Goal: Obtain resource: Download file/media

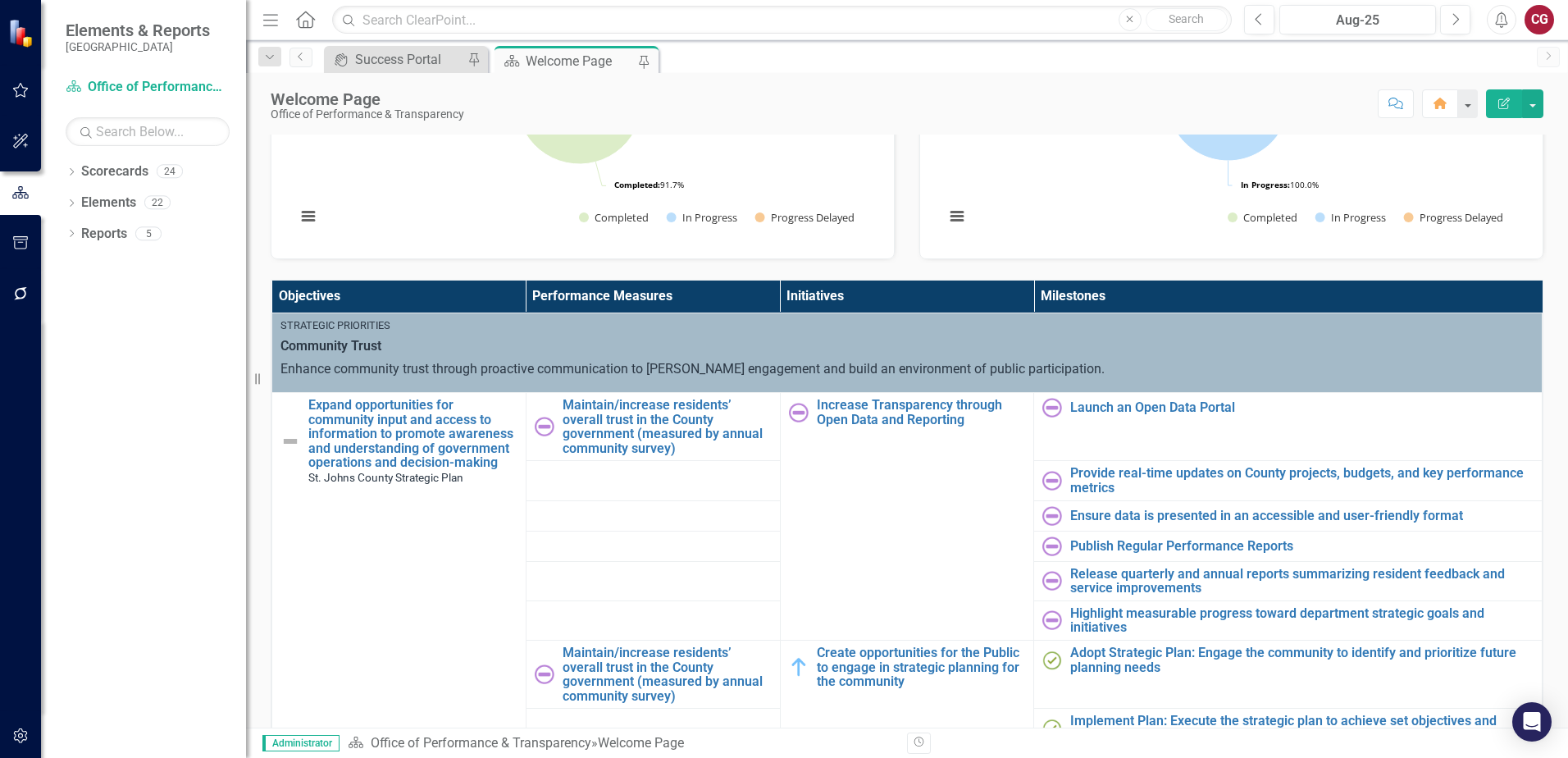
scroll to position [410, 0]
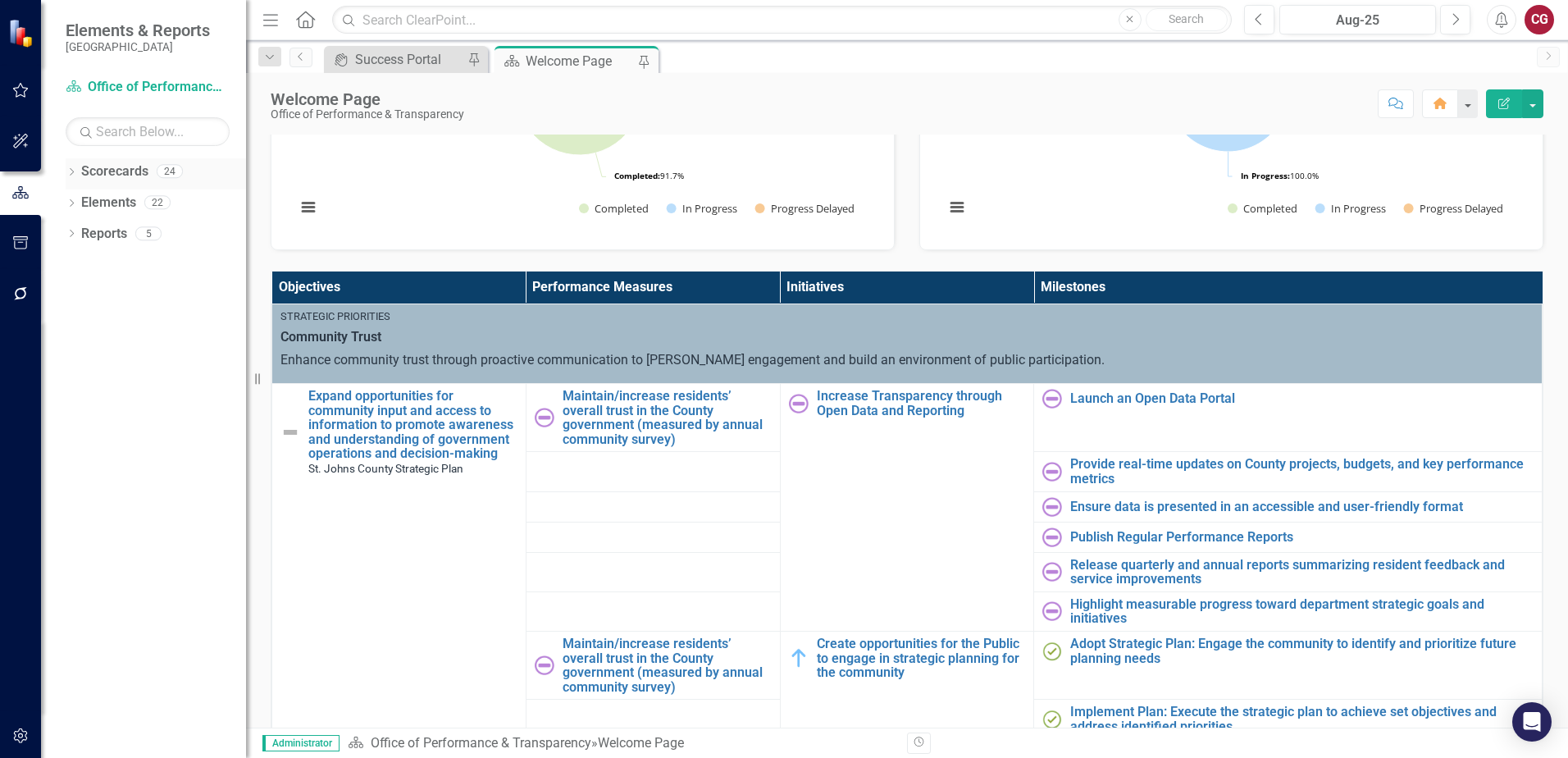
click at [69, 169] on icon "Dropdown" at bounding box center [71, 173] width 12 height 9
click at [83, 202] on icon "Dropdown" at bounding box center [80, 201] width 13 height 10
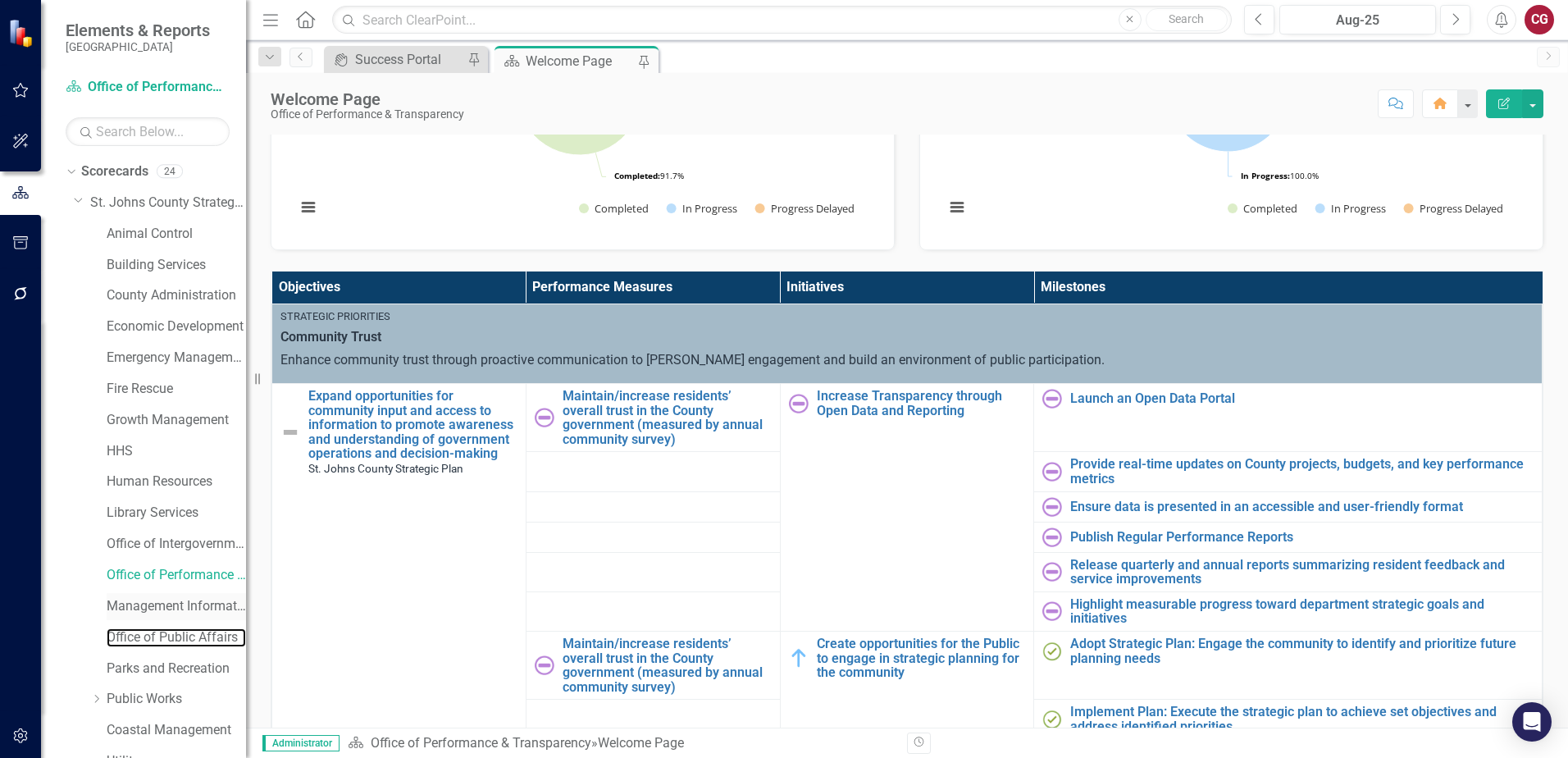
drag, startPoint x: 171, startPoint y: 630, endPoint x: 197, endPoint y: 607, distance: 34.7
click at [171, 630] on link "Office of Public Affairs" at bounding box center [177, 637] width 140 height 19
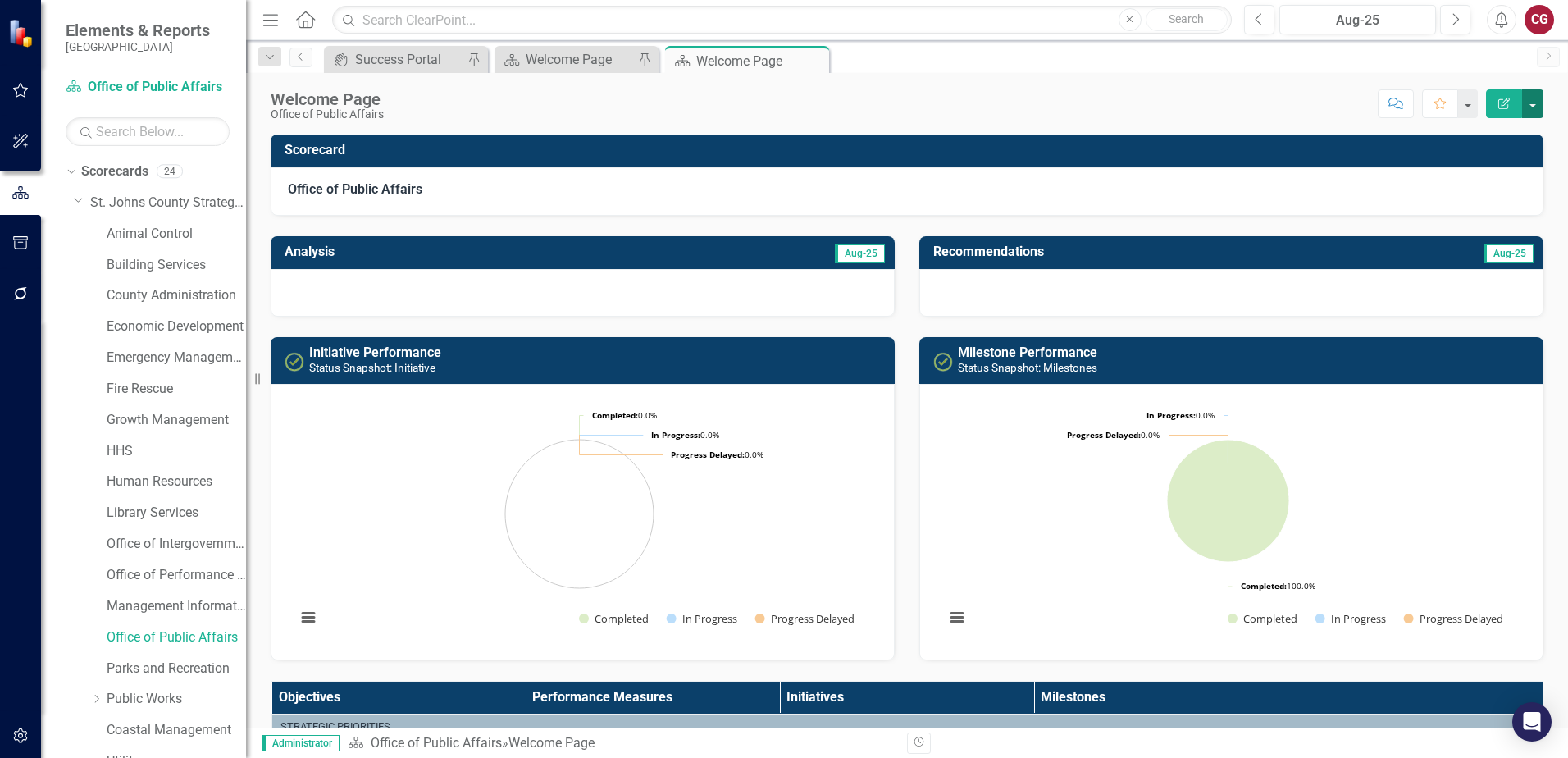
click at [1534, 107] on button "button" at bounding box center [1533, 104] width 22 height 29
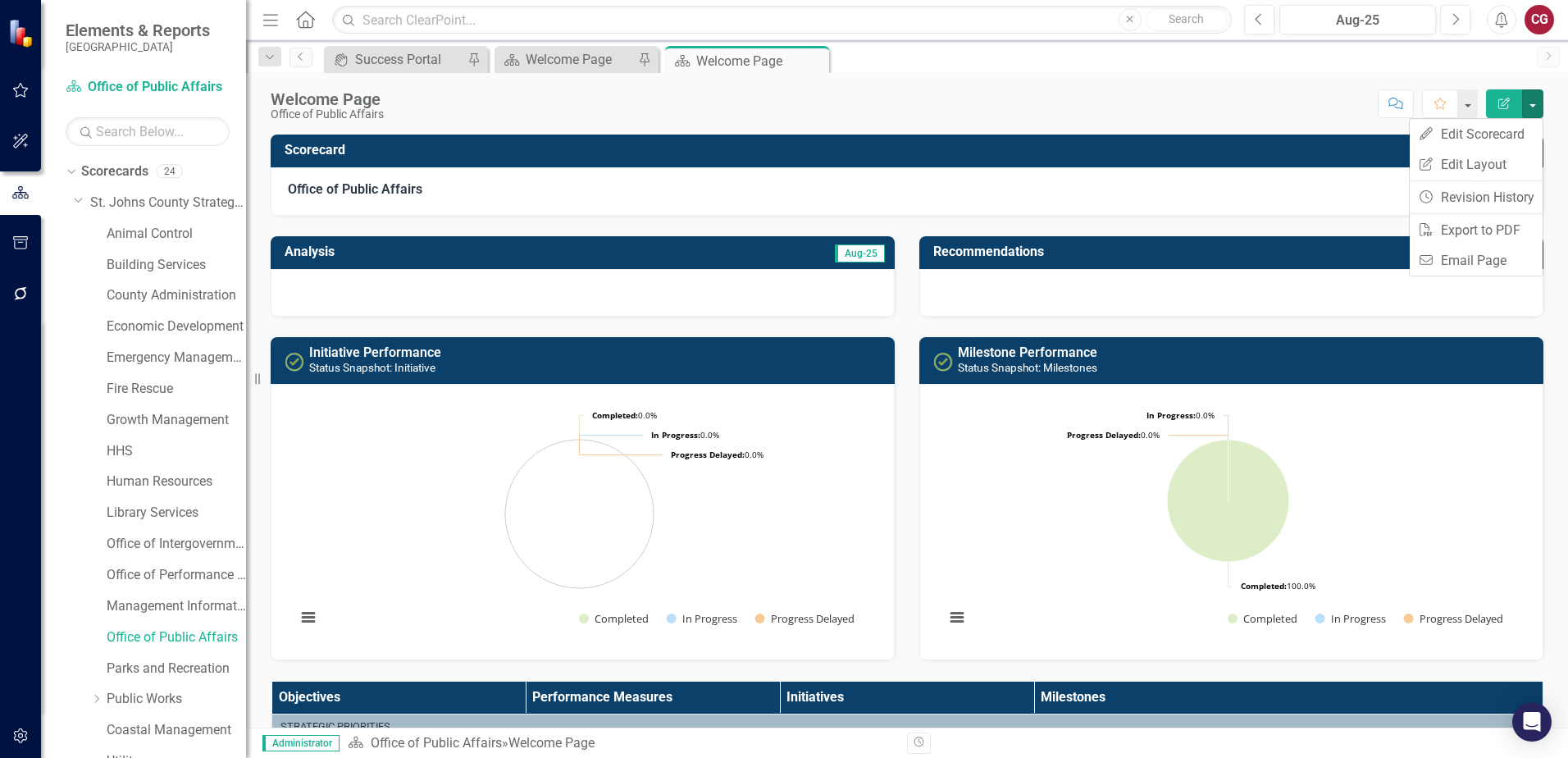
click at [1359, 89] on div "Welcome Page Office of Public Affairs Score: N/A Aug-25 Completed Comment Favor…" at bounding box center [907, 97] width 1322 height 49
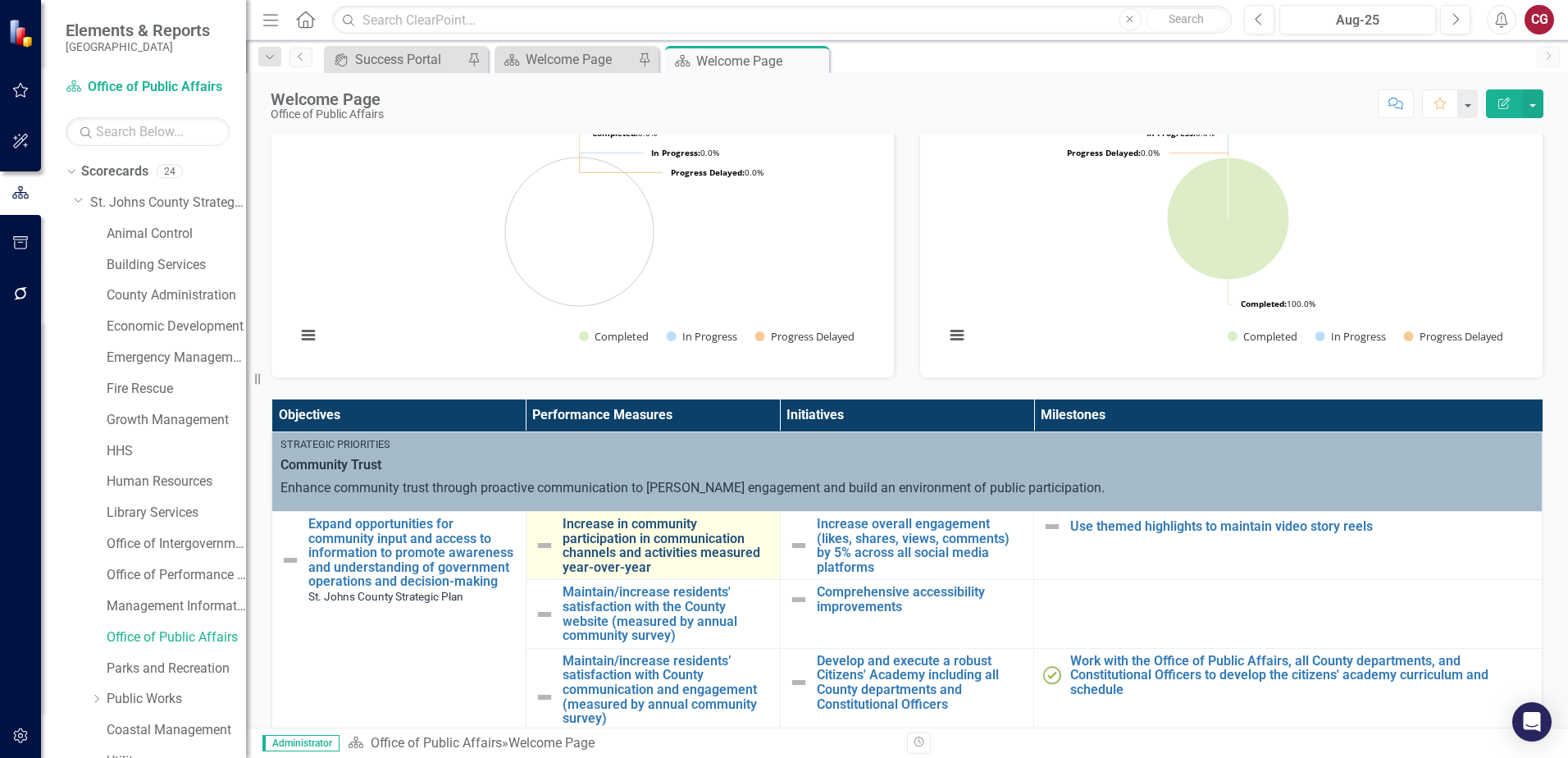
scroll to position [328, 0]
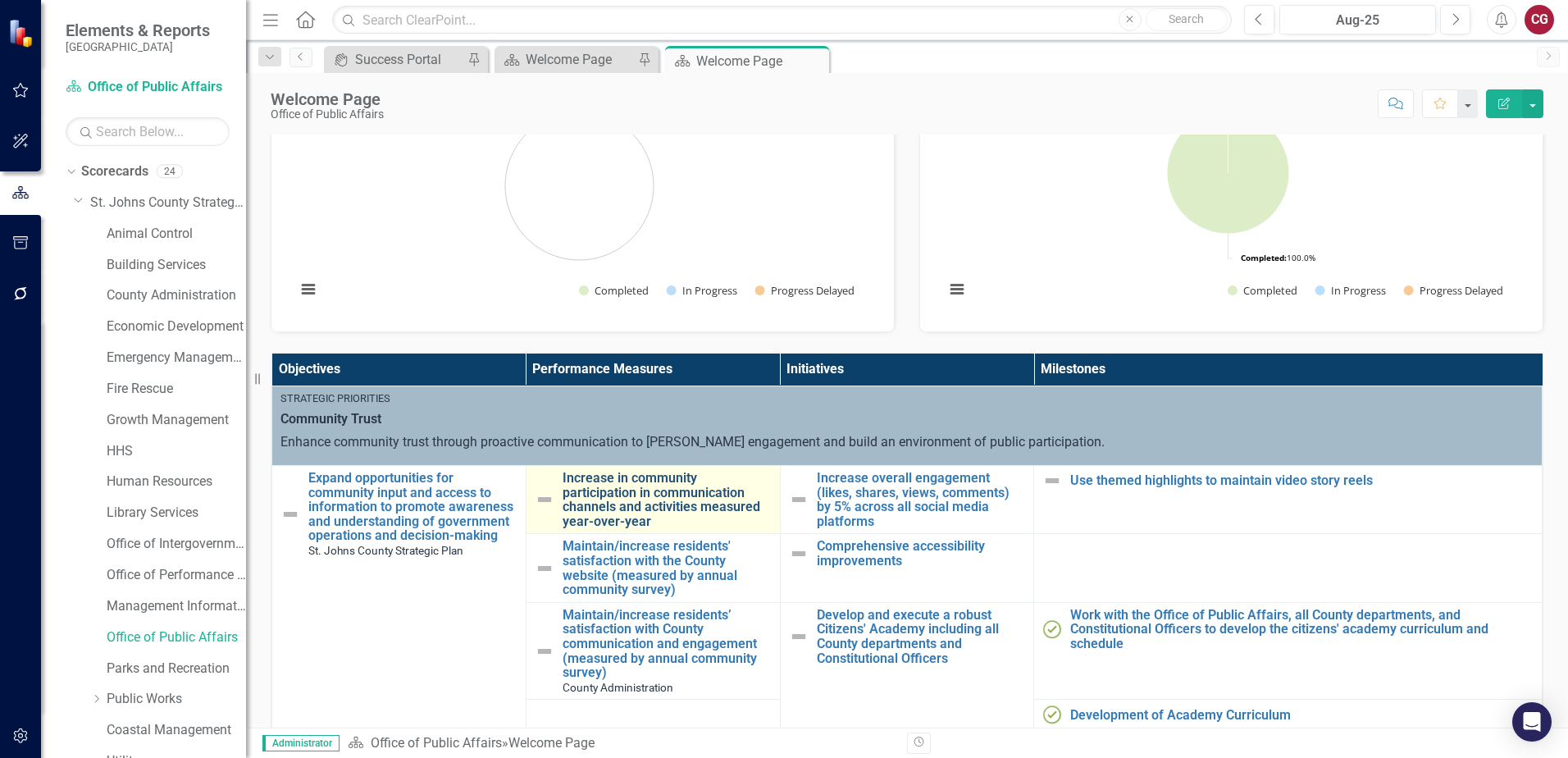
click at [607, 508] on link "Increase in community participation in communication channels and activities me…" at bounding box center [667, 499] width 209 height 57
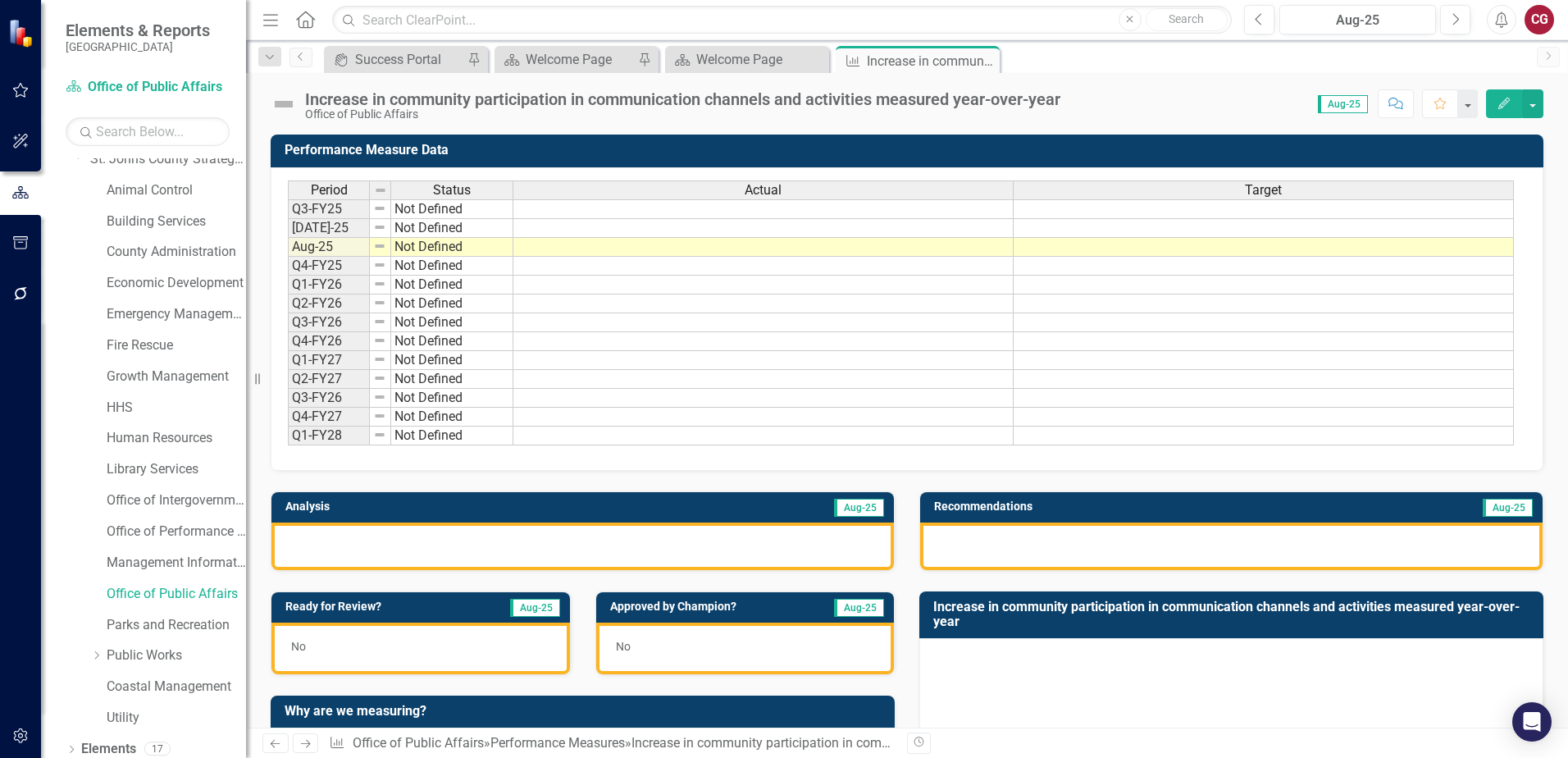
scroll to position [83, 0]
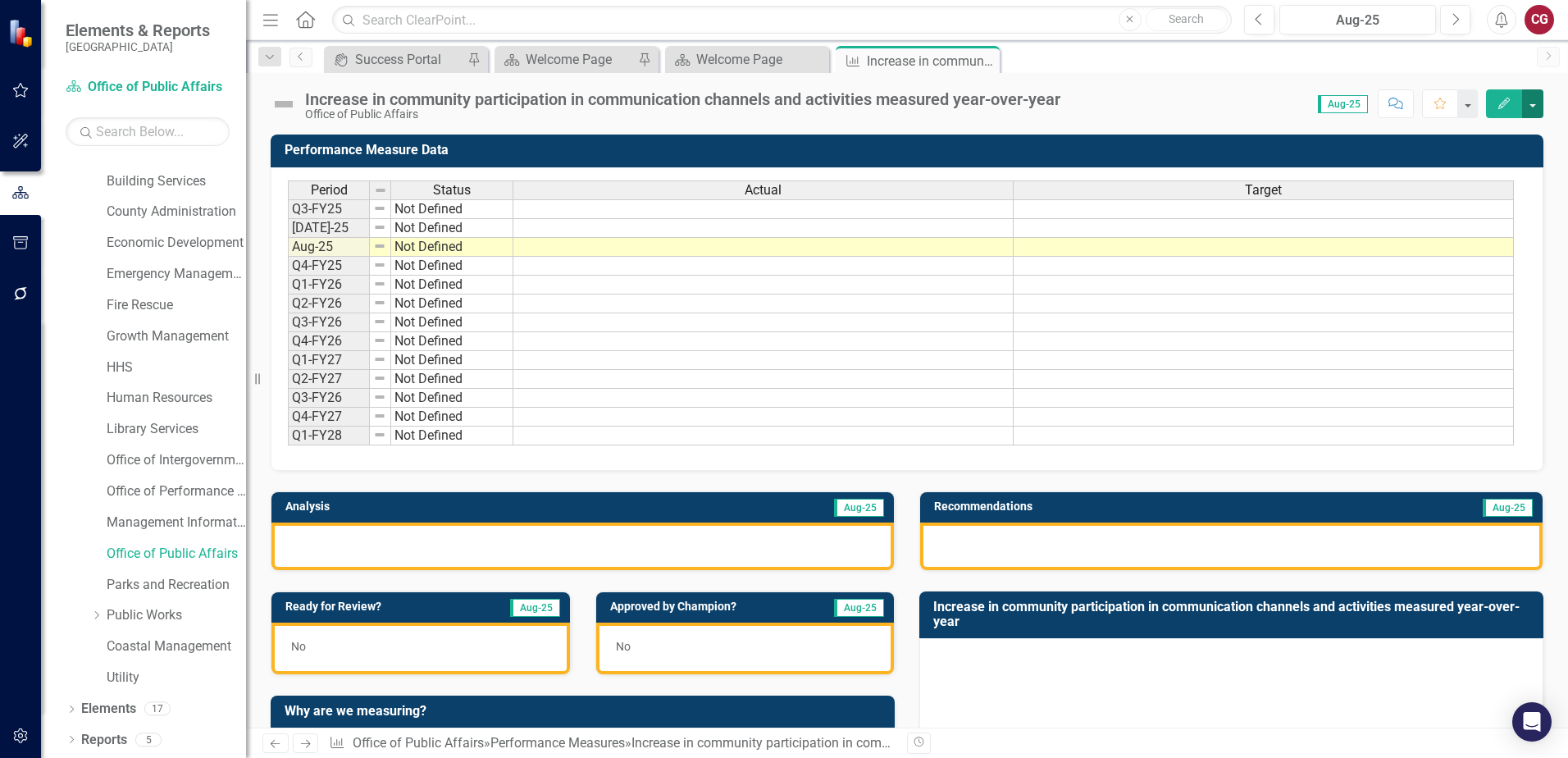
click at [1536, 107] on button "button" at bounding box center [1533, 104] width 22 height 29
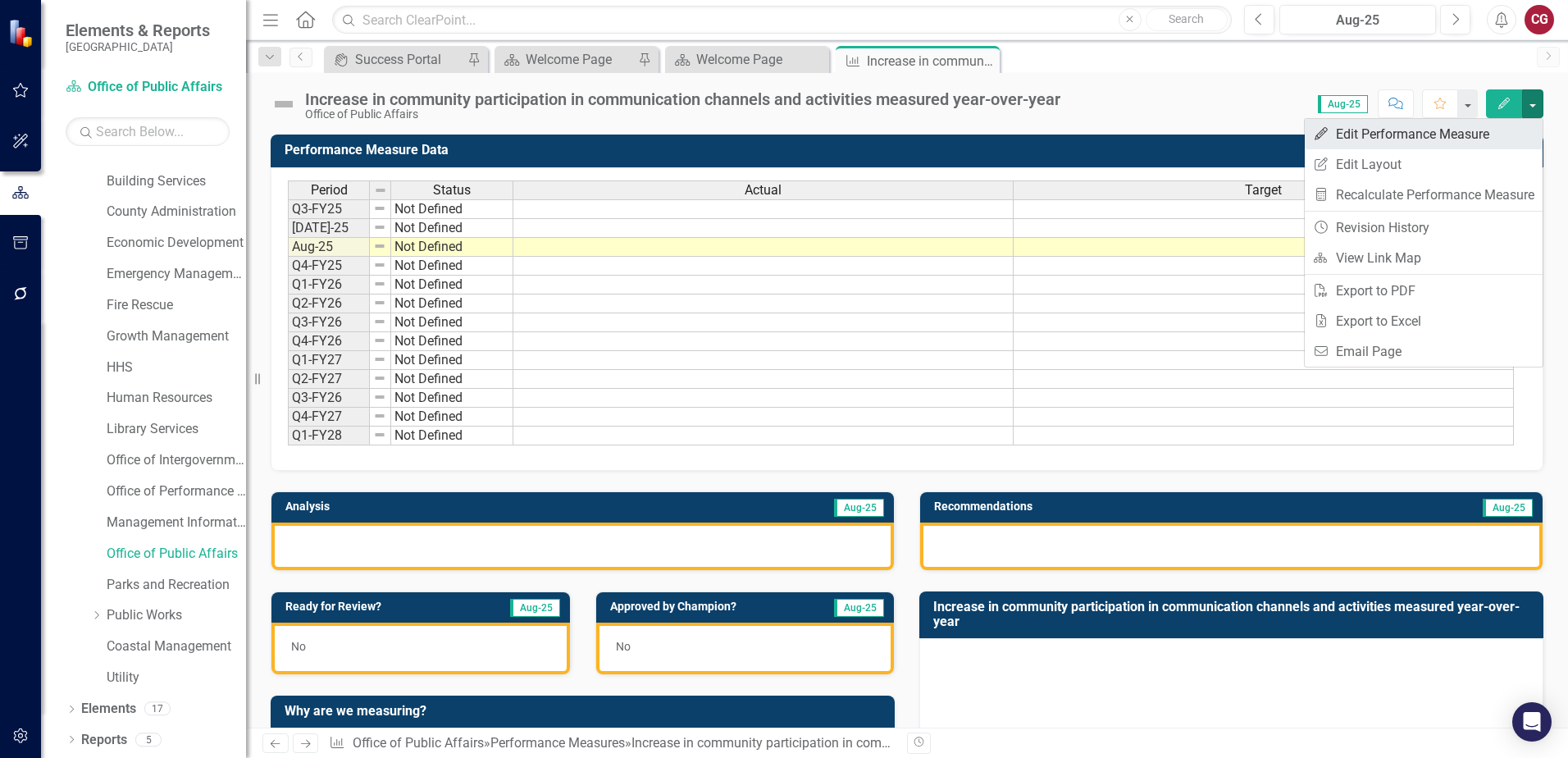
click at [1413, 144] on link "Edit Edit Performance Measure" at bounding box center [1424, 133] width 238 height 30
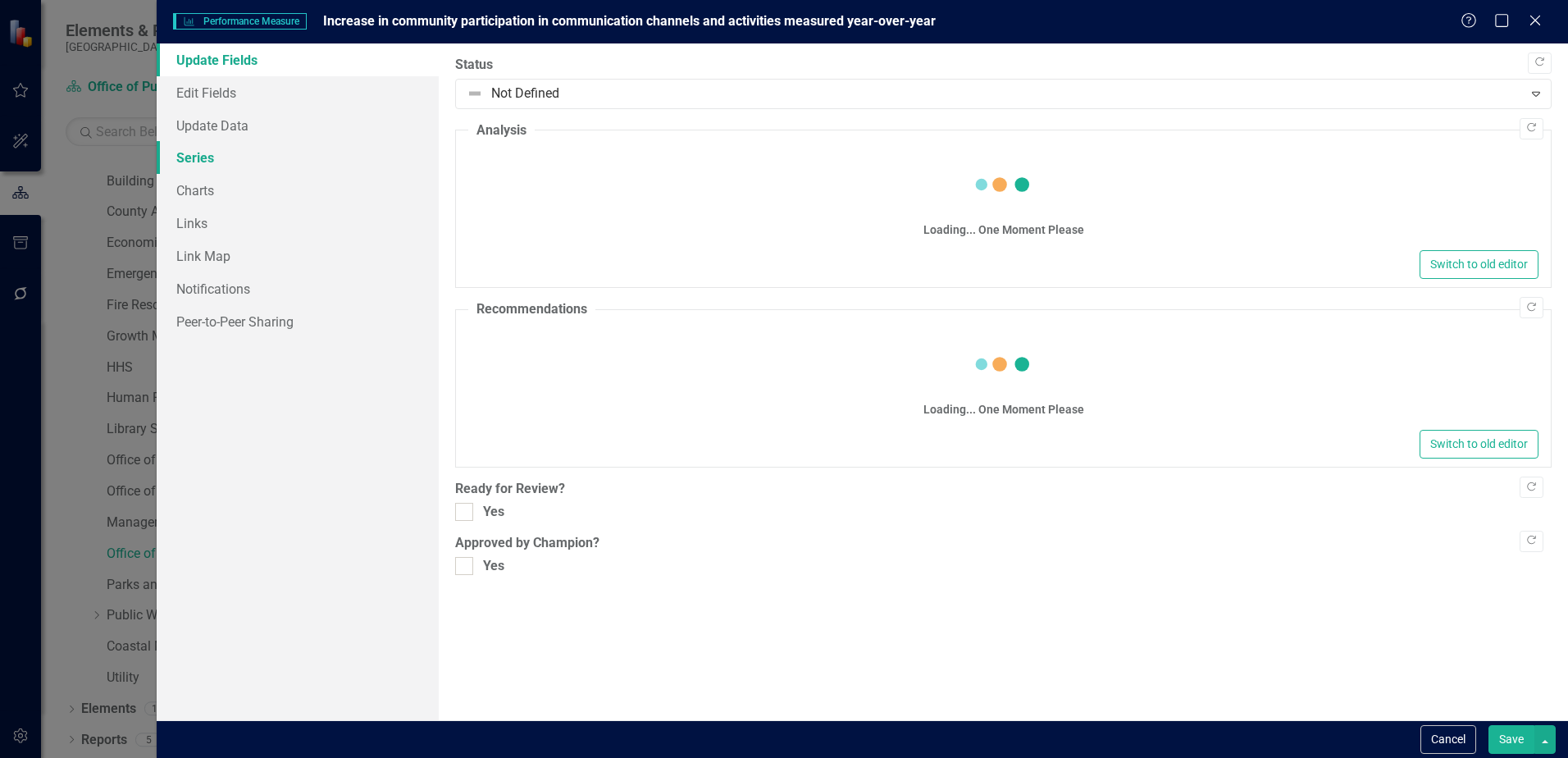
click at [198, 152] on link "Series" at bounding box center [297, 158] width 282 height 33
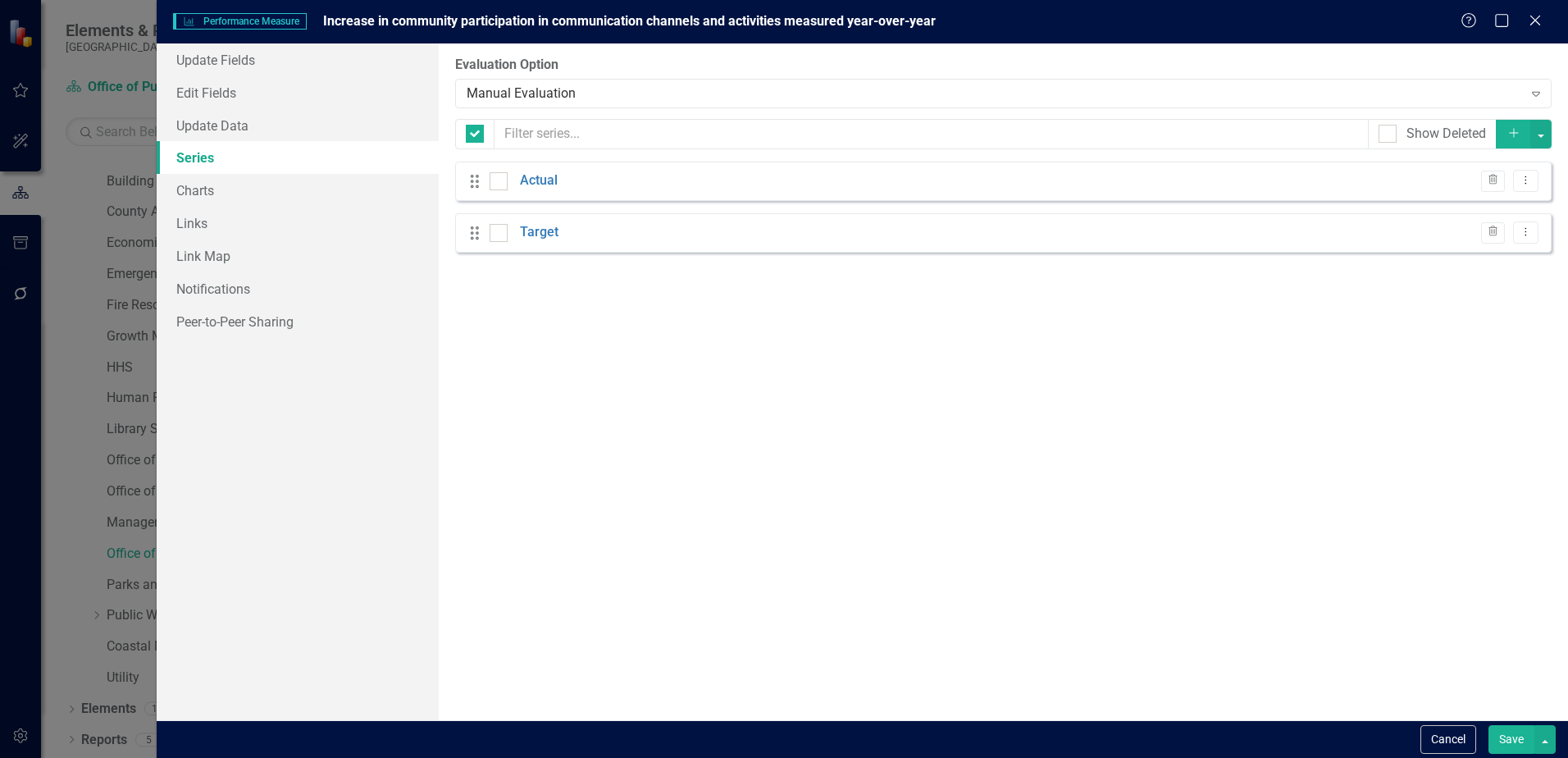
checkbox input "false"
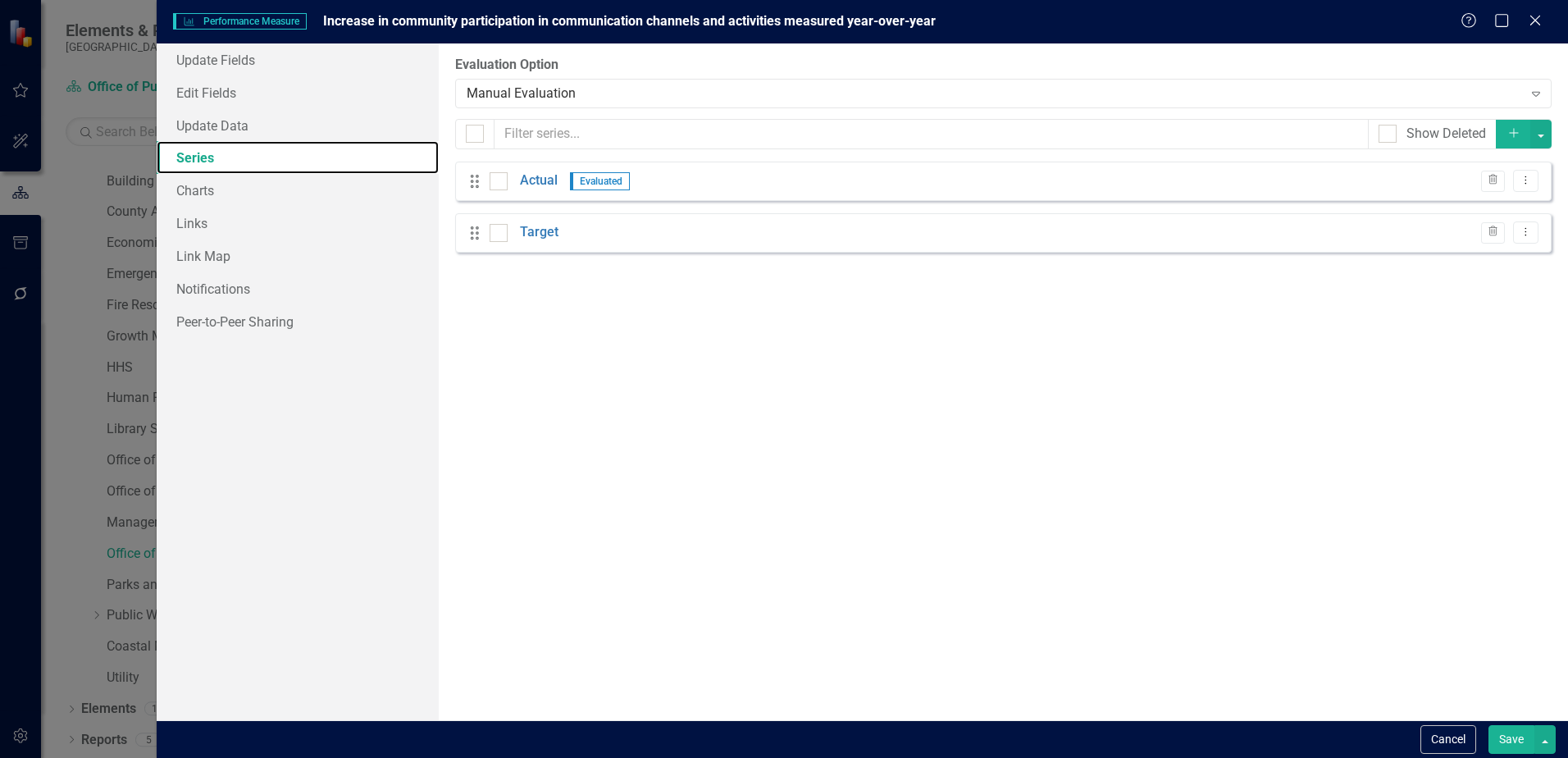
scroll to position [0, 0]
click at [253, 153] on link "Series" at bounding box center [297, 158] width 282 height 33
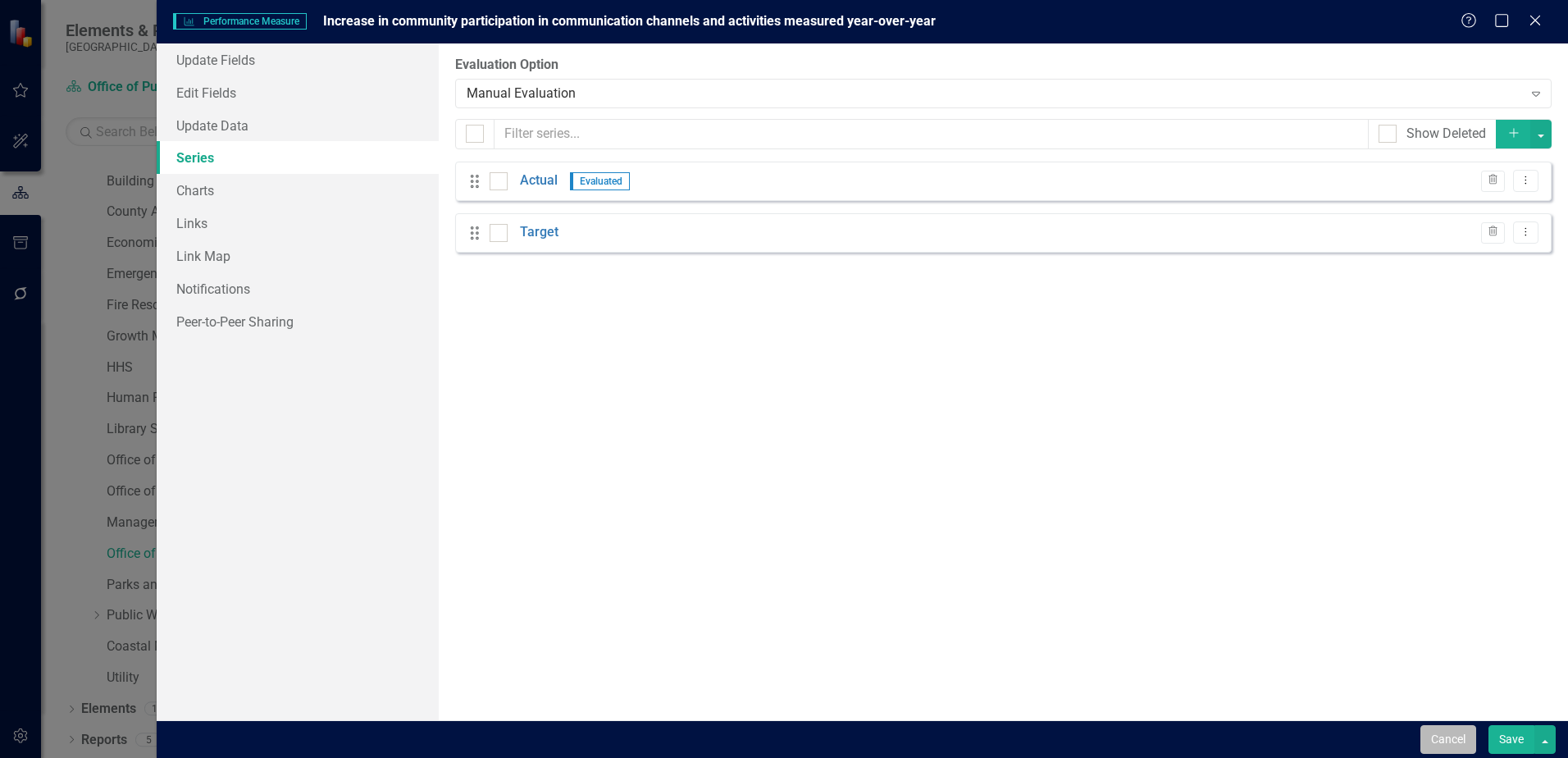
click at [1435, 731] on button "Cancel" at bounding box center [1447, 739] width 55 height 29
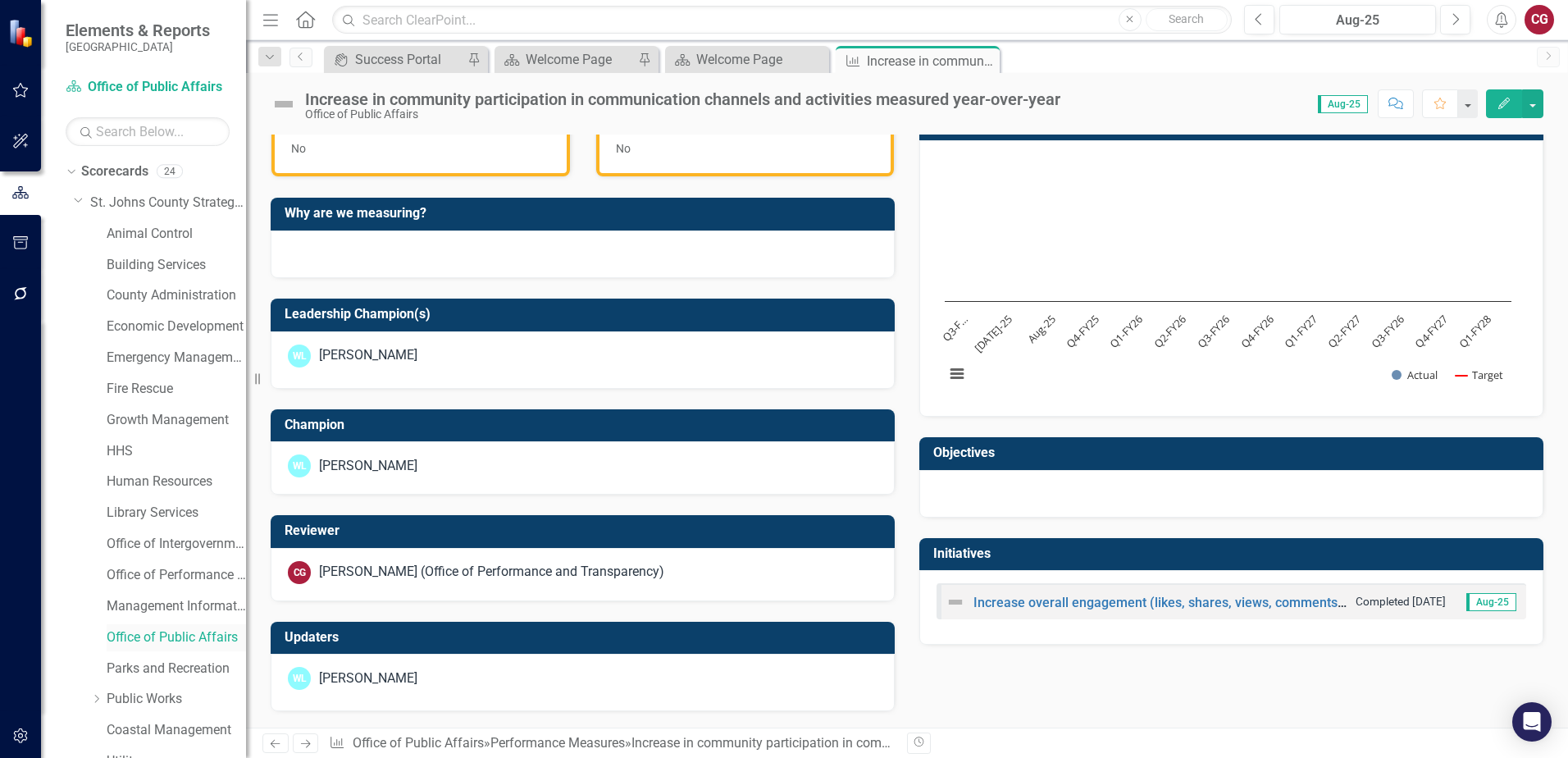
click at [170, 631] on link "Office of Public Affairs" at bounding box center [177, 637] width 140 height 19
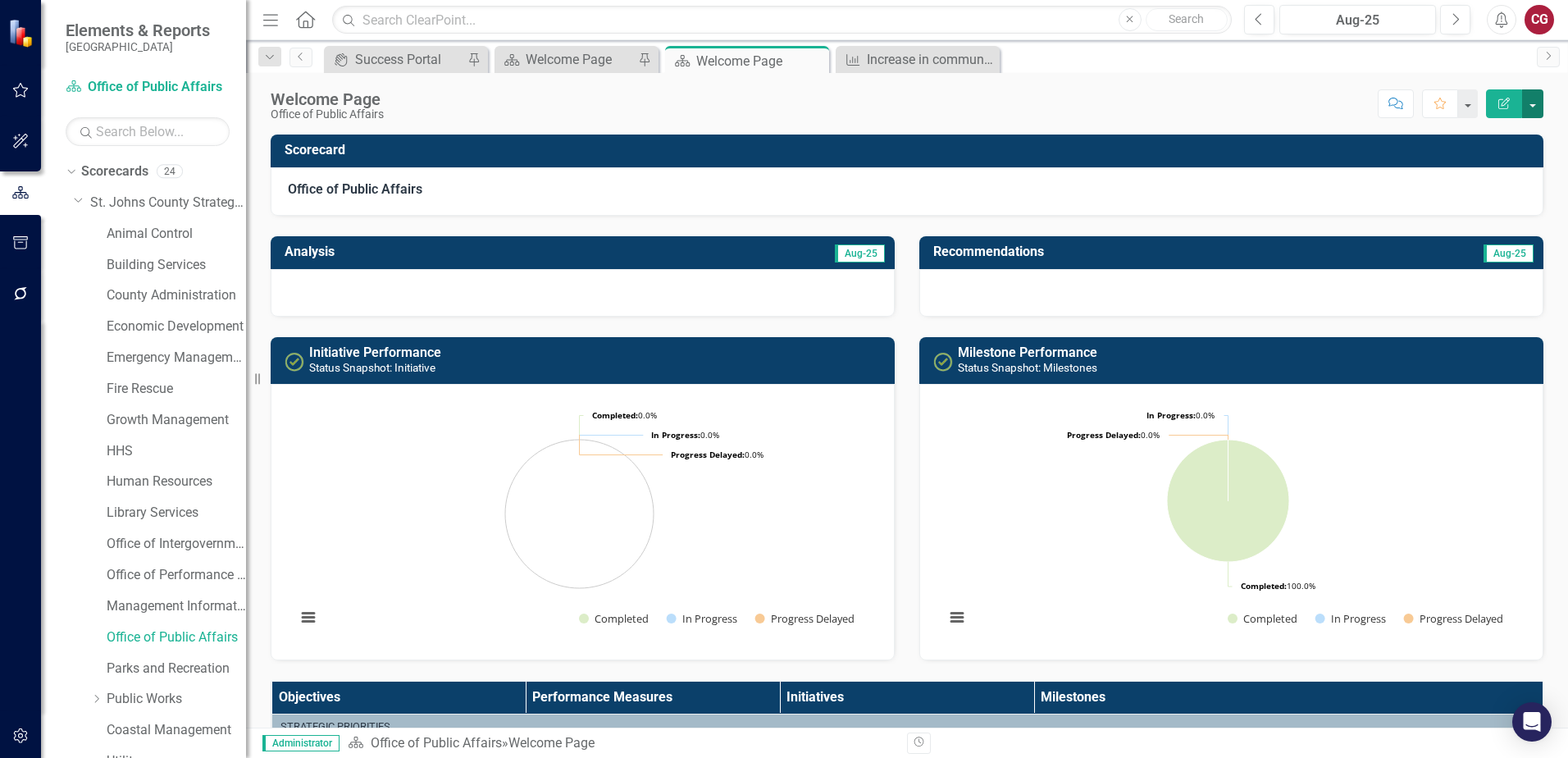
click at [1542, 110] on button "button" at bounding box center [1533, 104] width 22 height 29
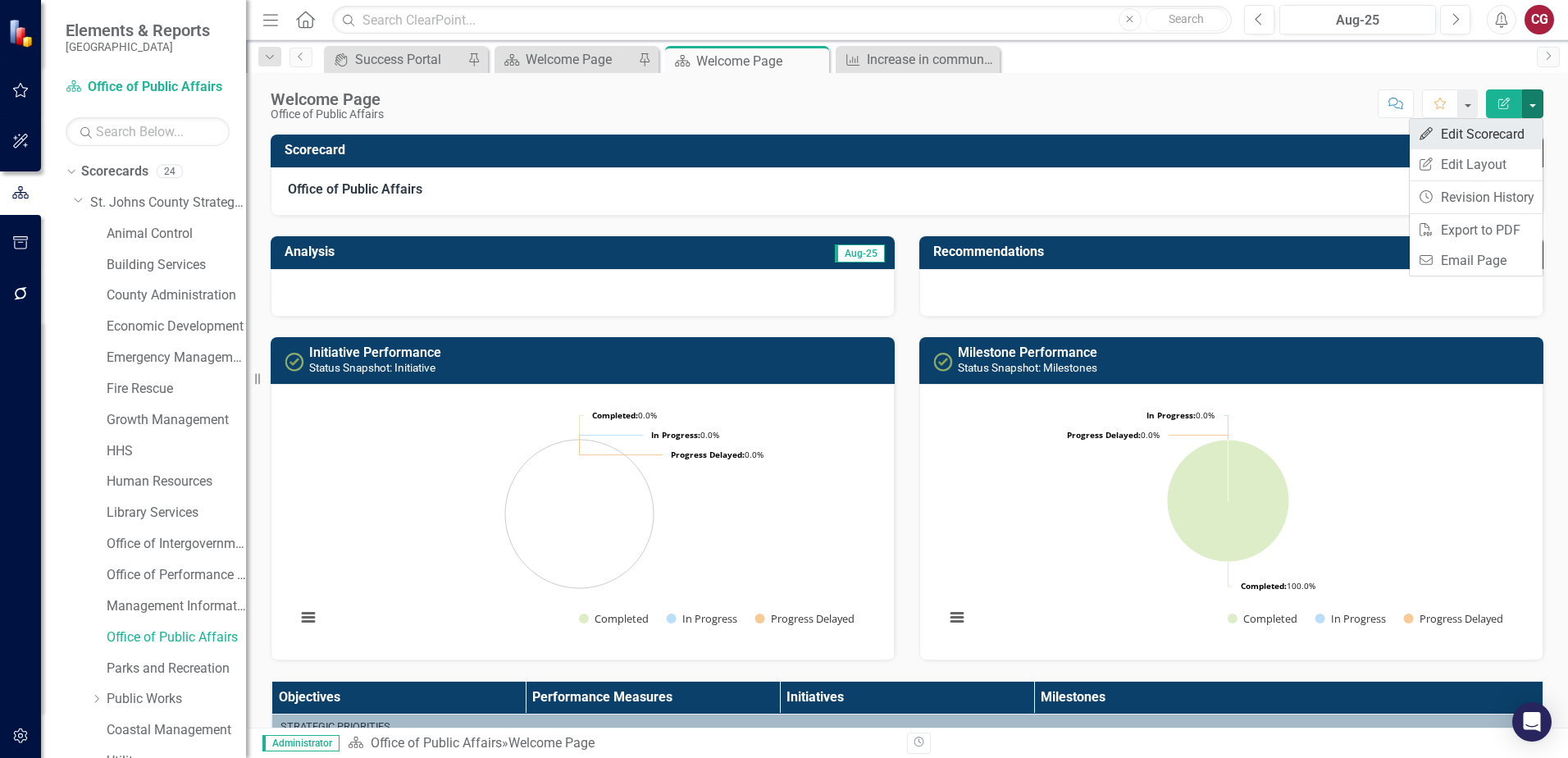
click at [1497, 138] on link "Edit Edit Scorecard" at bounding box center [1475, 133] width 132 height 30
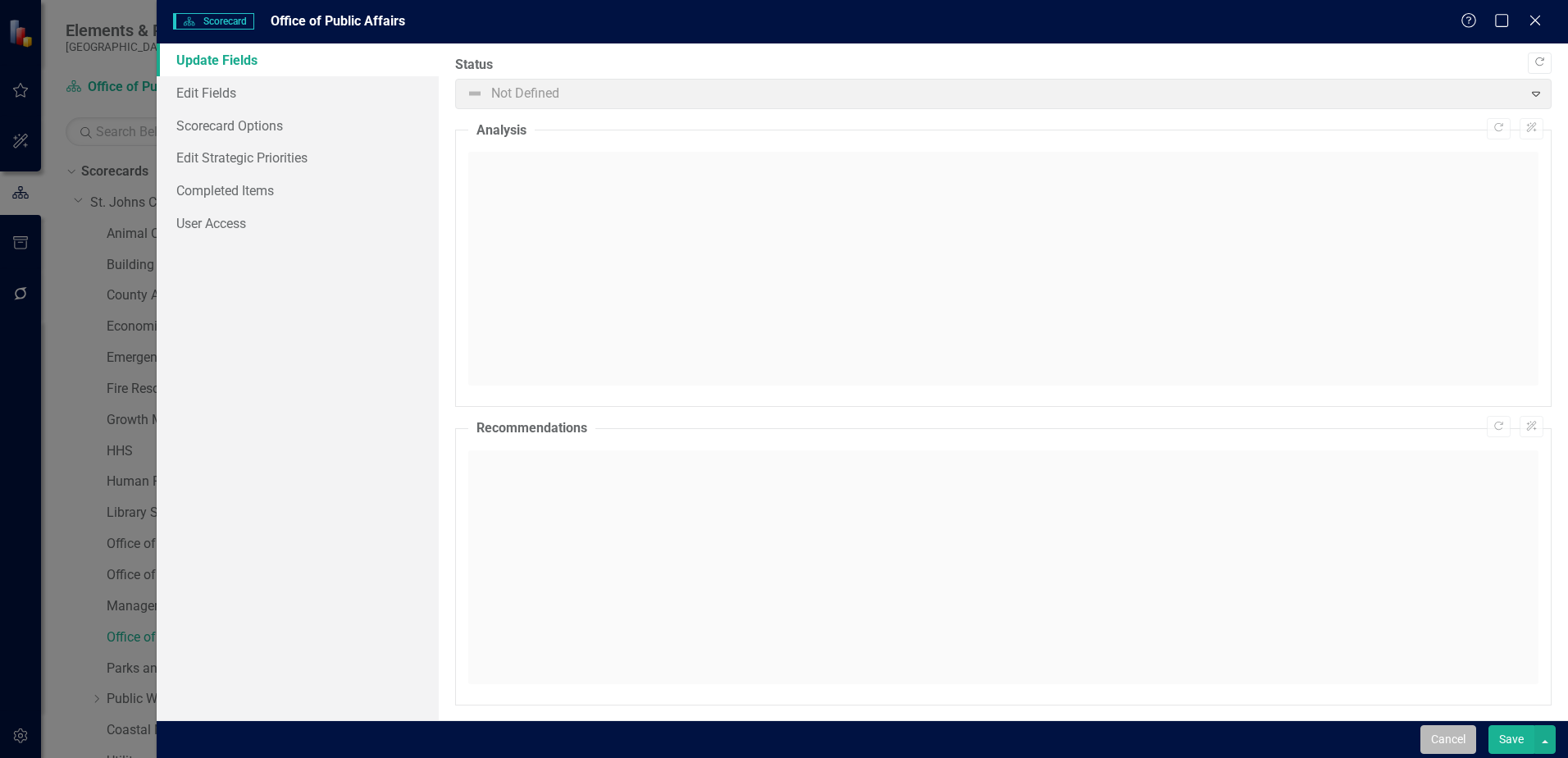
click at [1448, 742] on button "Cancel" at bounding box center [1447, 739] width 55 height 29
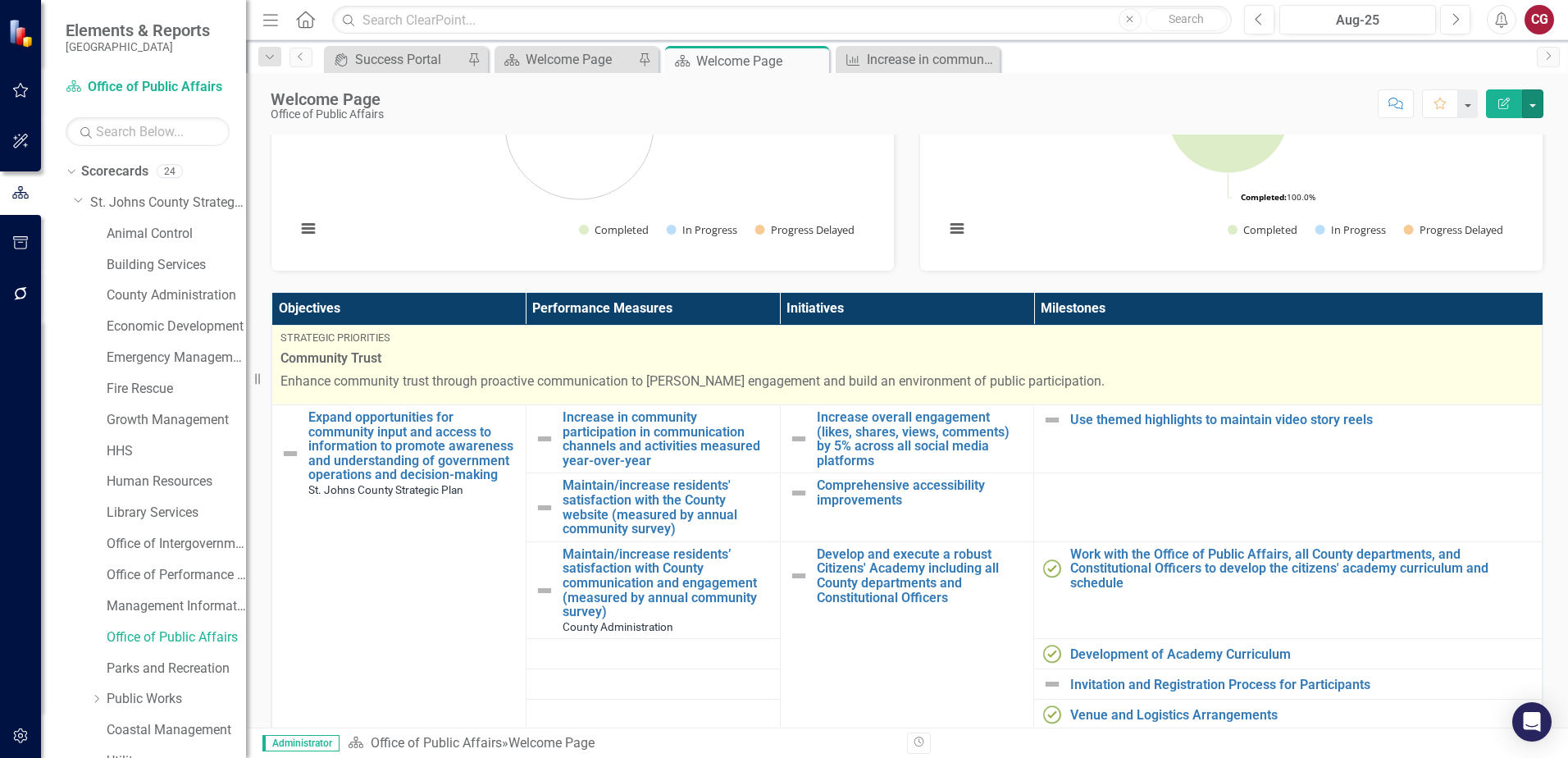
scroll to position [410, 0]
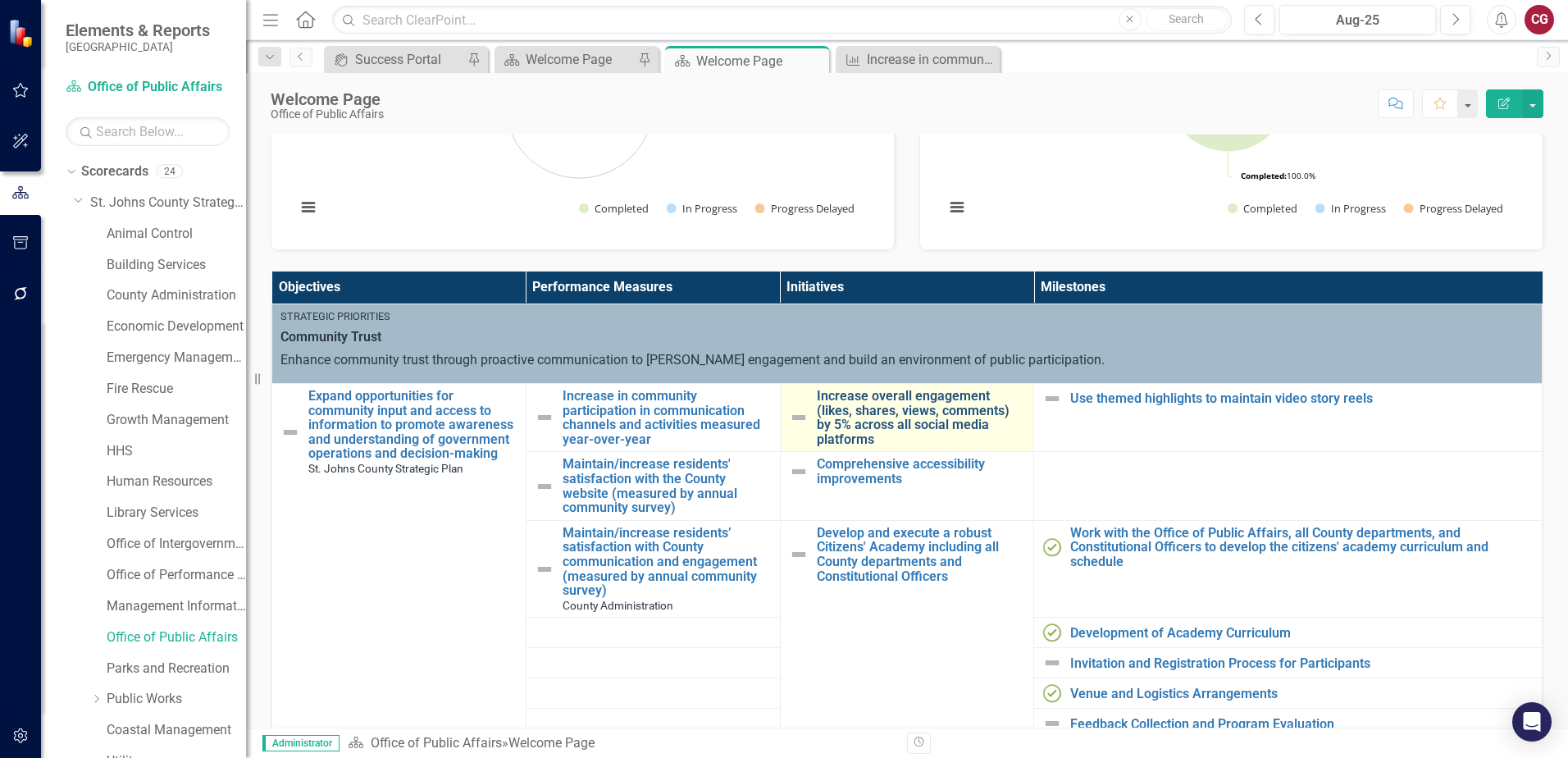
click at [893, 402] on link "Increase overall engagement (likes, shares, views, comments) by 5% across all s…" at bounding box center [921, 417] width 209 height 57
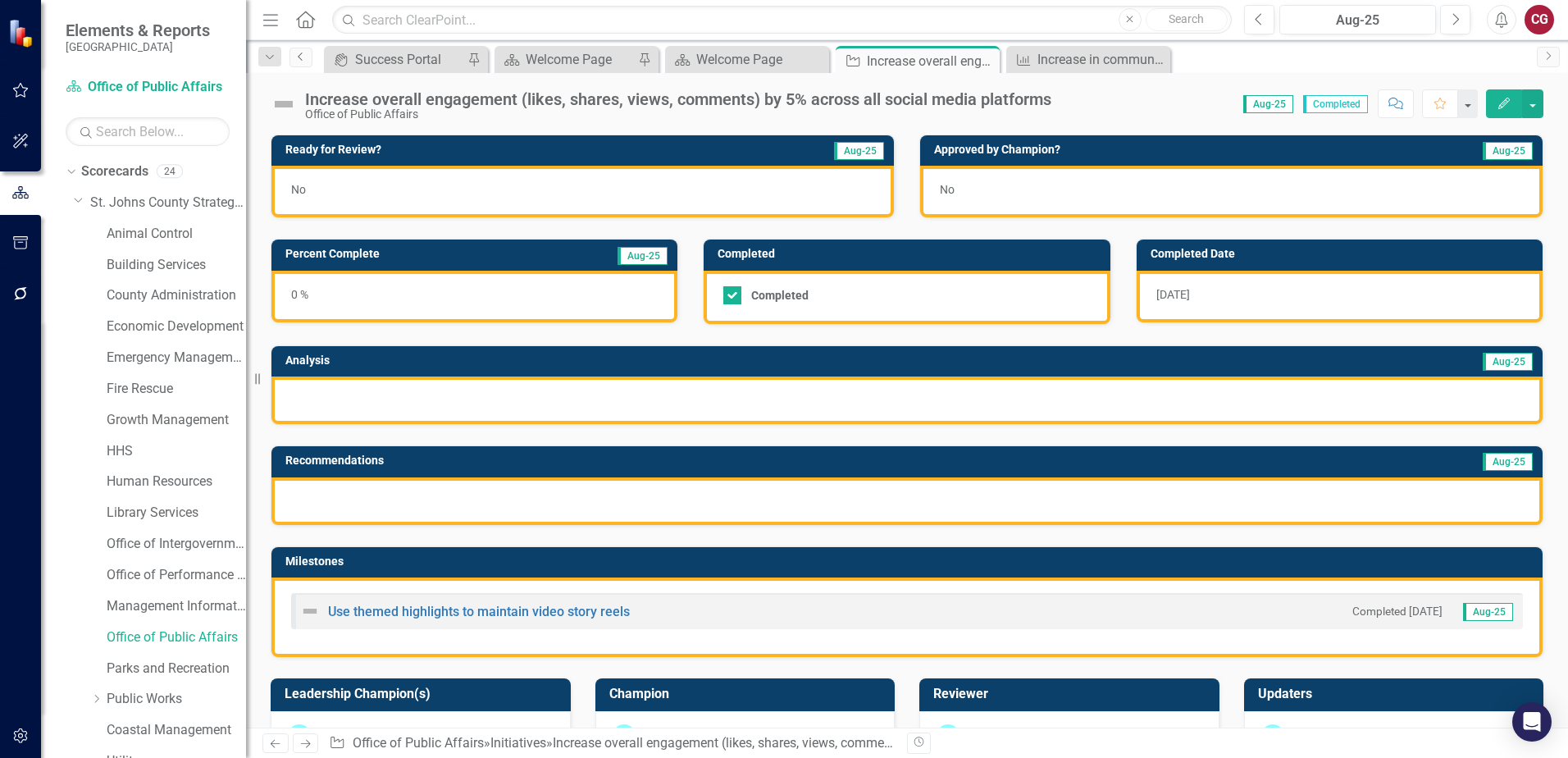
click at [294, 53] on link "Previous" at bounding box center [300, 57] width 23 height 20
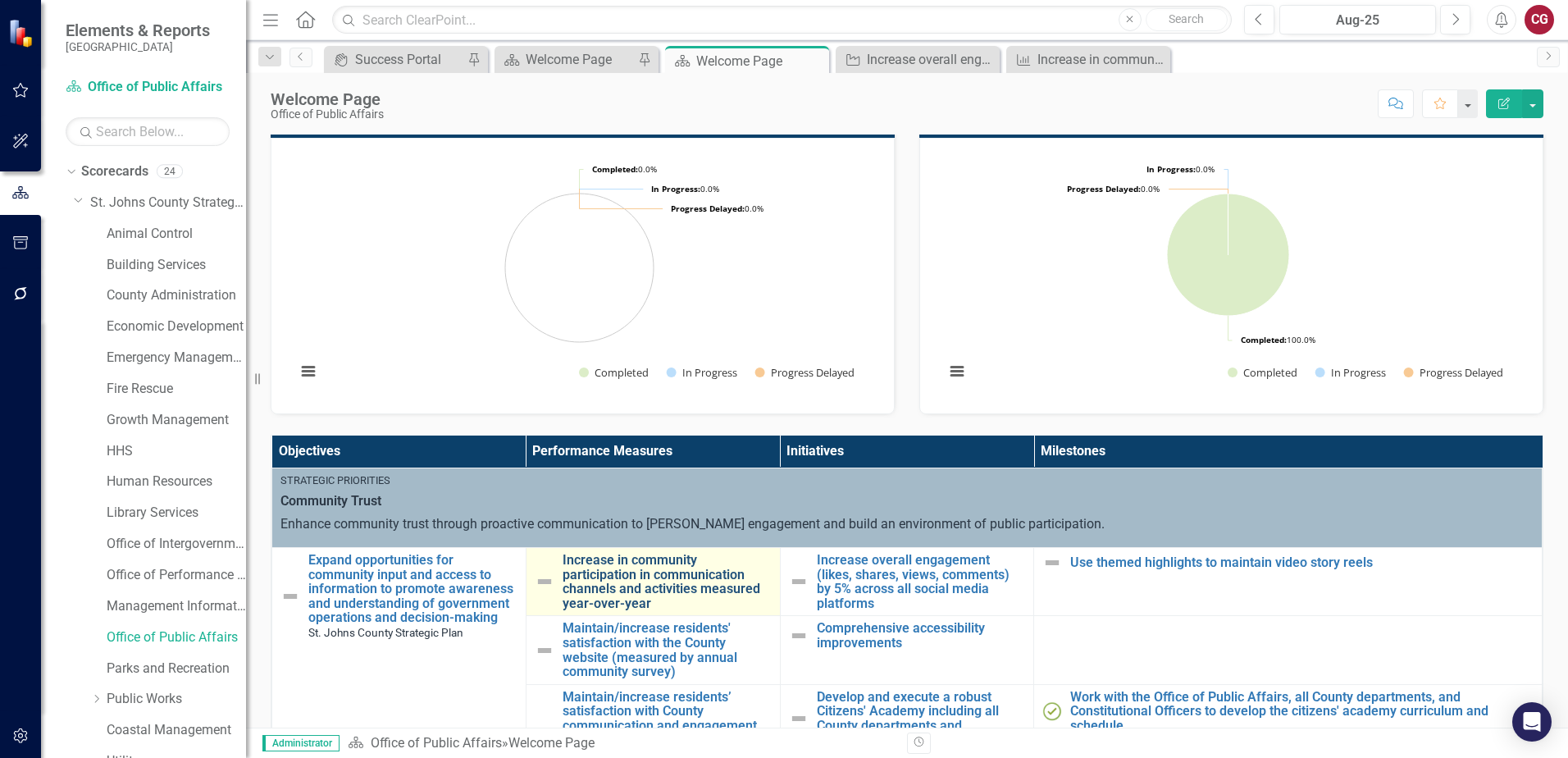
click at [635, 590] on link "Increase in community participation in communication channels and activities me…" at bounding box center [667, 580] width 209 height 57
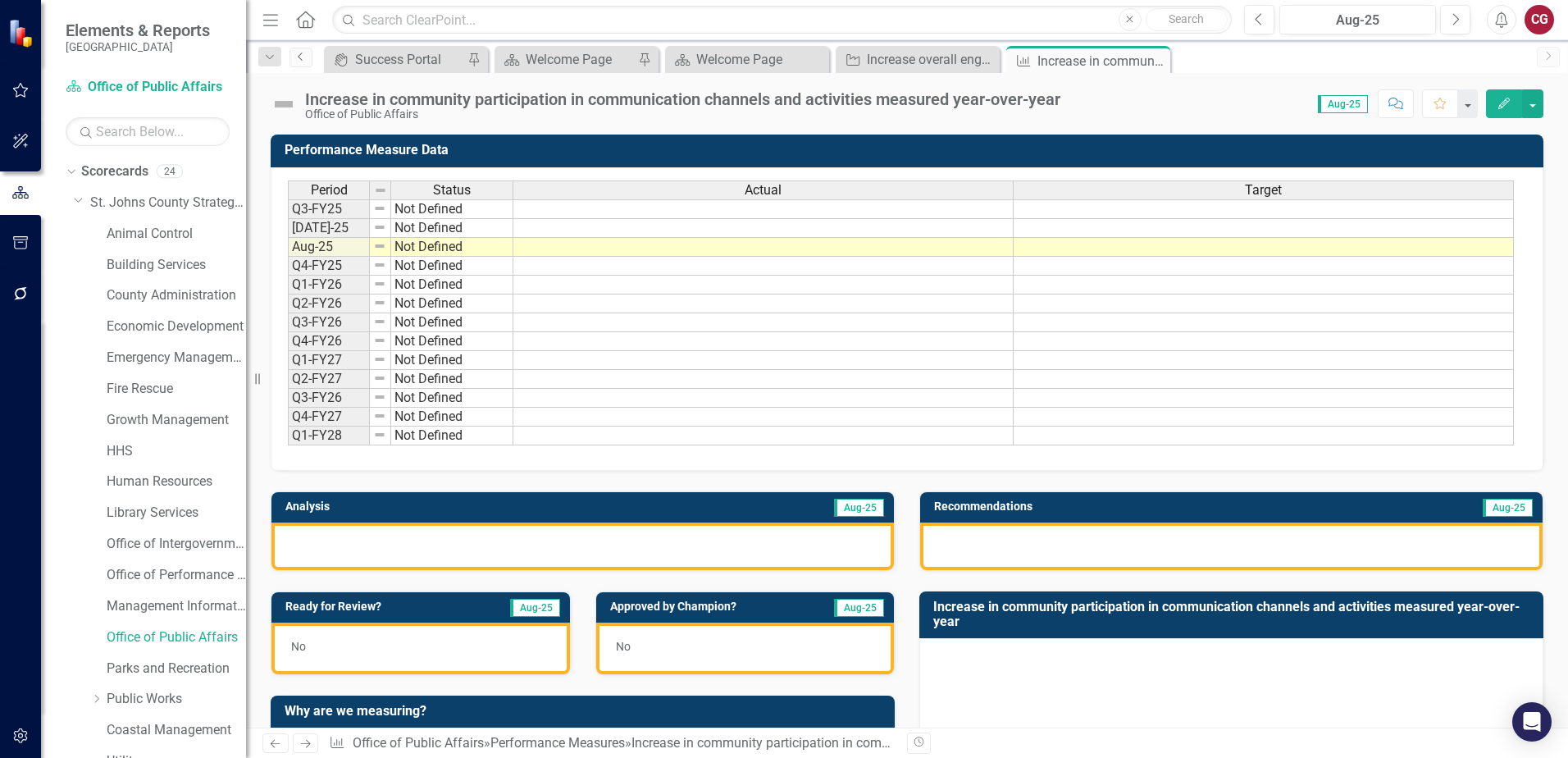
click at [306, 58] on icon "Previous" at bounding box center [301, 56] width 13 height 10
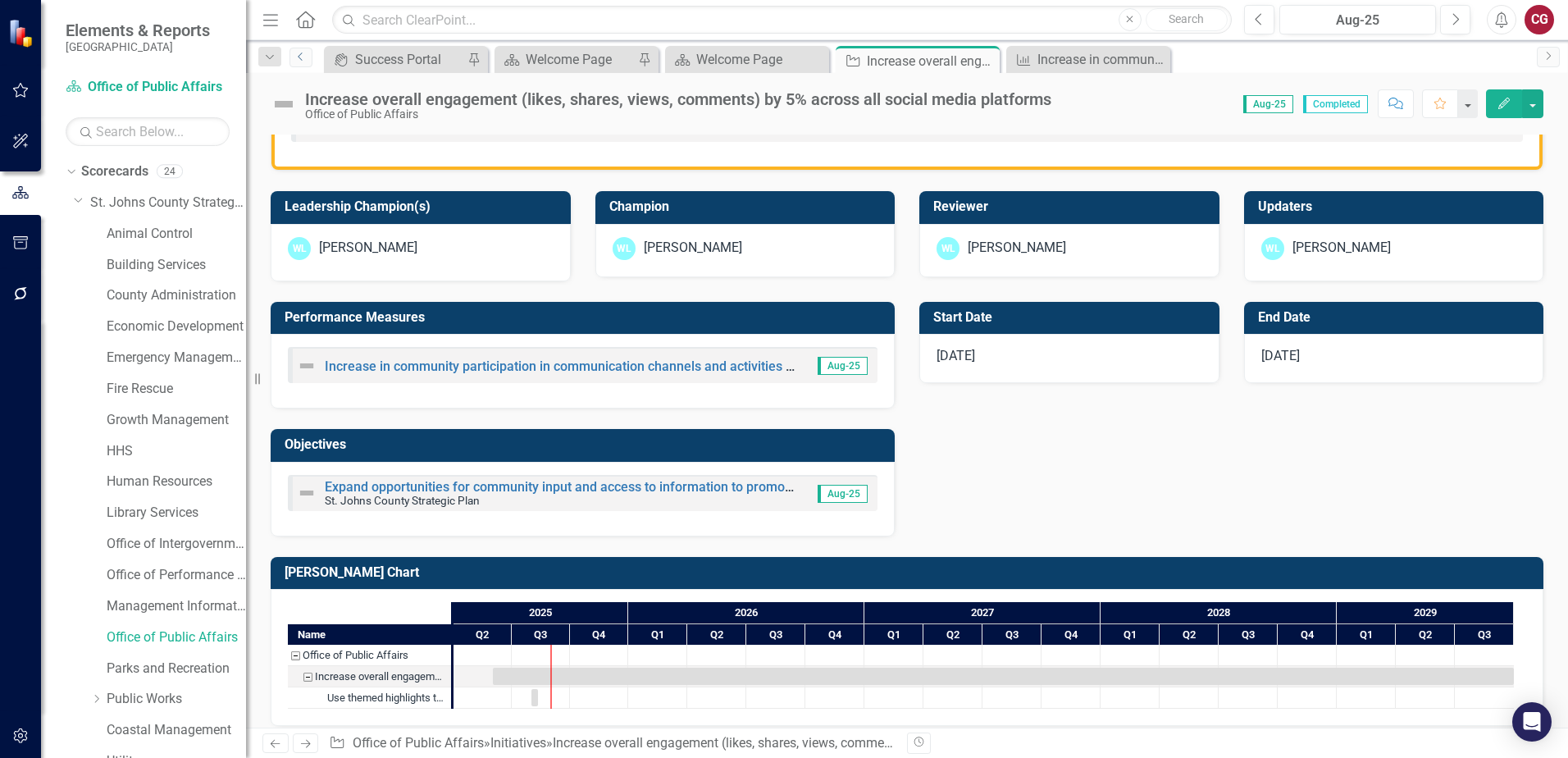
scroll to position [492, 0]
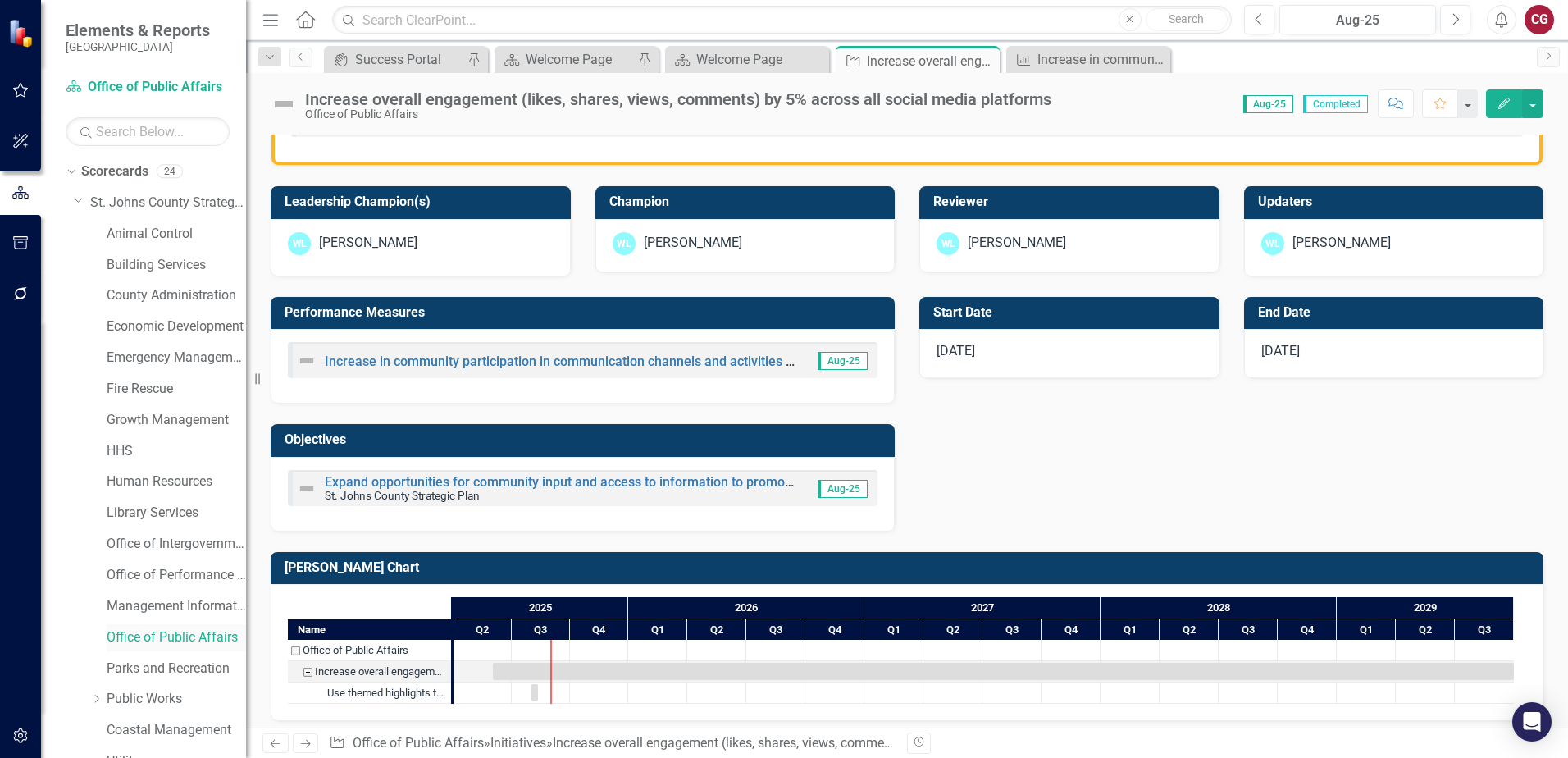
click at [173, 637] on link "Office of Public Affairs" at bounding box center [177, 637] width 140 height 19
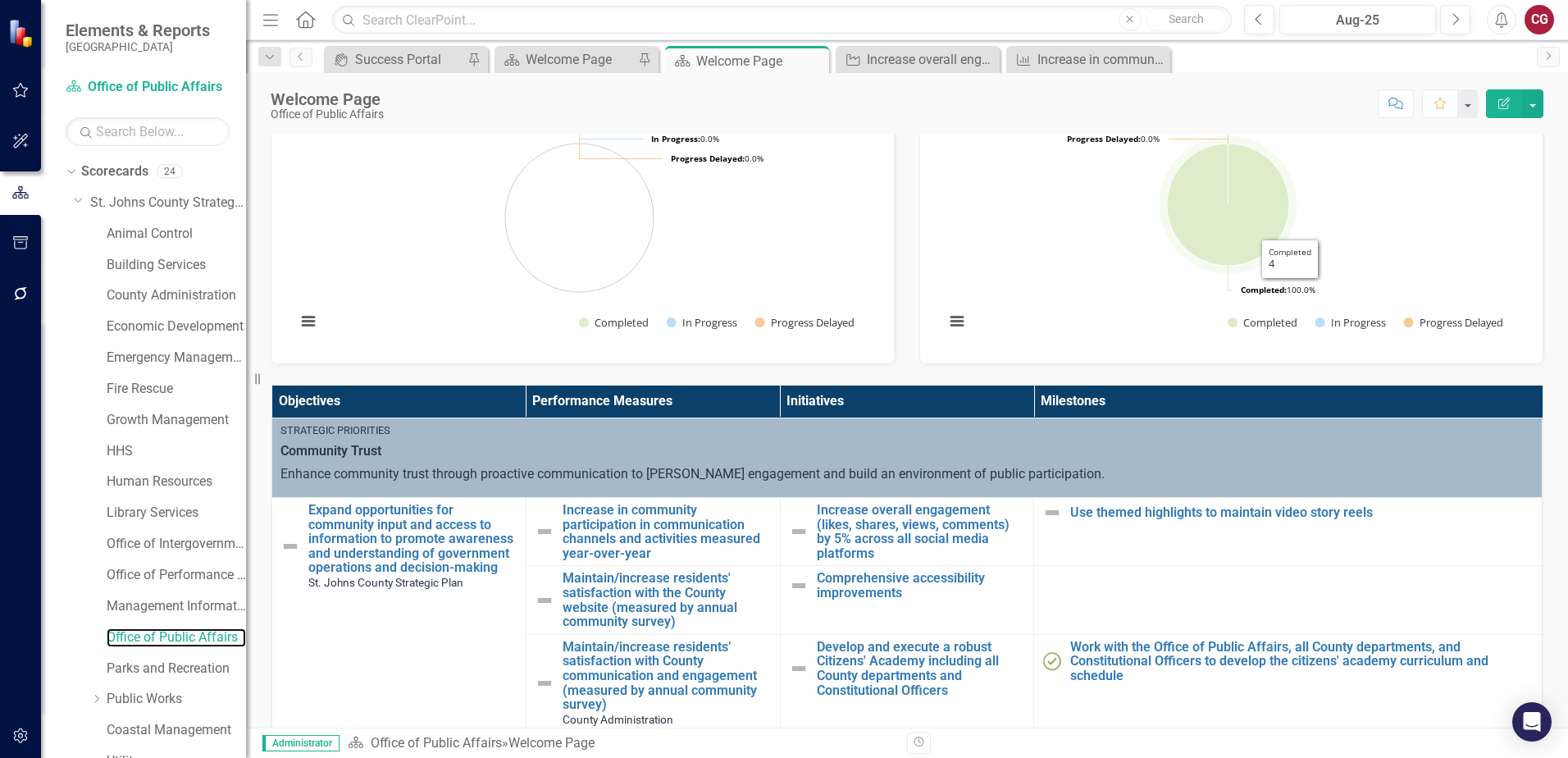
scroll to position [328, 0]
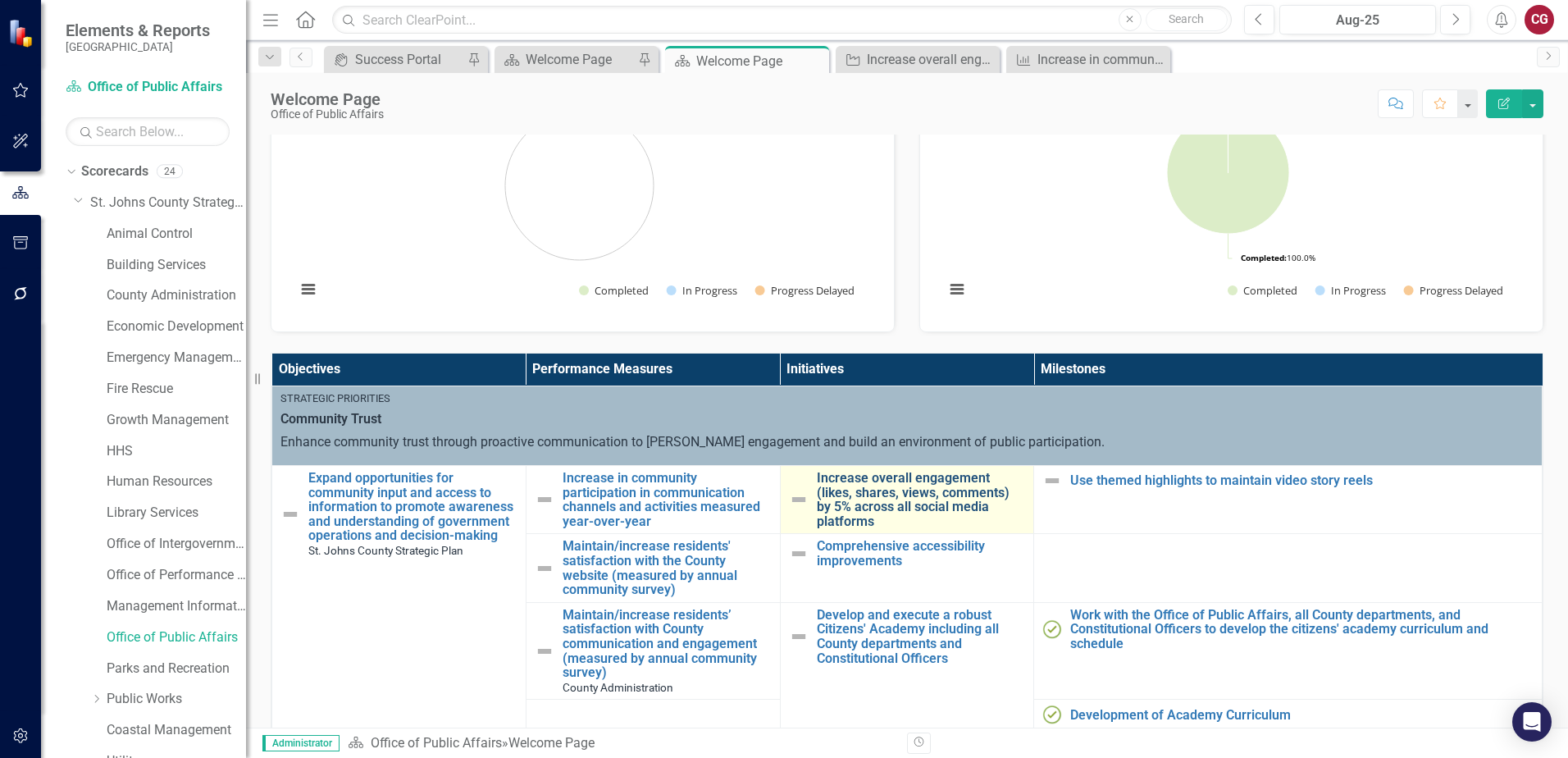
click at [897, 492] on link "Increase overall engagement (likes, shares, views, comments) by 5% across all s…" at bounding box center [921, 499] width 209 height 57
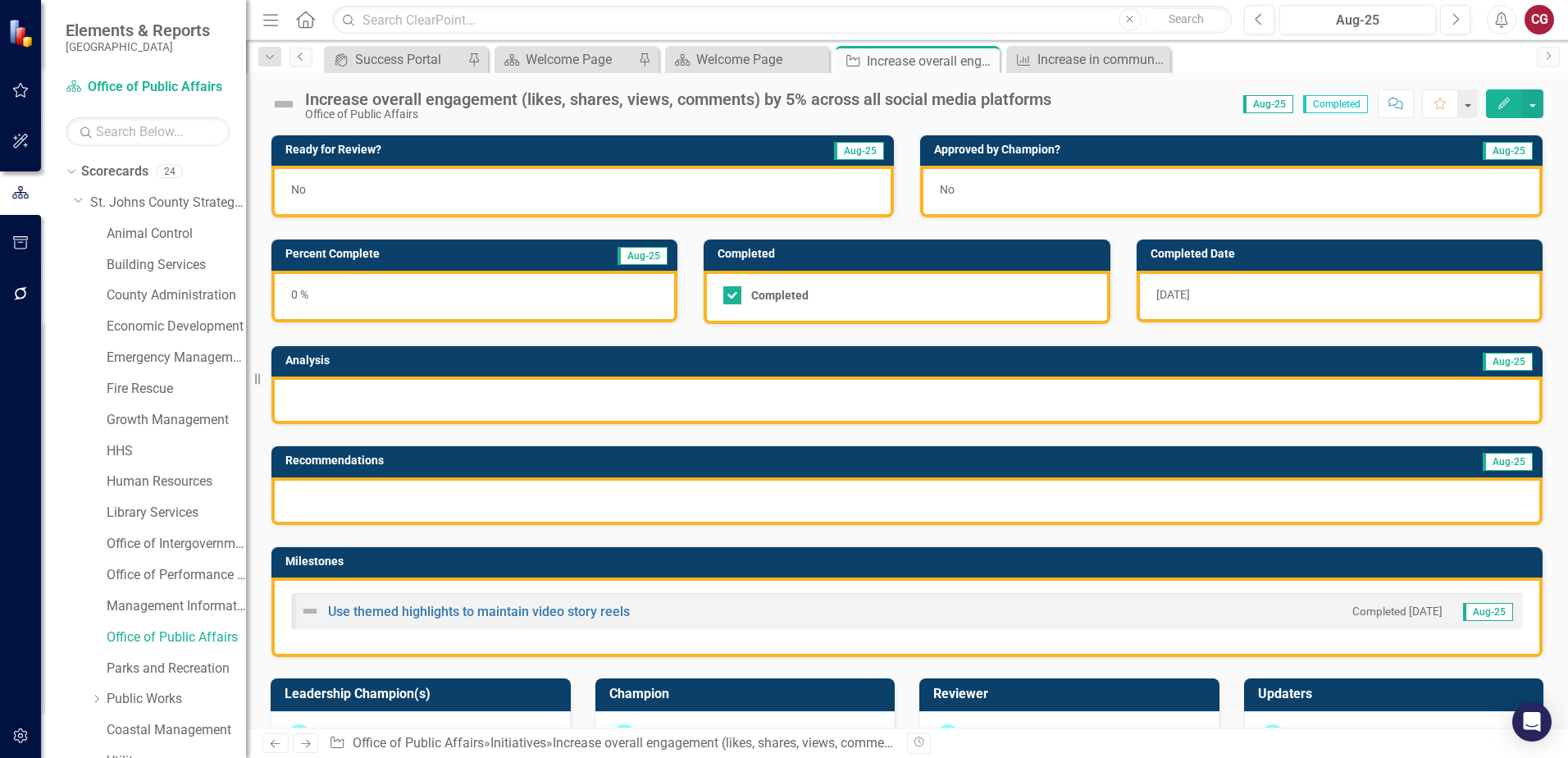
click at [304, 60] on icon "Previous" at bounding box center [301, 56] width 13 height 10
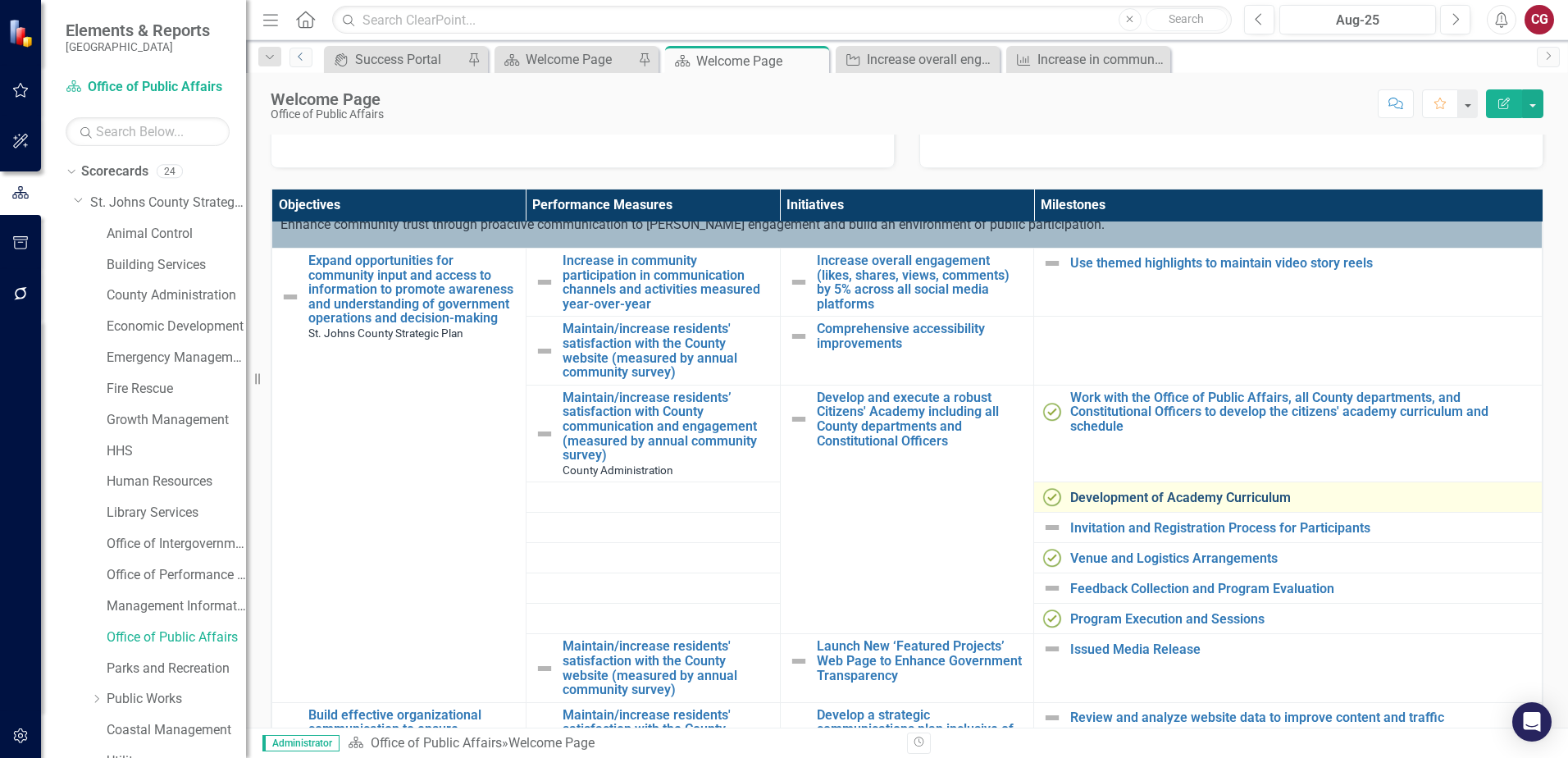
scroll to position [82, 0]
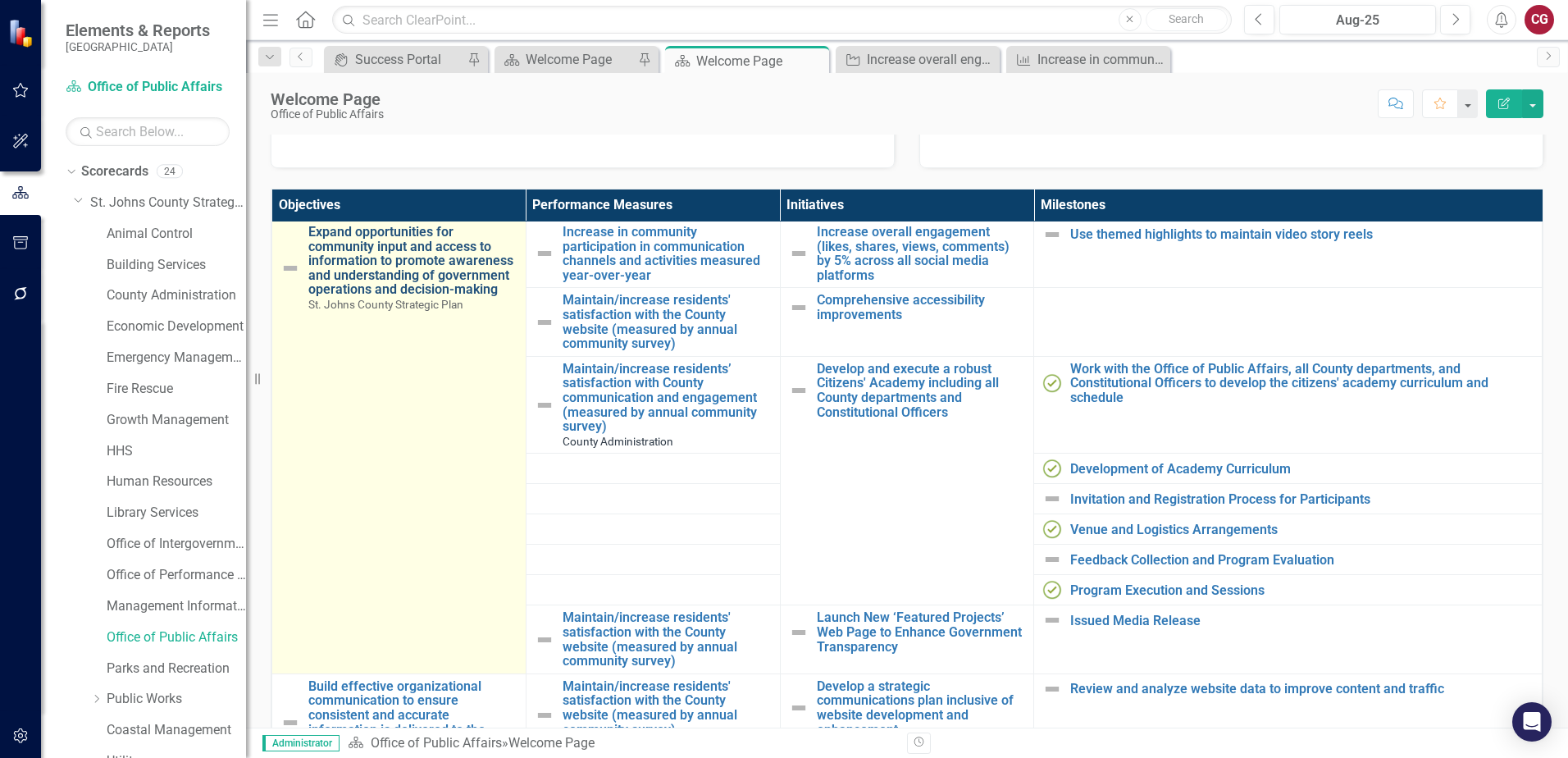
click at [431, 288] on link "Expand opportunities for community input and access to information to promote a…" at bounding box center [413, 261] width 209 height 73
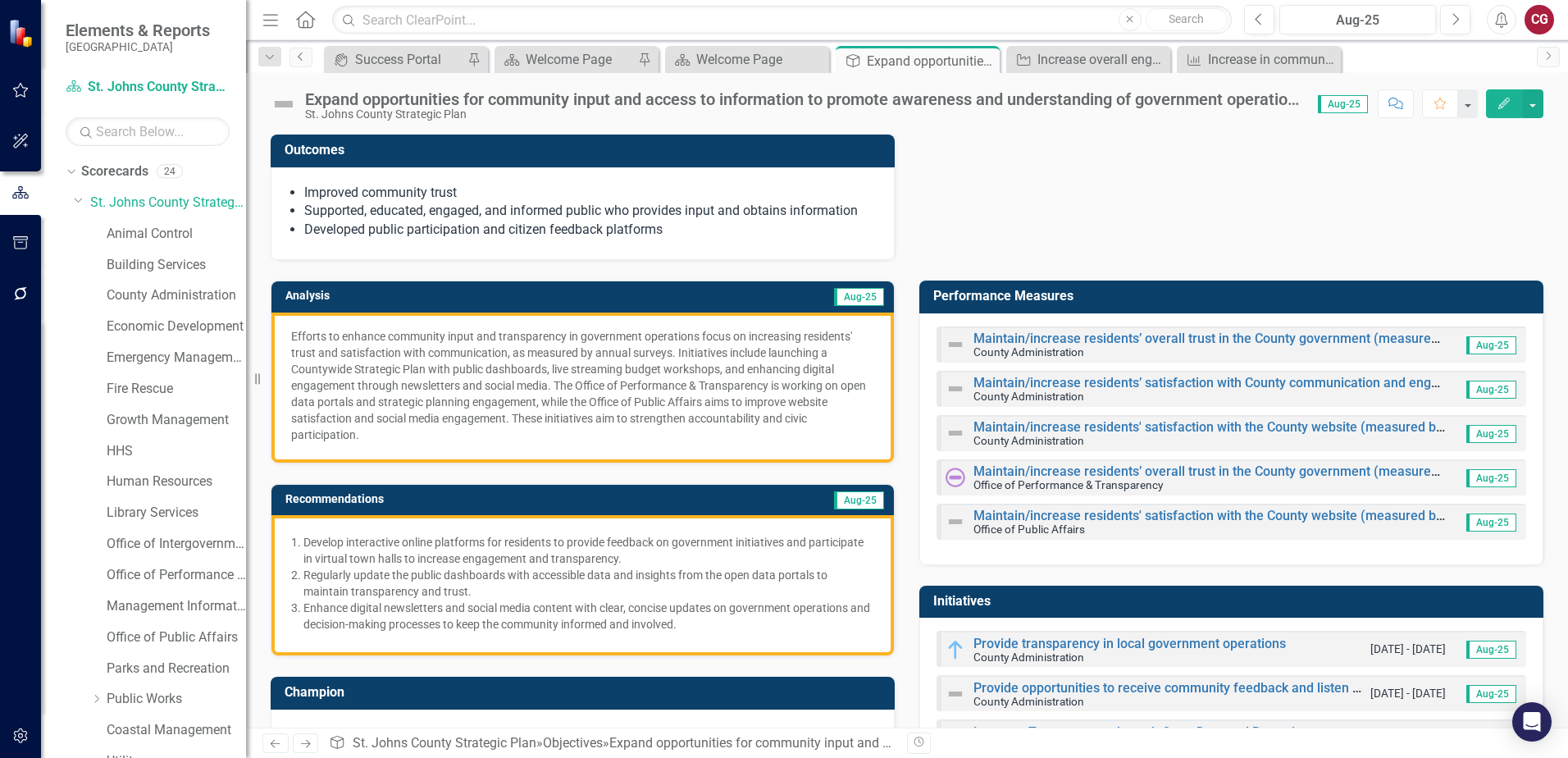
click at [299, 55] on icon at bounding box center [299, 56] width 5 height 8
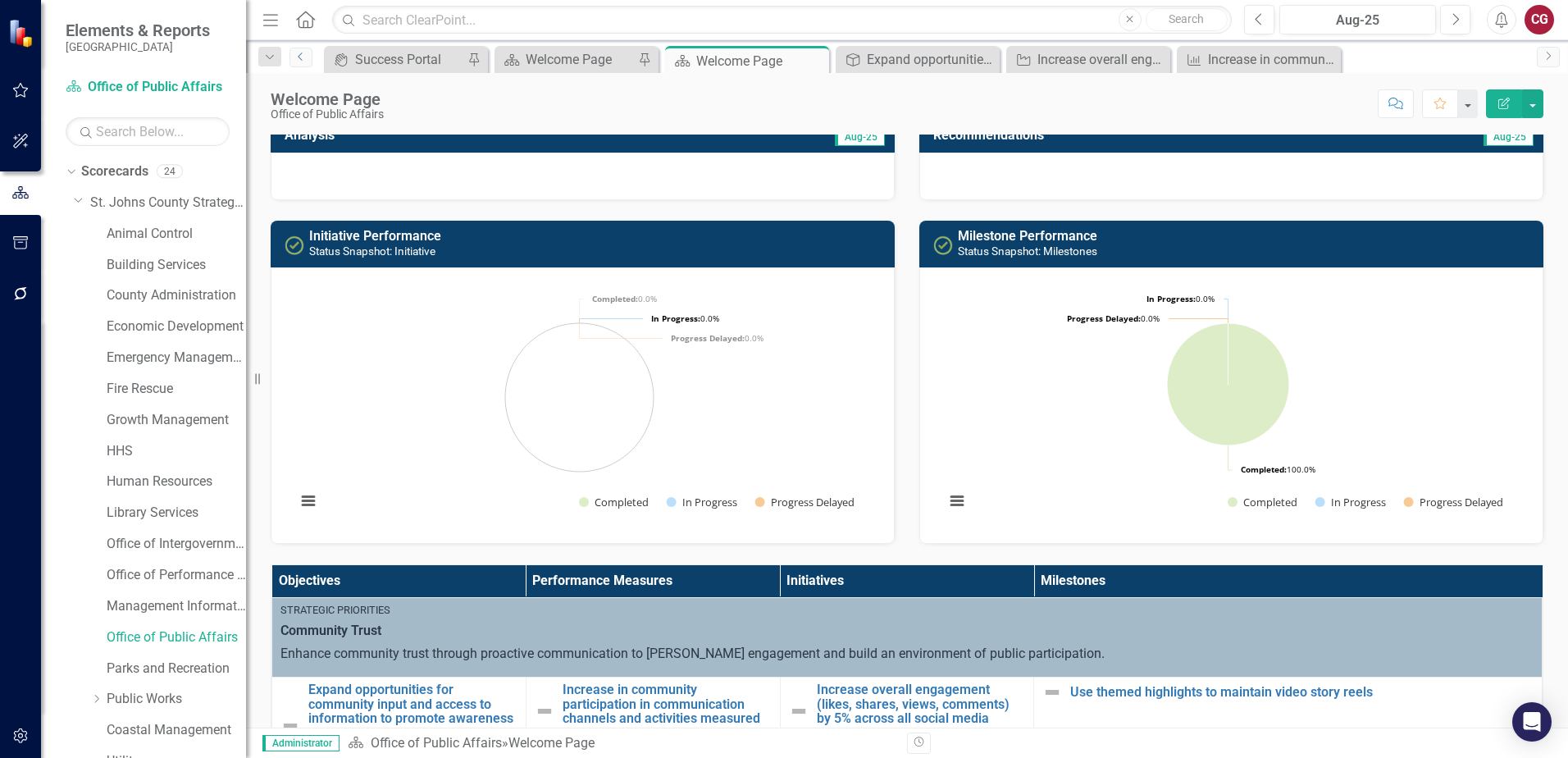
scroll to position [328, 0]
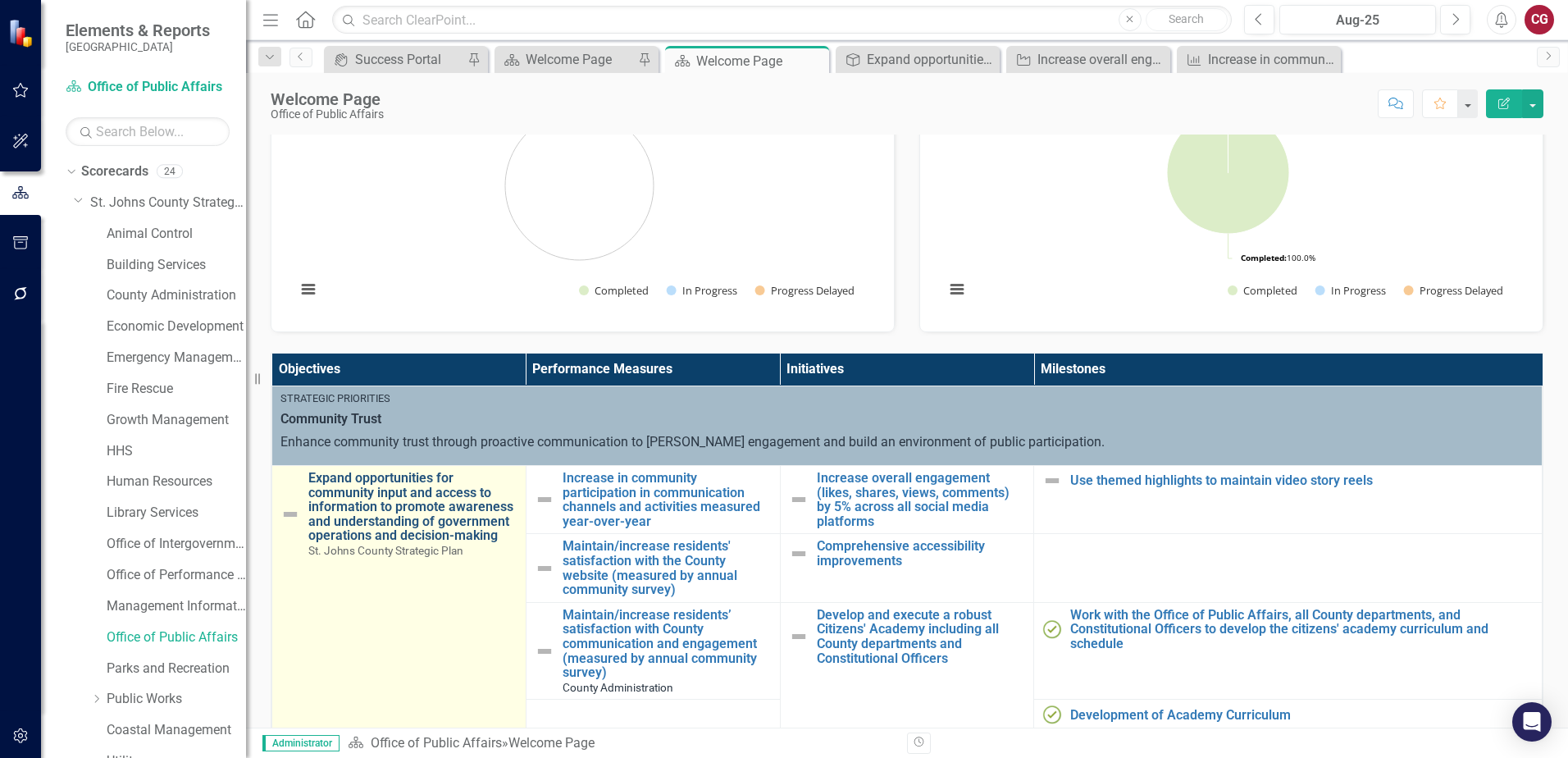
click at [432, 508] on link "Expand opportunities for community input and access to information to promote a…" at bounding box center [413, 507] width 209 height 73
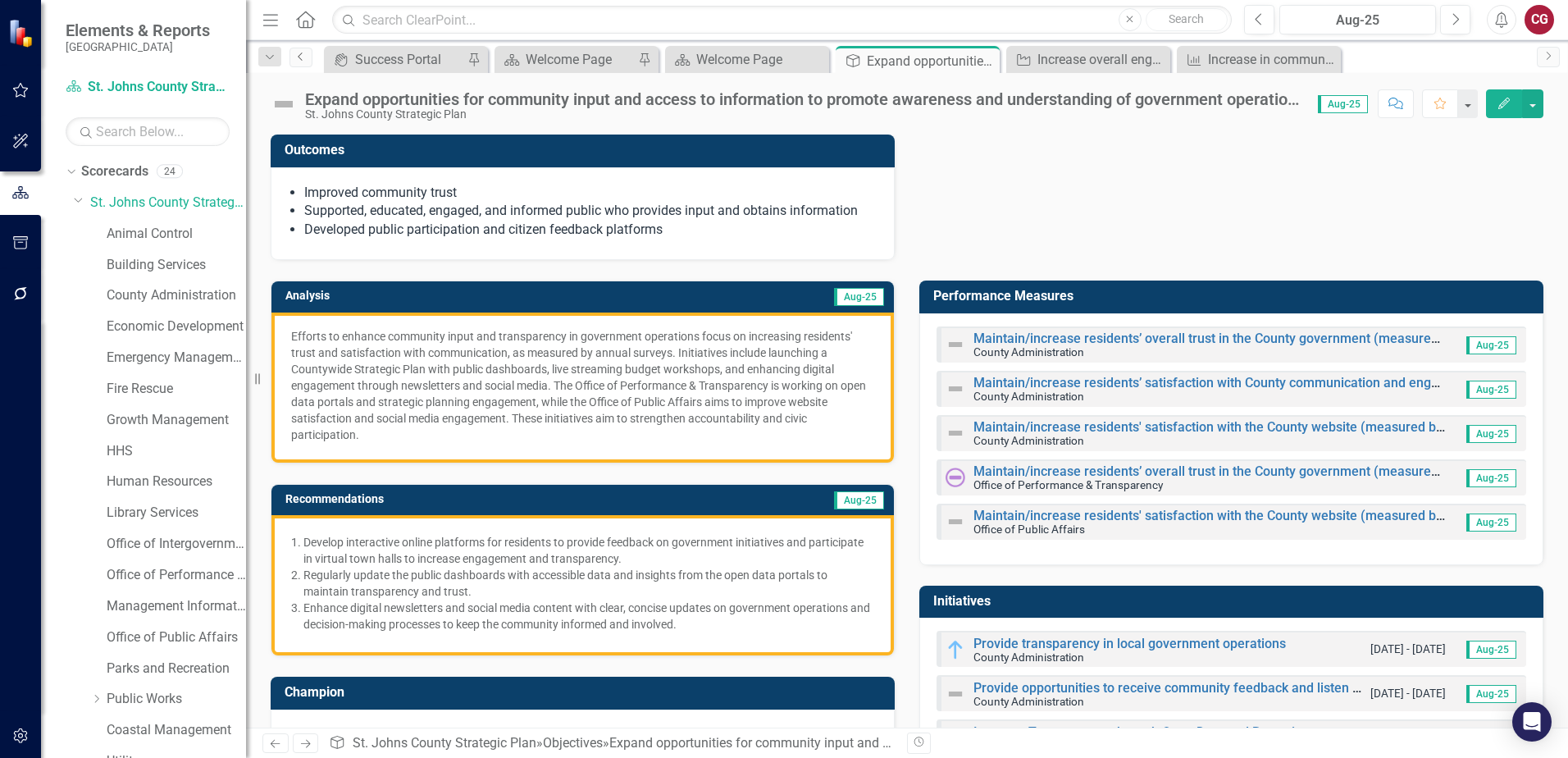
click at [296, 61] on icon "Previous" at bounding box center [301, 56] width 13 height 10
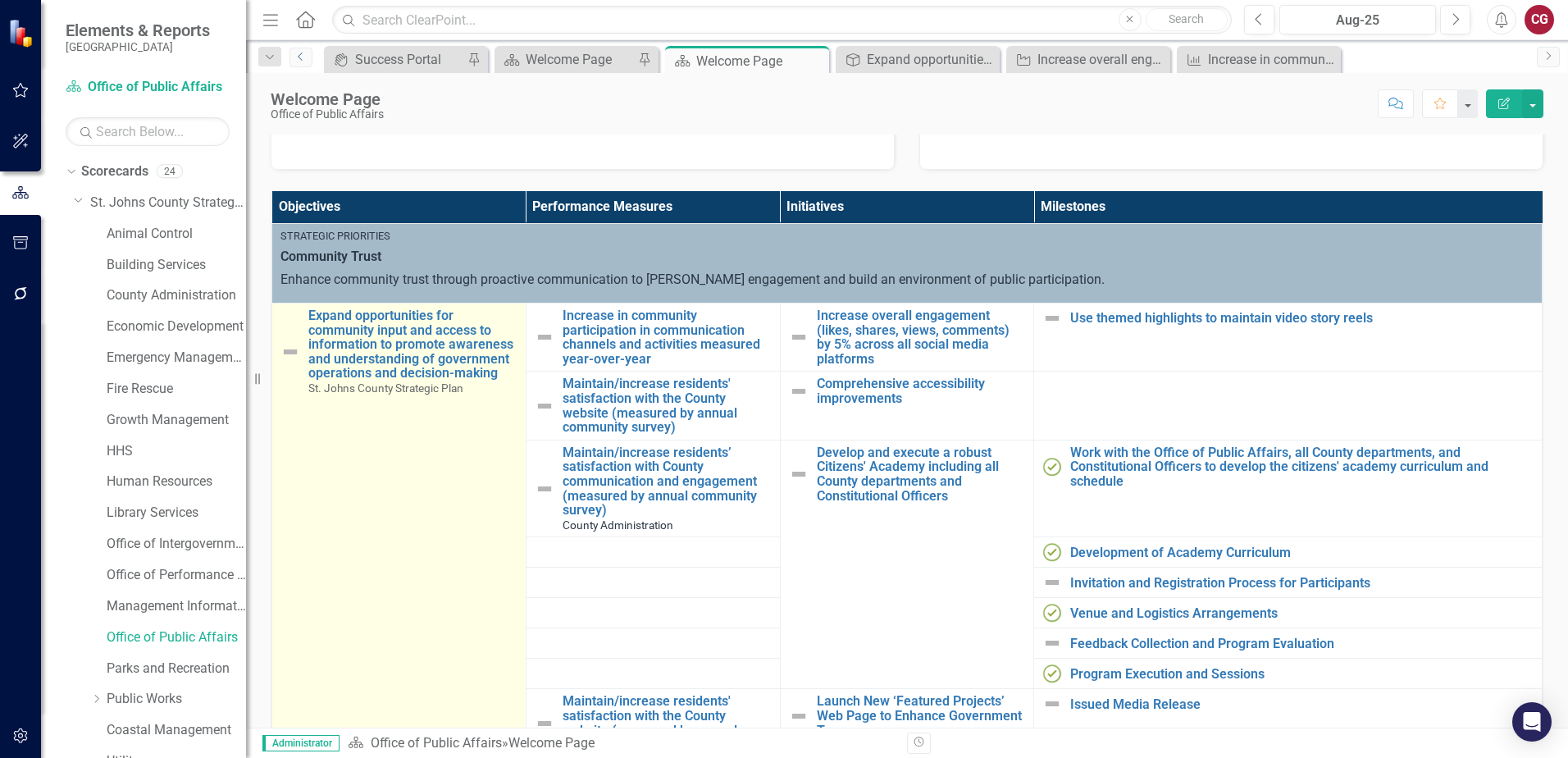
scroll to position [410, 0]
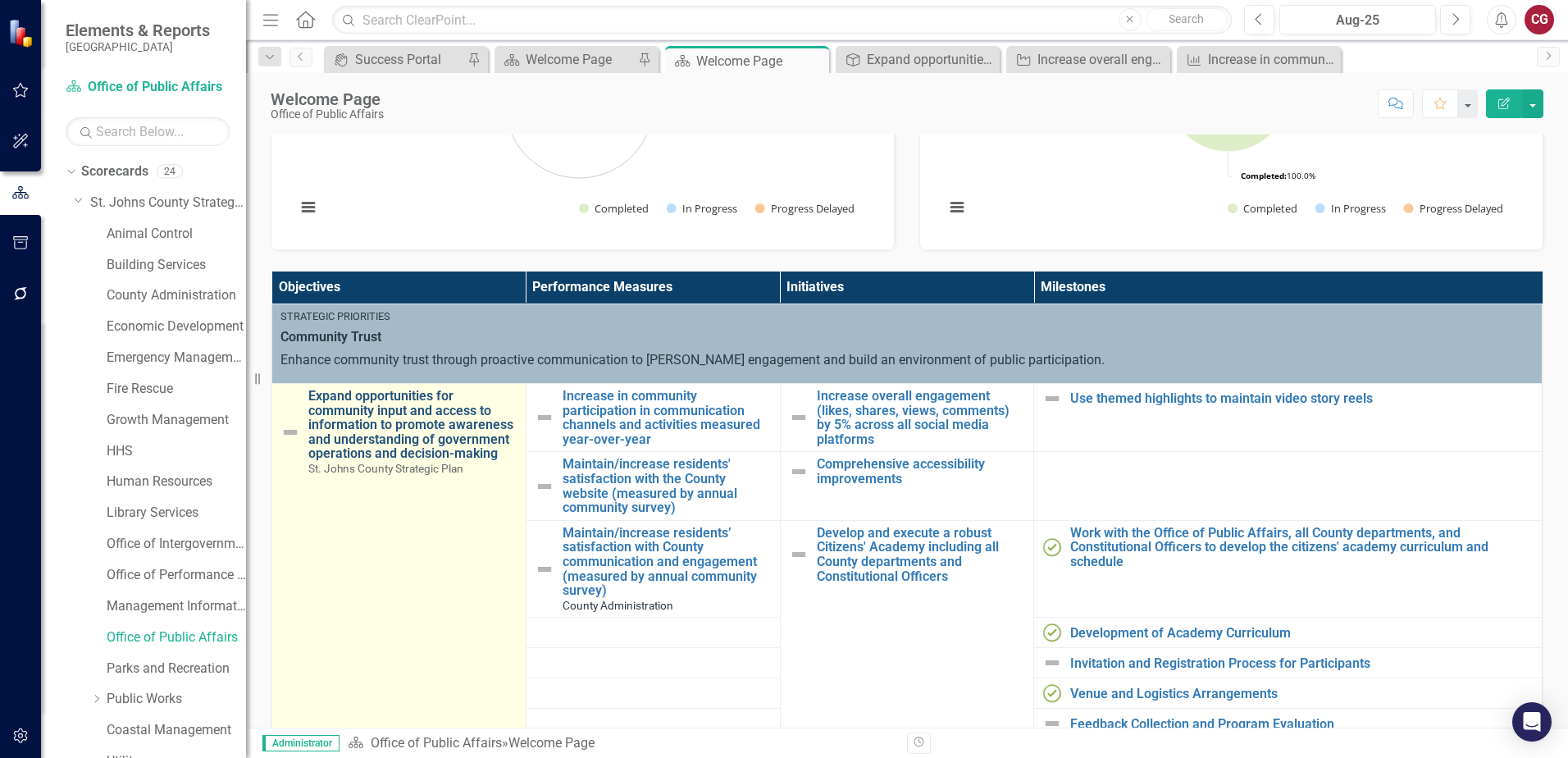
click at [338, 401] on link "Expand opportunities for community input and access to information to promote a…" at bounding box center [413, 425] width 209 height 73
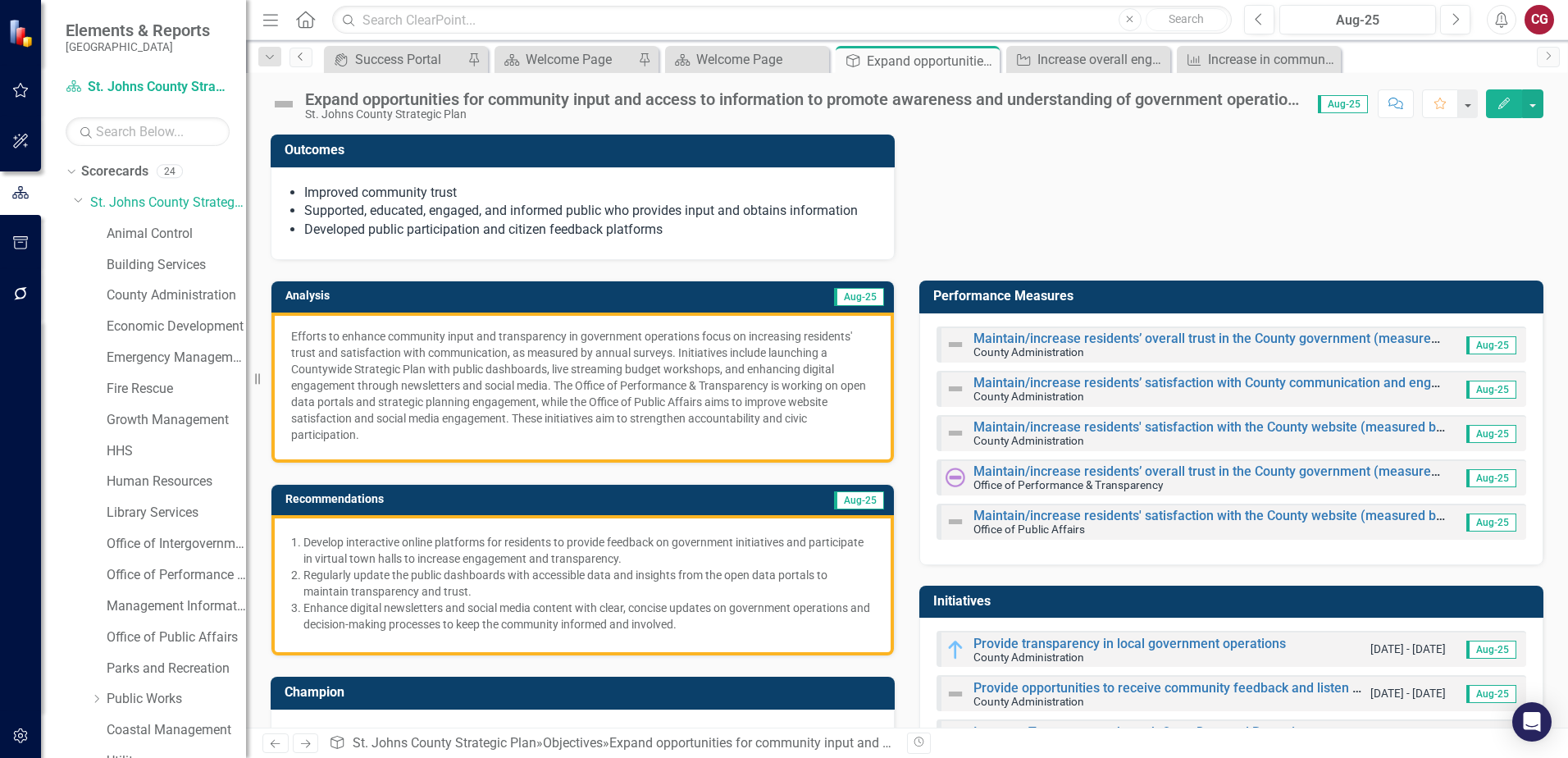
click at [304, 62] on link "Previous" at bounding box center [300, 57] width 23 height 20
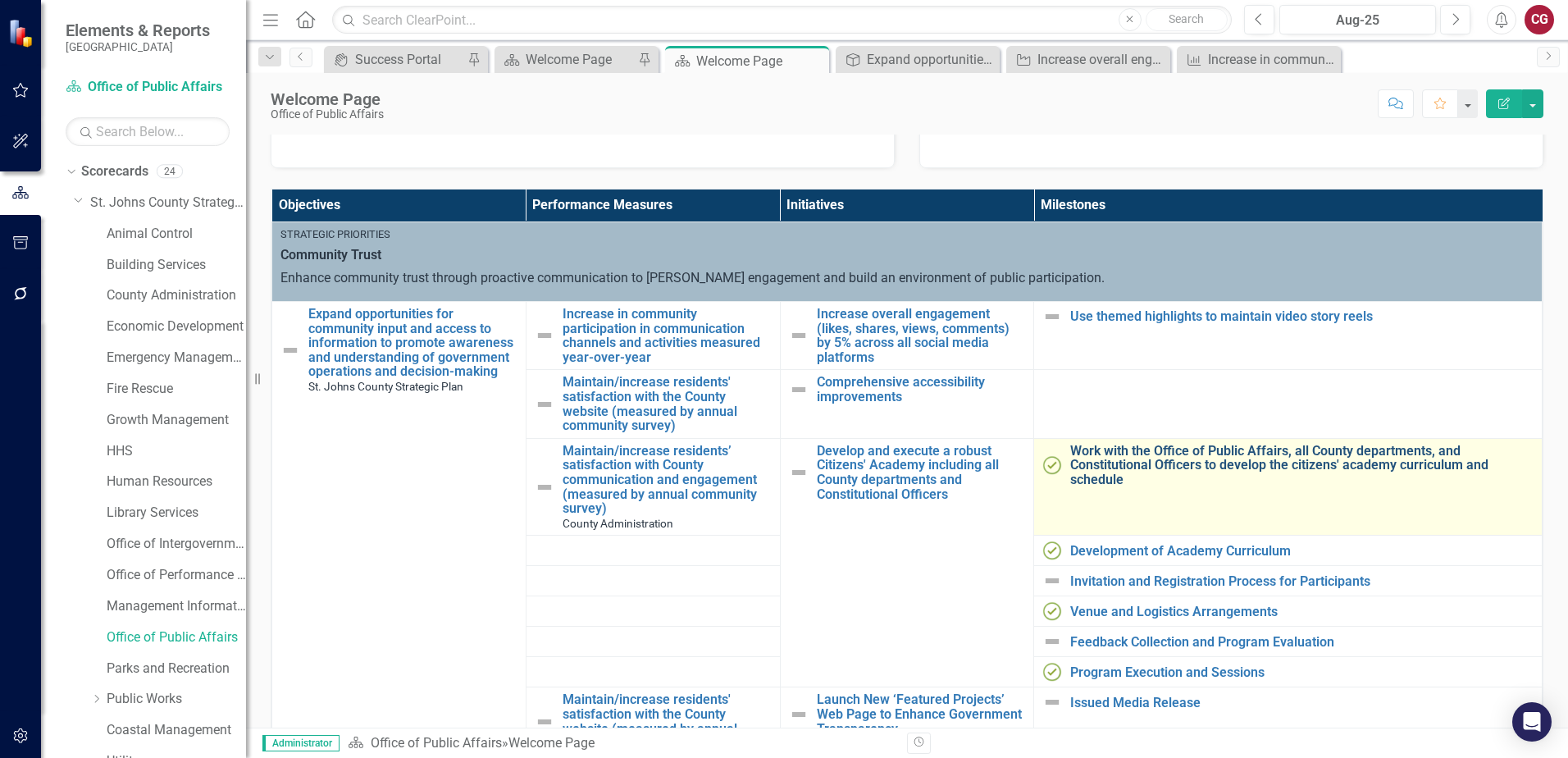
click at [1082, 458] on link "Work with the Office of Public Affairs, all County departments, and Constitutio…" at bounding box center [1301, 465] width 463 height 44
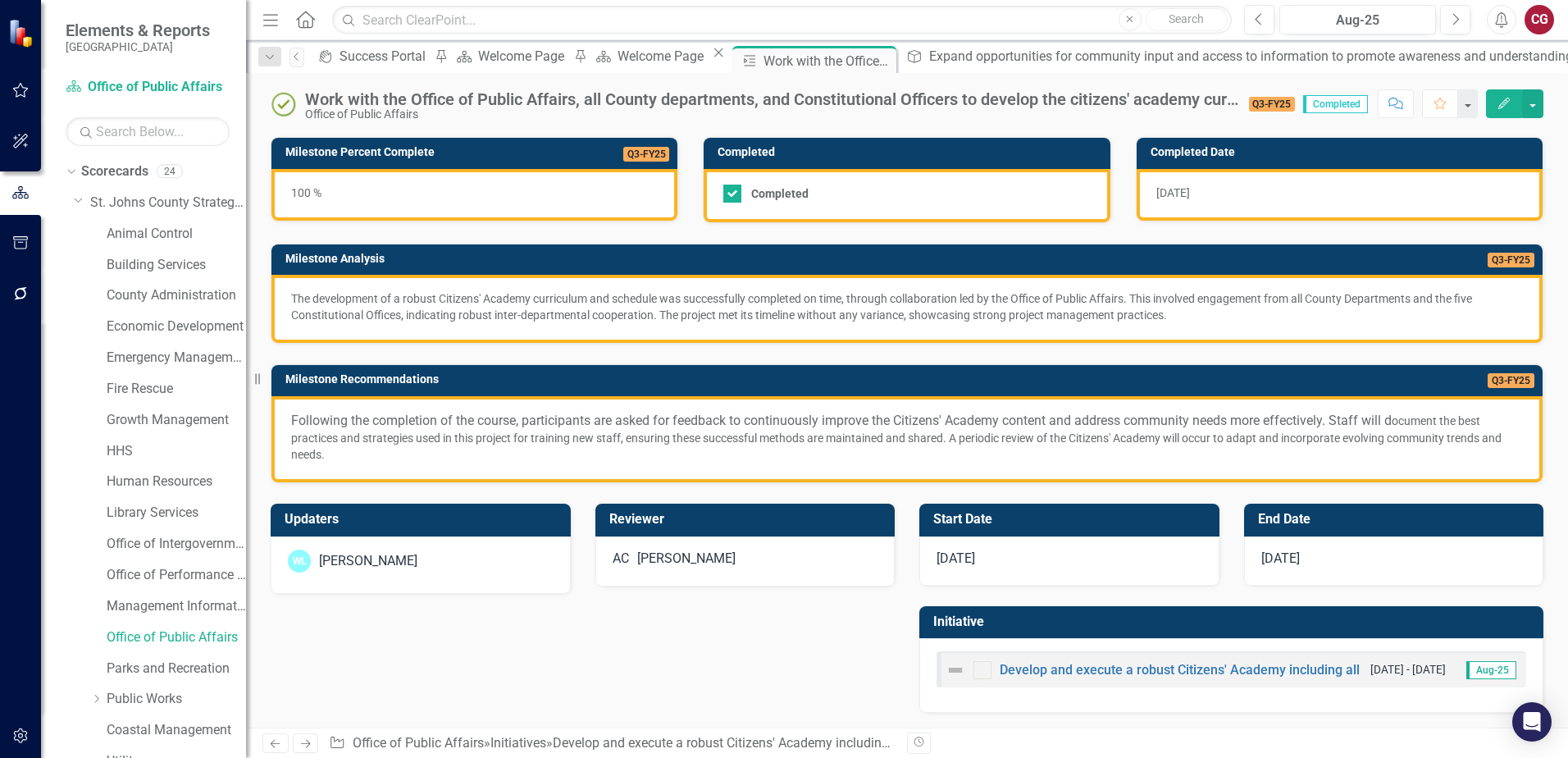
scroll to position [103, 0]
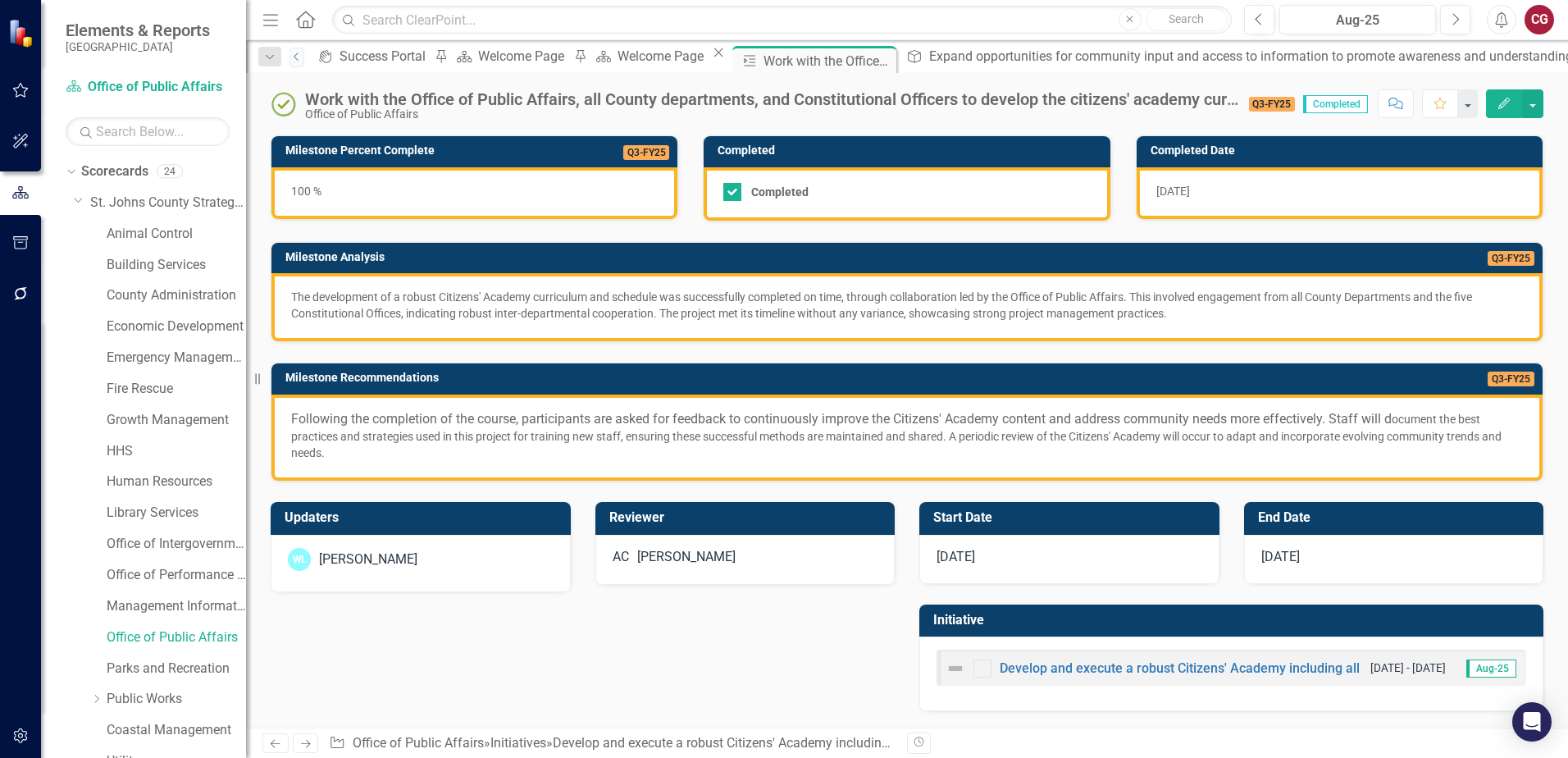
drag, startPoint x: 298, startPoint y: 53, endPoint x: 367, endPoint y: 73, distance: 71.8
click at [298, 53] on icon "Previous" at bounding box center [297, 56] width 13 height 10
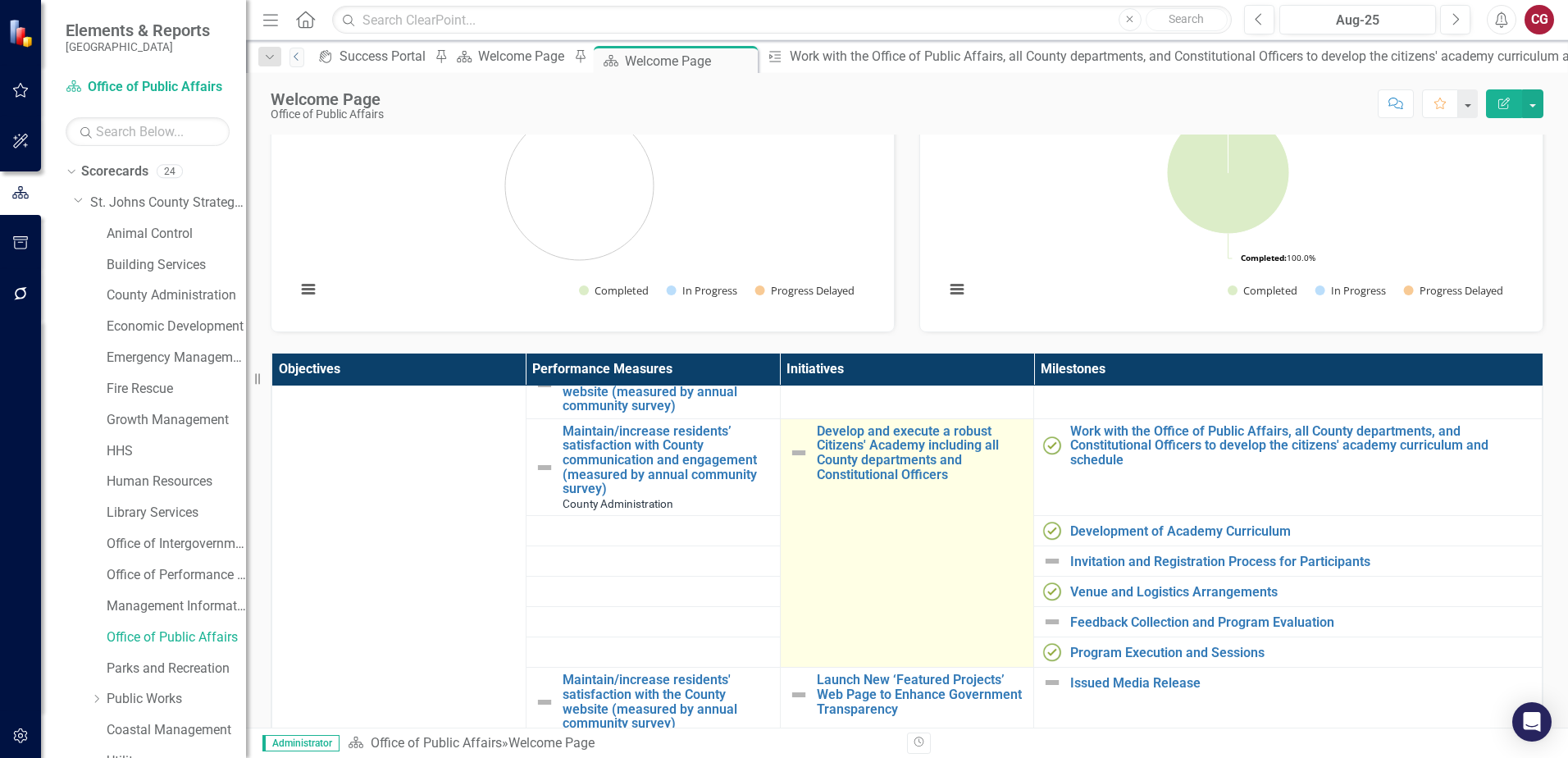
scroll to position [246, 0]
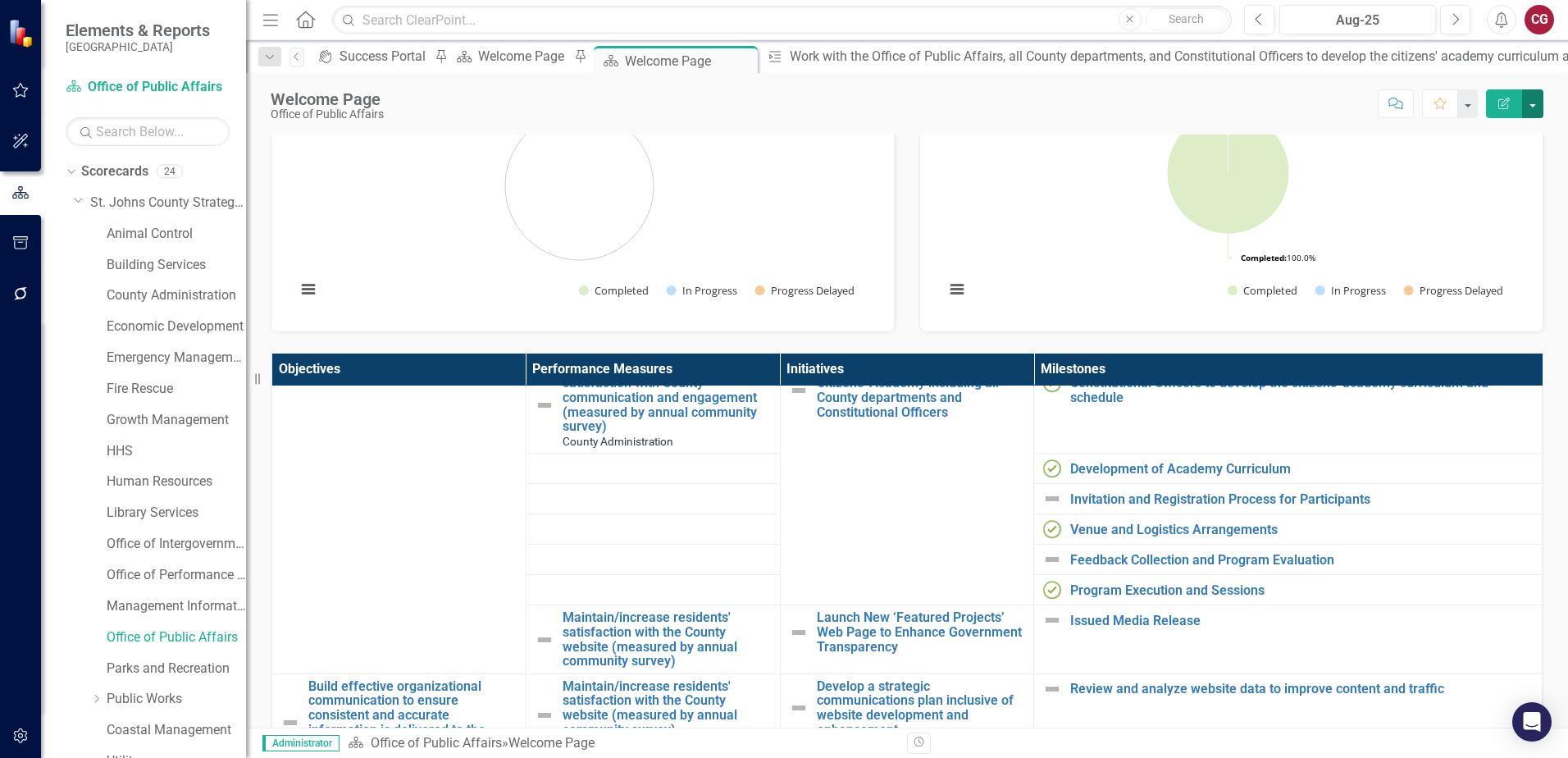
click at [1528, 102] on button "button" at bounding box center [1533, 104] width 22 height 29
click at [1436, 231] on link "PDF Export to PDF" at bounding box center [1475, 229] width 132 height 30
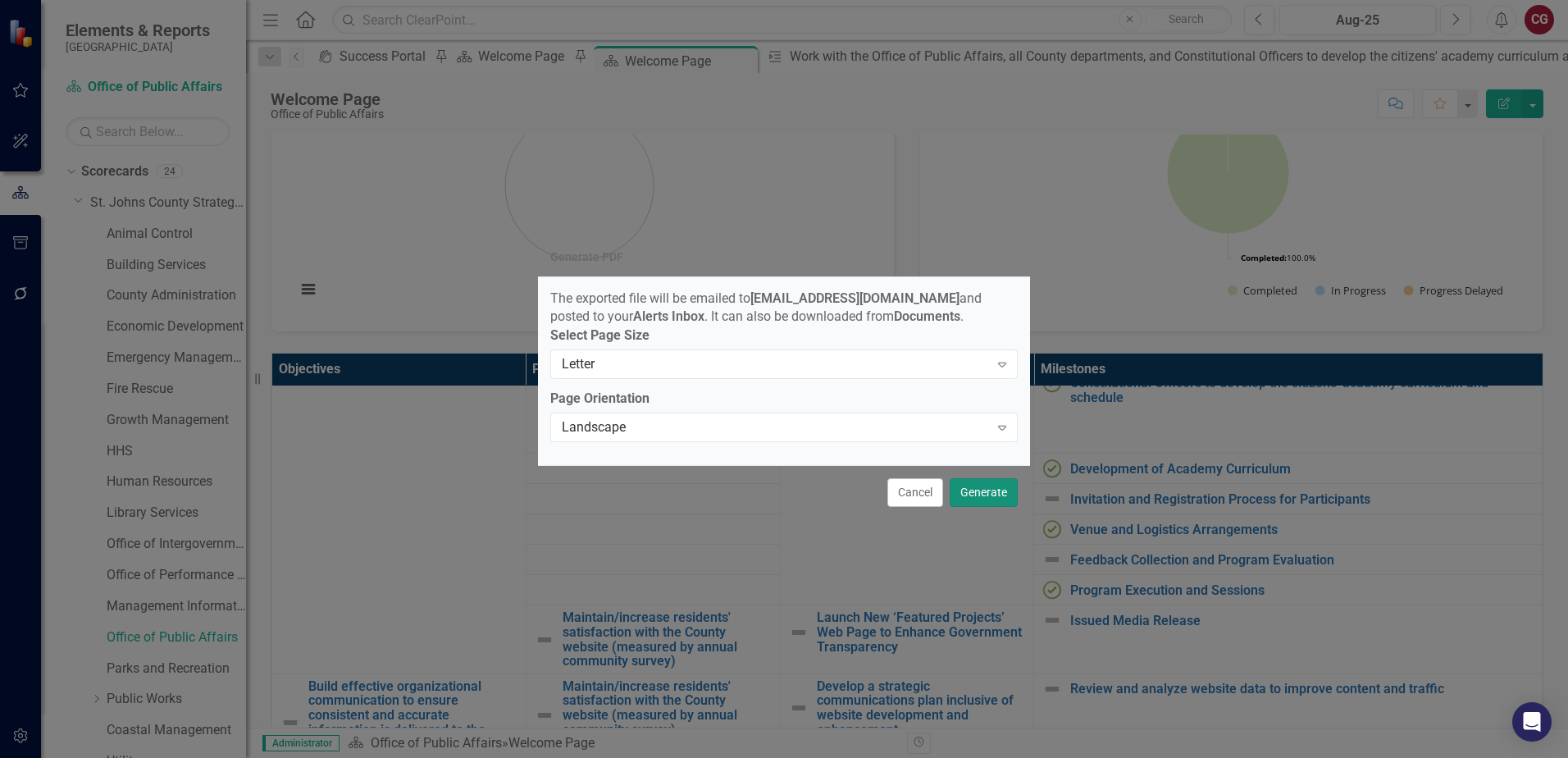
click at [996, 496] on button "Generate" at bounding box center [983, 492] width 68 height 29
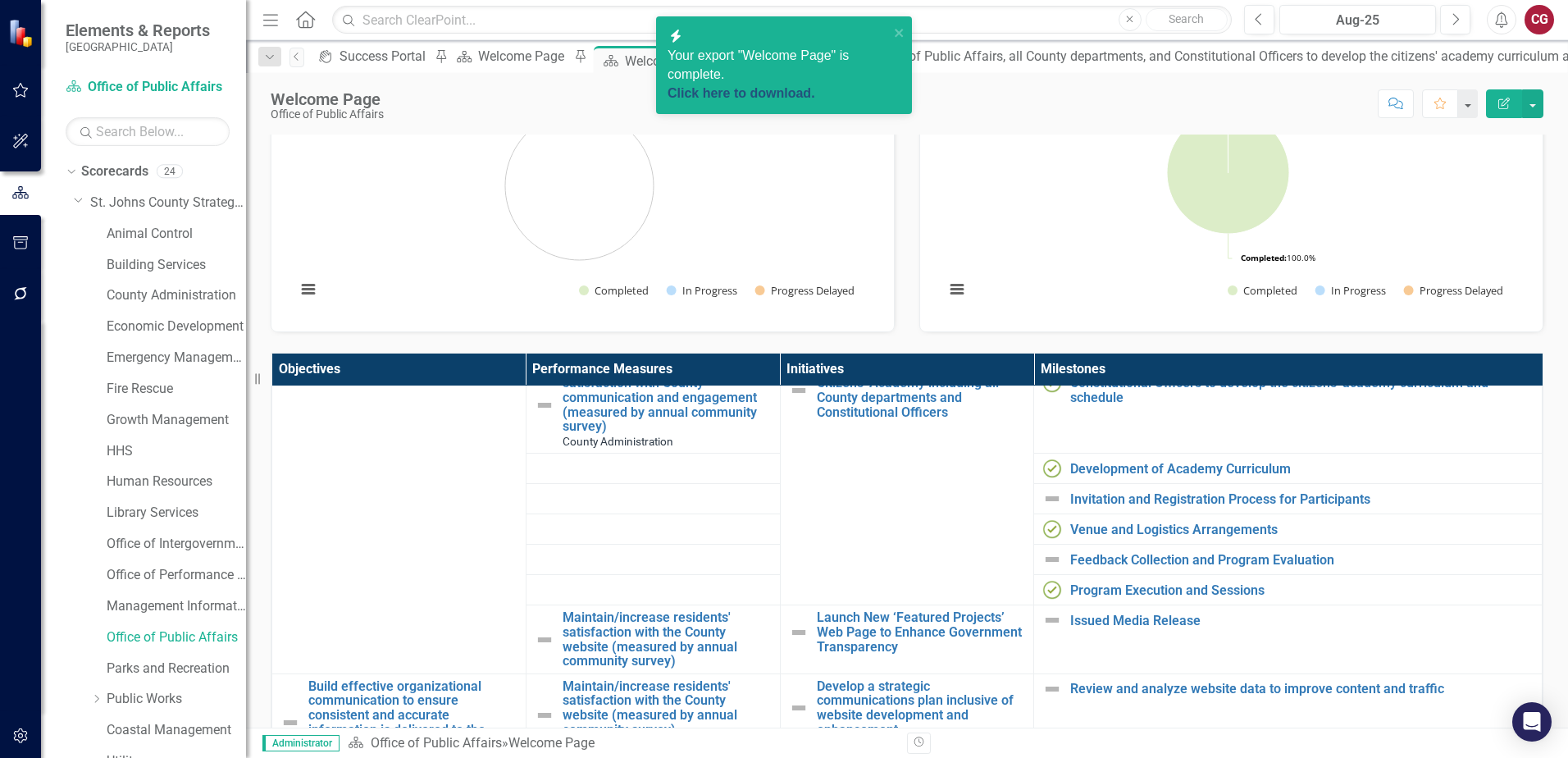
click at [784, 86] on link "Click here to download." at bounding box center [741, 92] width 148 height 14
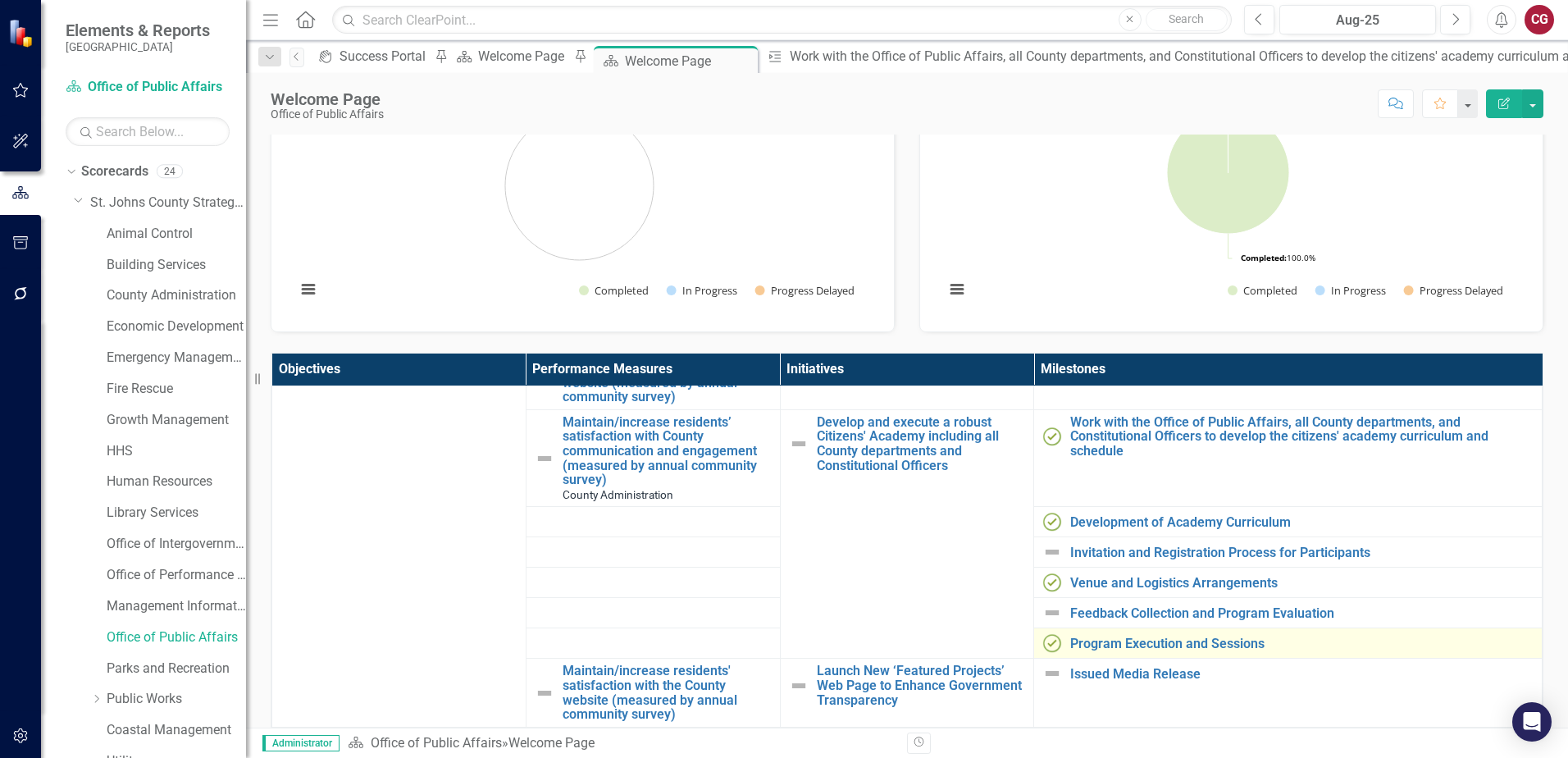
scroll to position [164, 0]
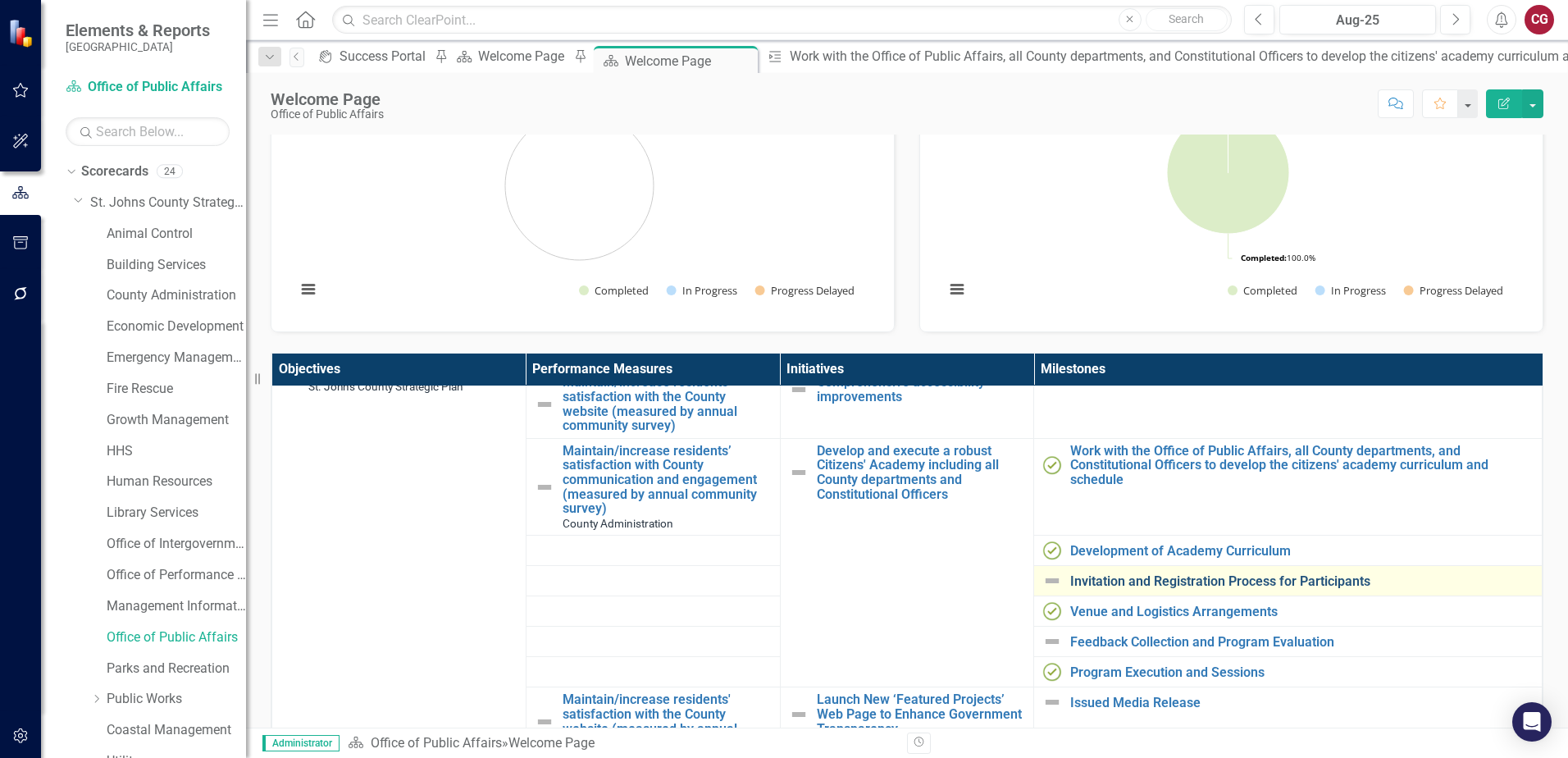
click at [1076, 579] on link "Invitation and Registration Process for Participants" at bounding box center [1301, 581] width 463 height 15
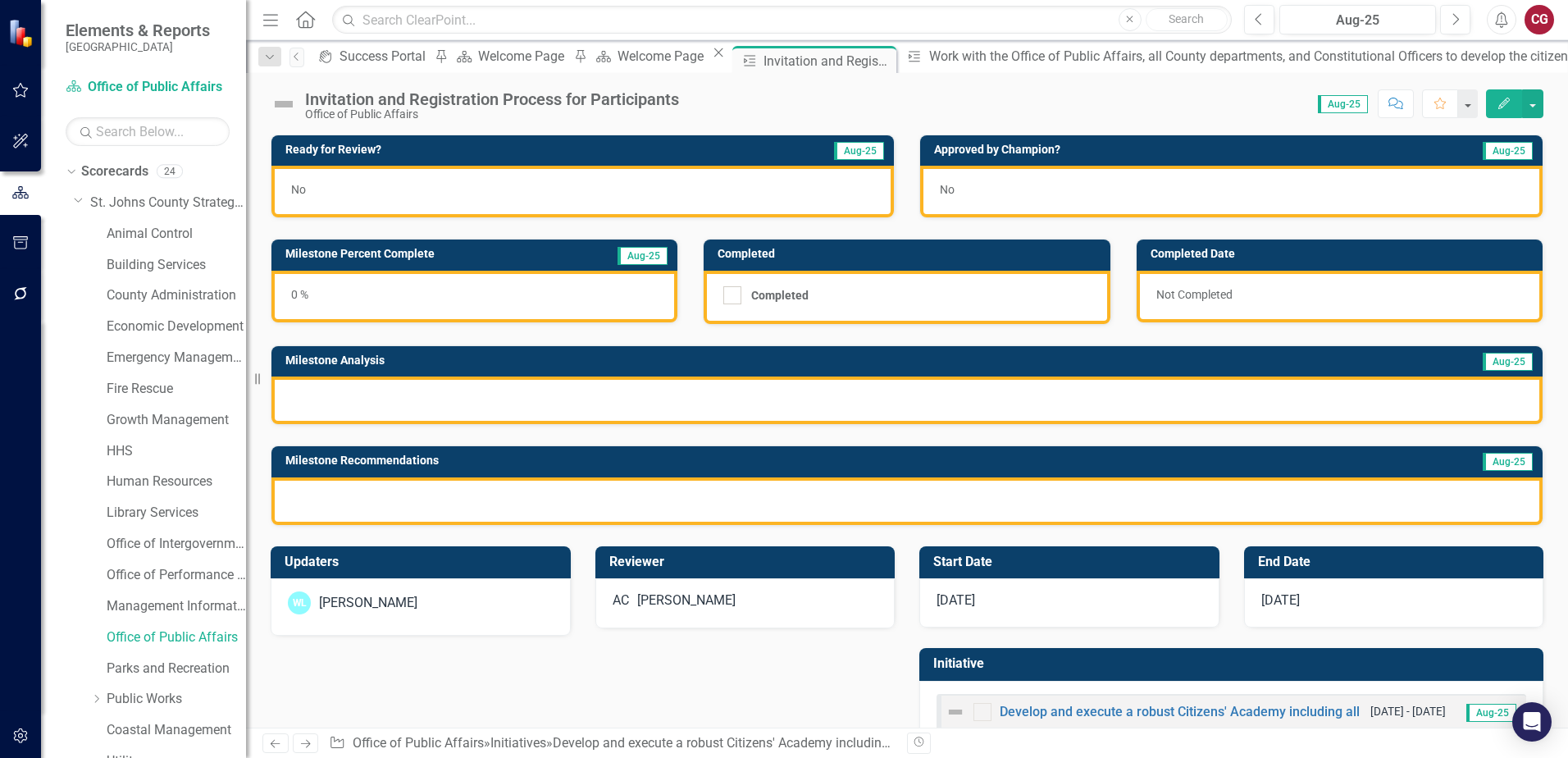
scroll to position [44, 0]
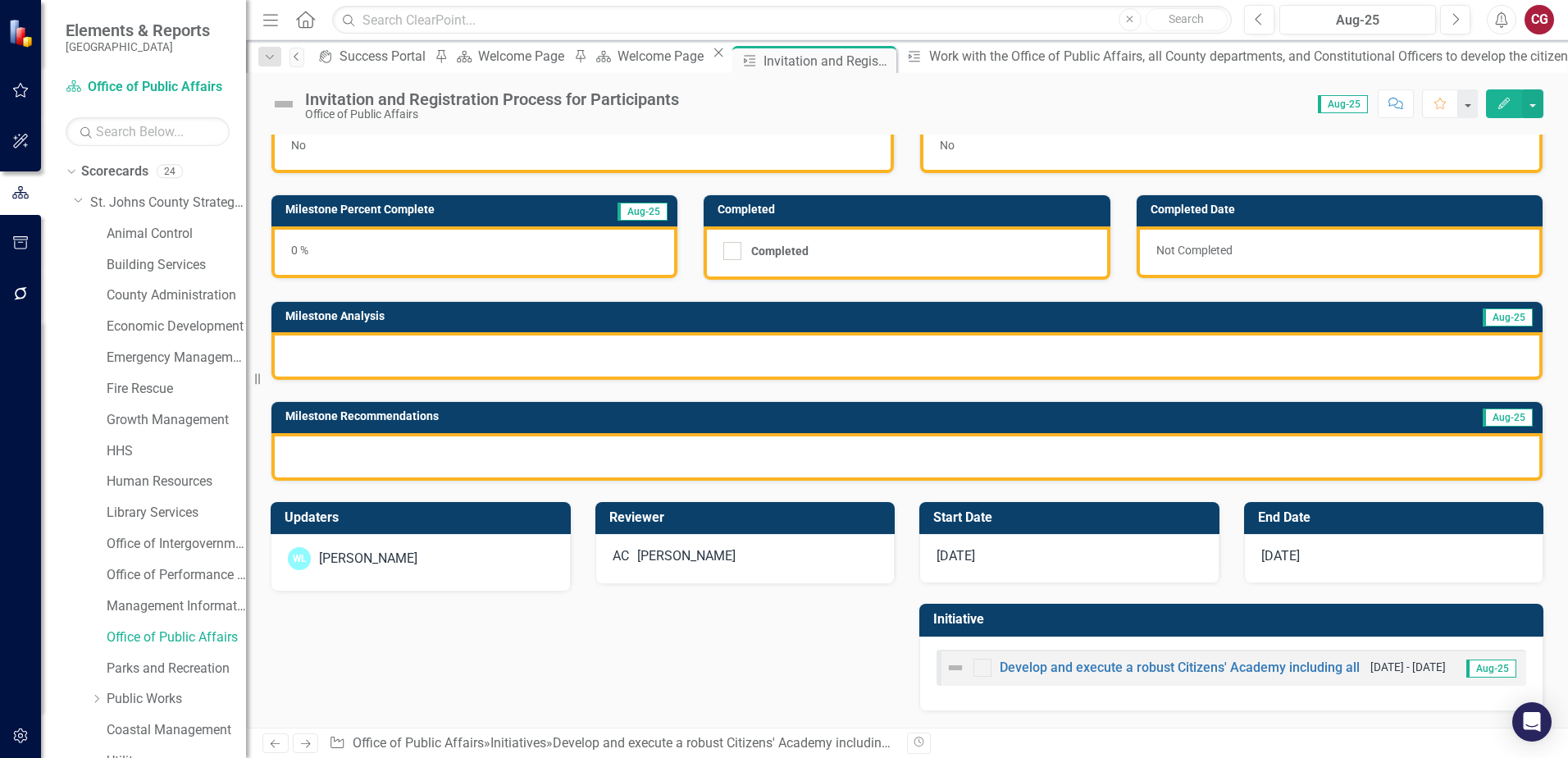
click at [297, 57] on icon at bounding box center [296, 56] width 5 height 8
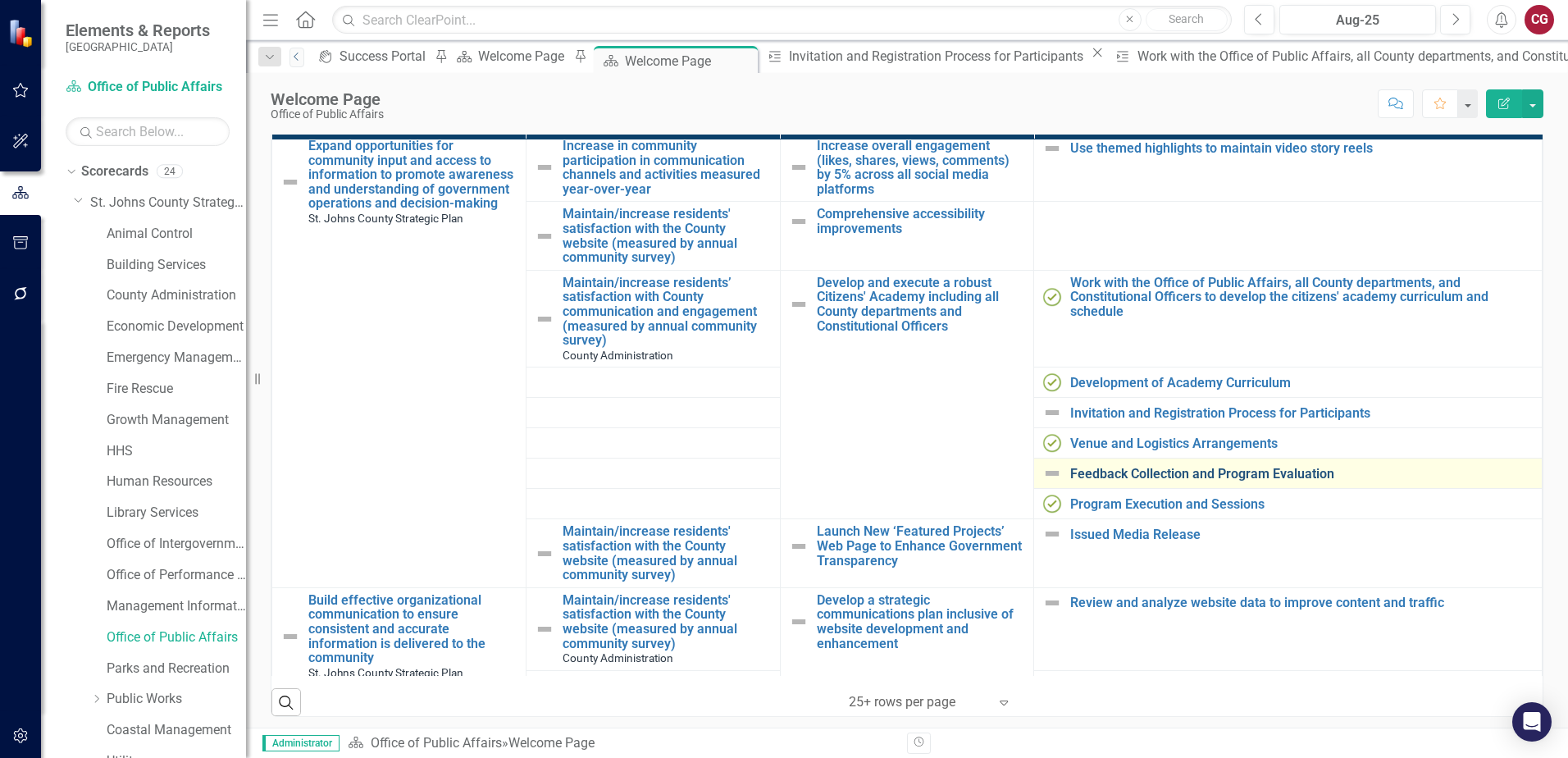
scroll to position [82, 0]
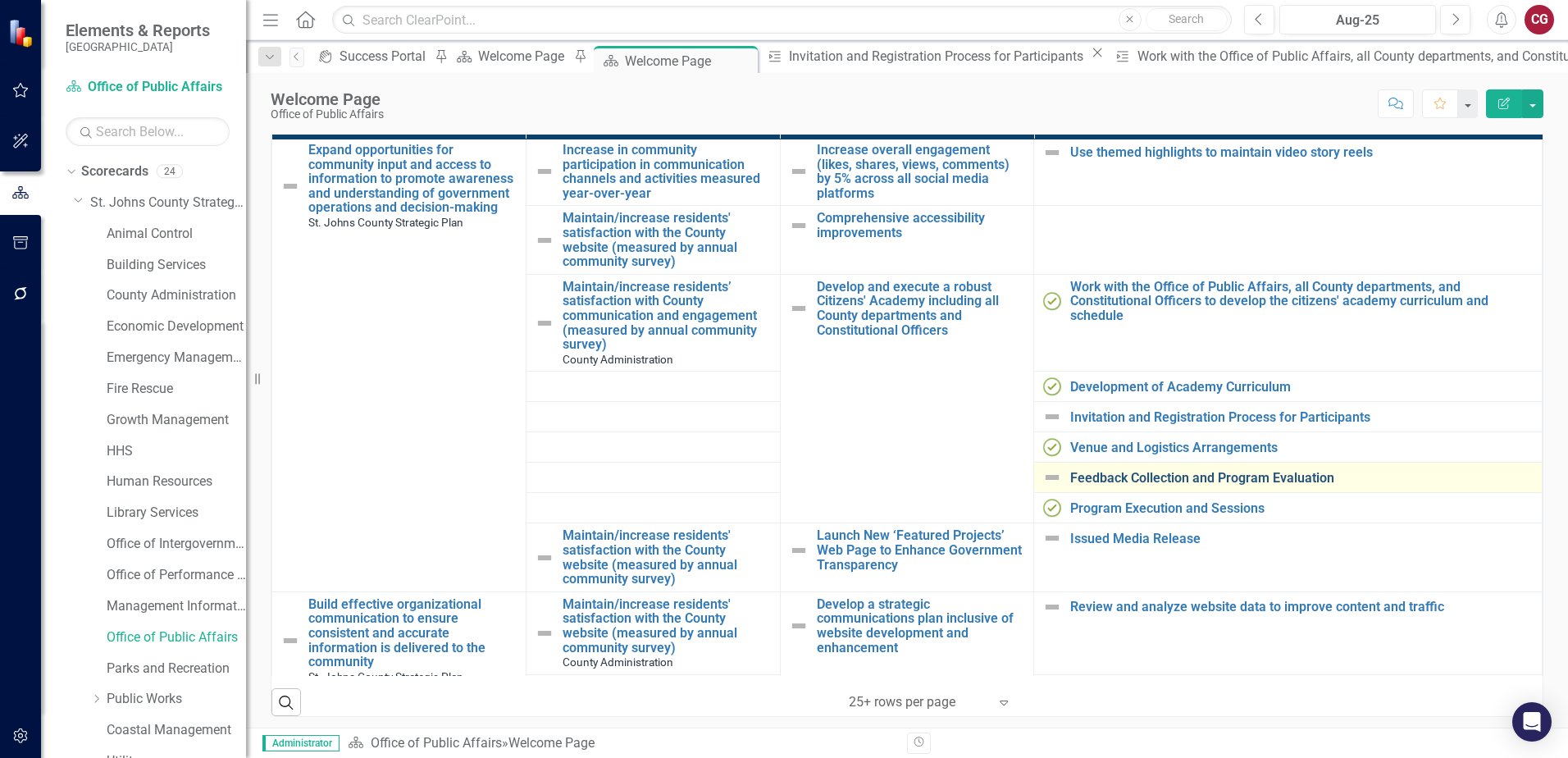
click at [1118, 471] on link "Feedback Collection and Program Evaluation" at bounding box center [1301, 478] width 463 height 15
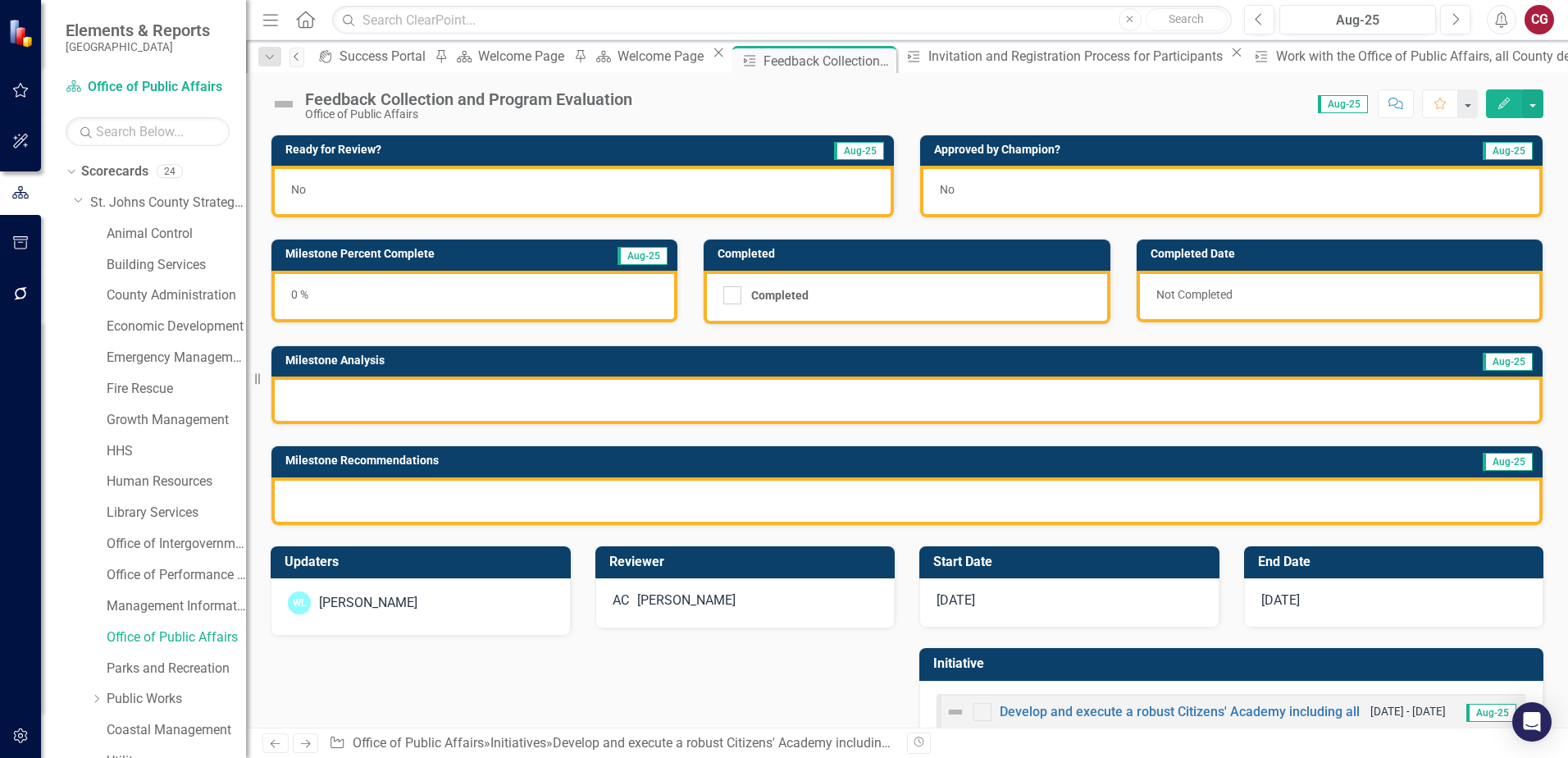
click at [303, 55] on icon "Previous" at bounding box center [297, 56] width 13 height 10
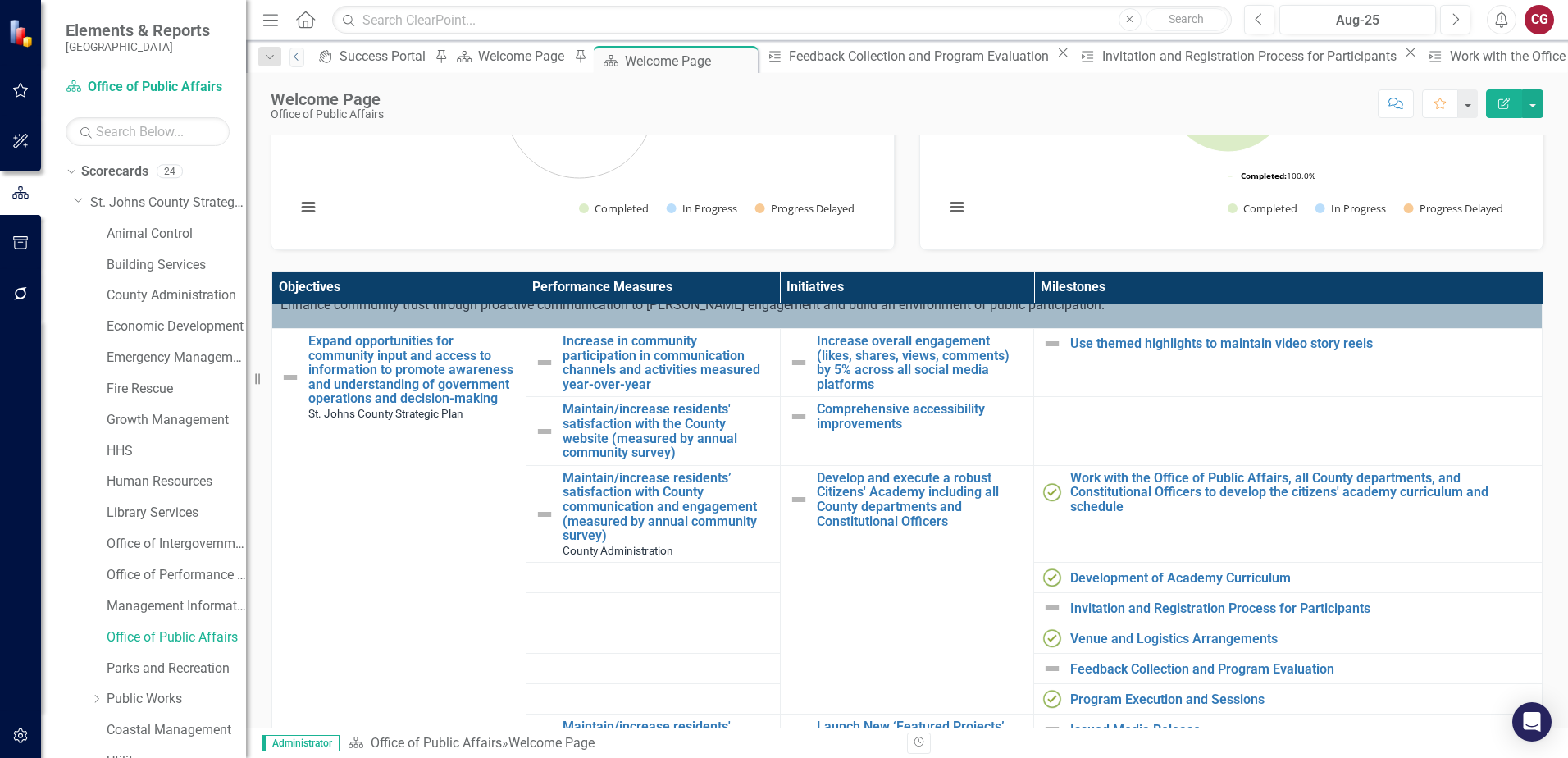
scroll to position [82, 0]
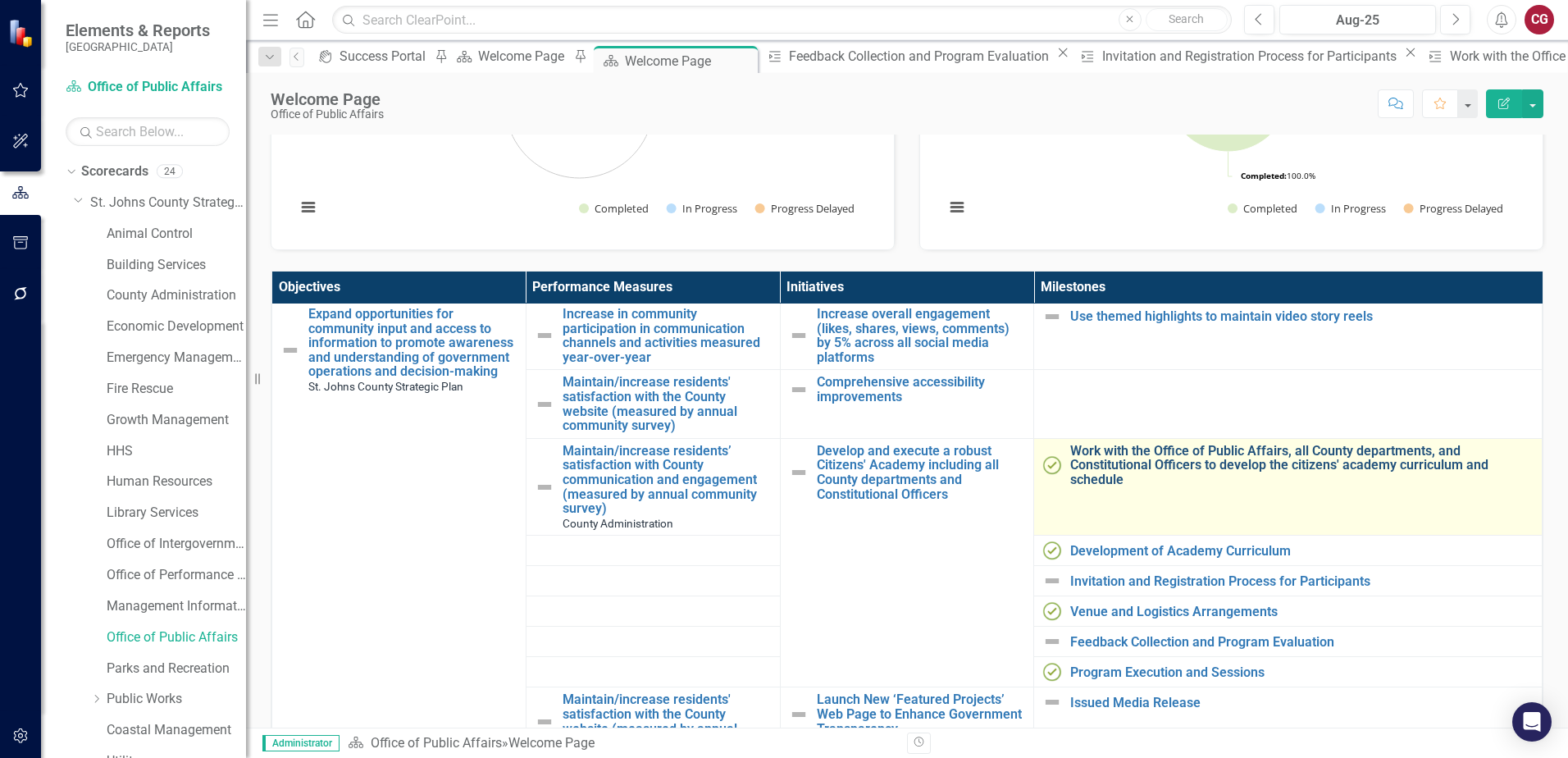
click at [1135, 451] on link "Work with the Office of Public Affairs, all County departments, and Constitutio…" at bounding box center [1301, 465] width 463 height 44
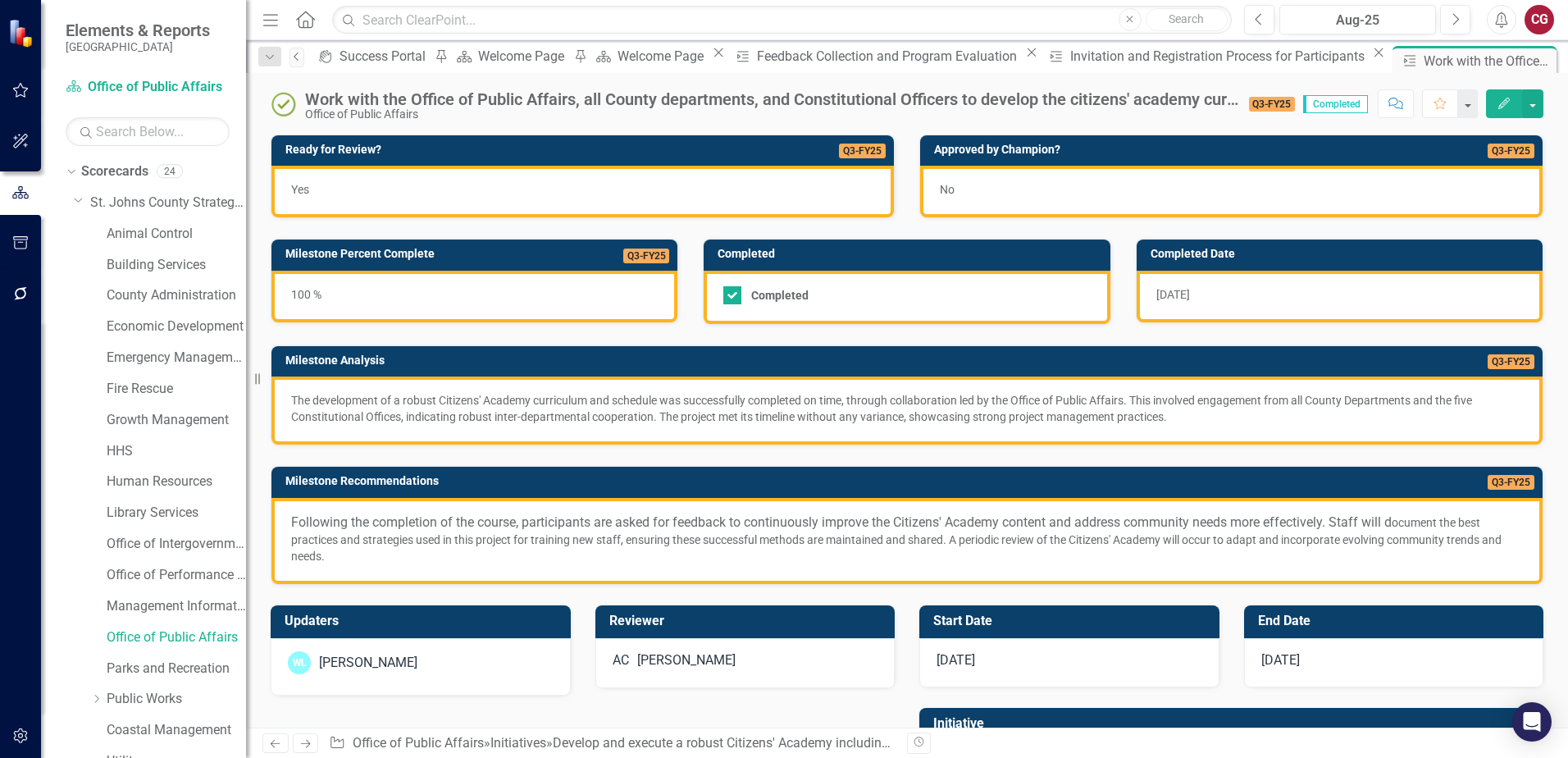
click at [296, 55] on icon "Previous" at bounding box center [297, 56] width 13 height 10
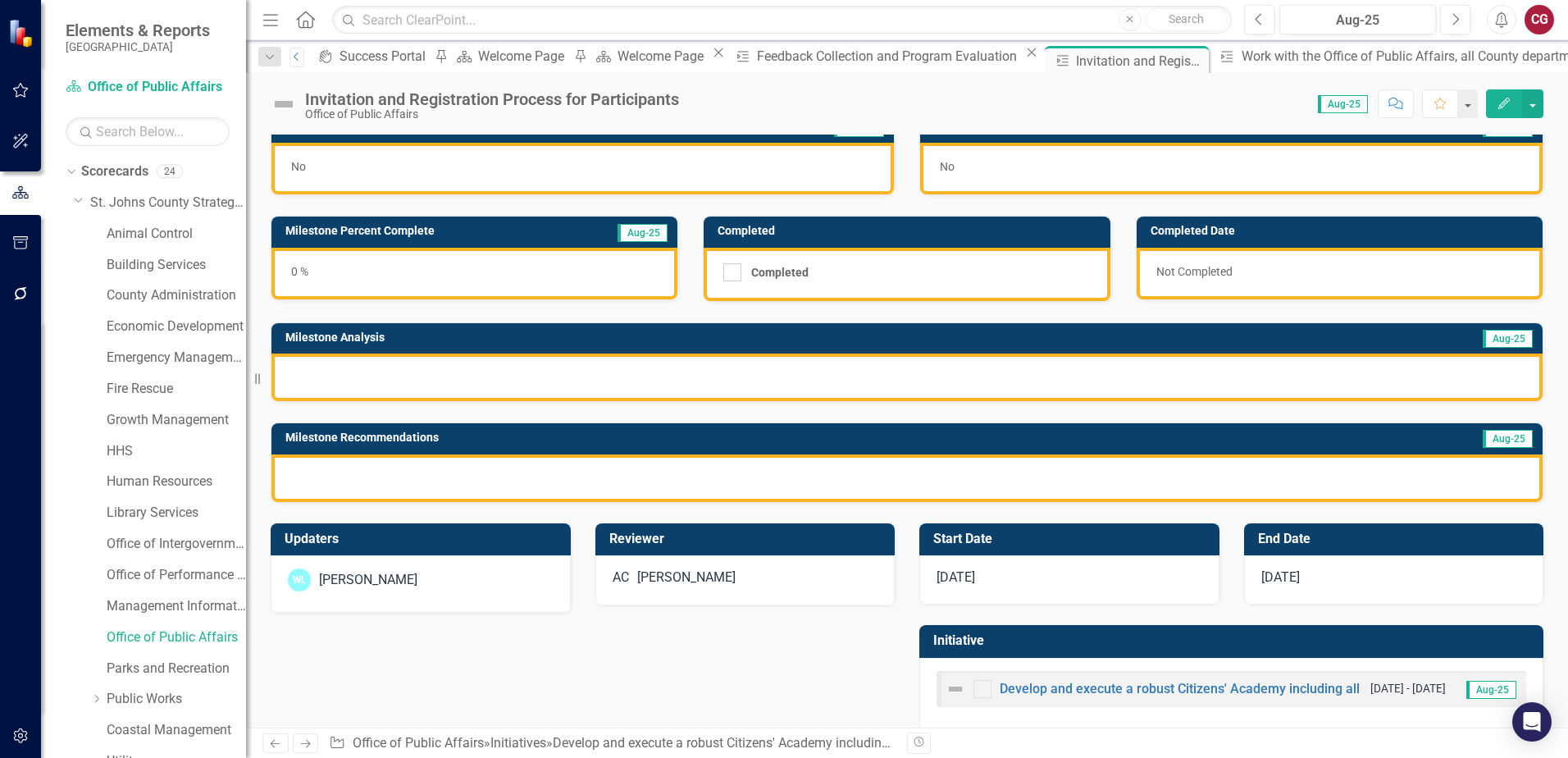
scroll to position [44, 0]
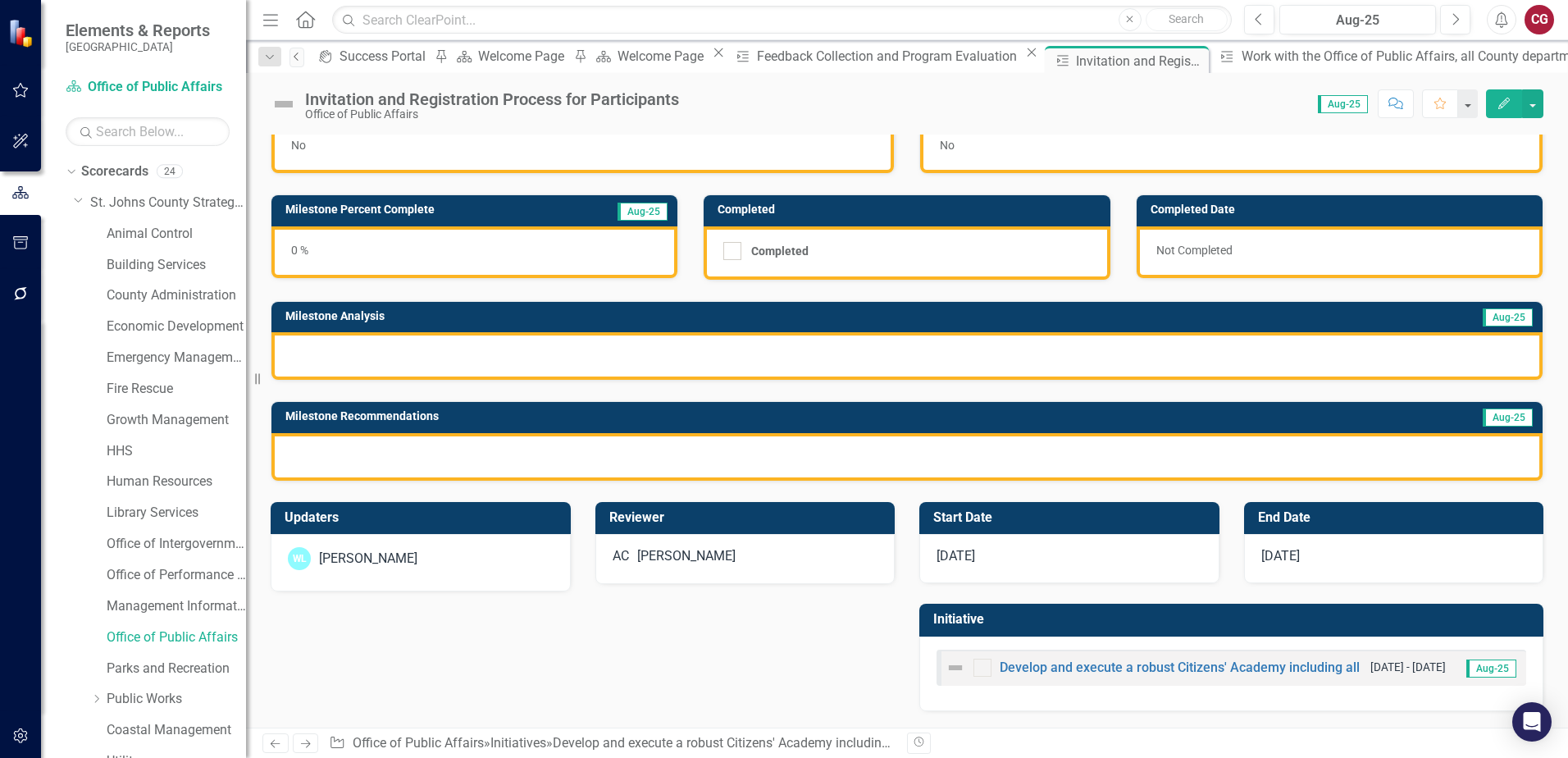
click at [303, 57] on icon "Previous" at bounding box center [297, 56] width 13 height 10
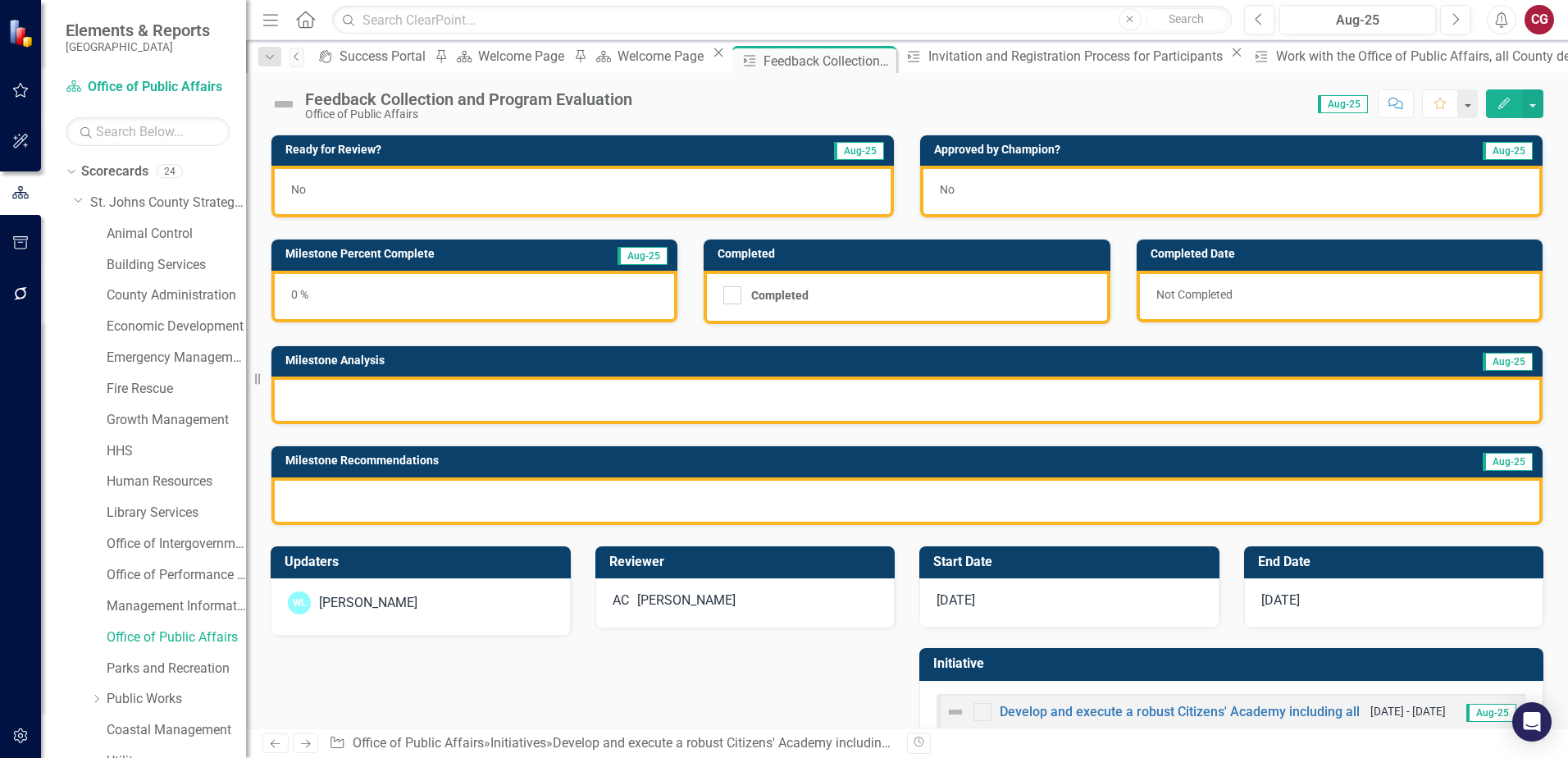
scroll to position [44, 0]
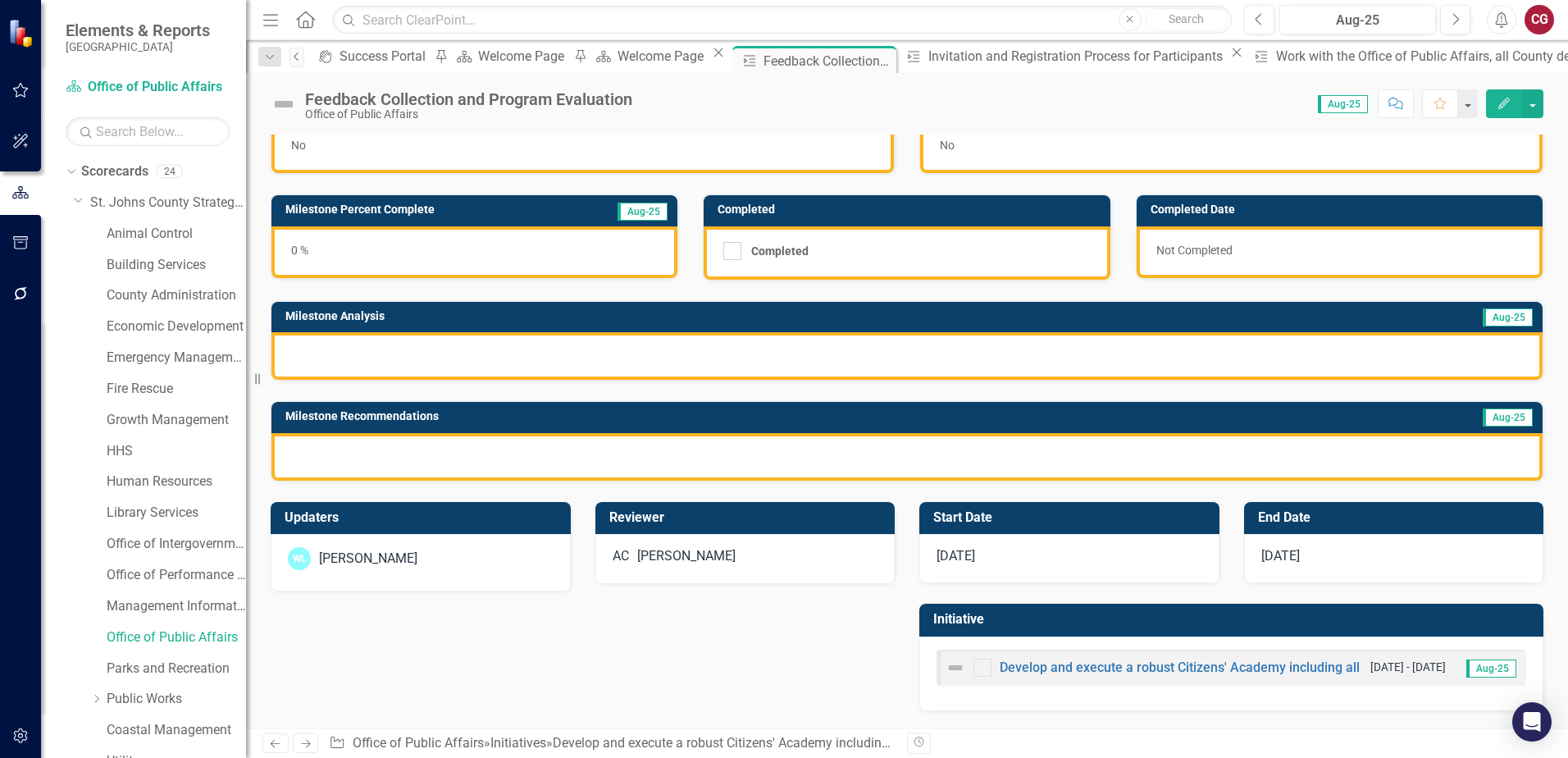
click at [296, 58] on icon "Previous" at bounding box center [297, 56] width 13 height 10
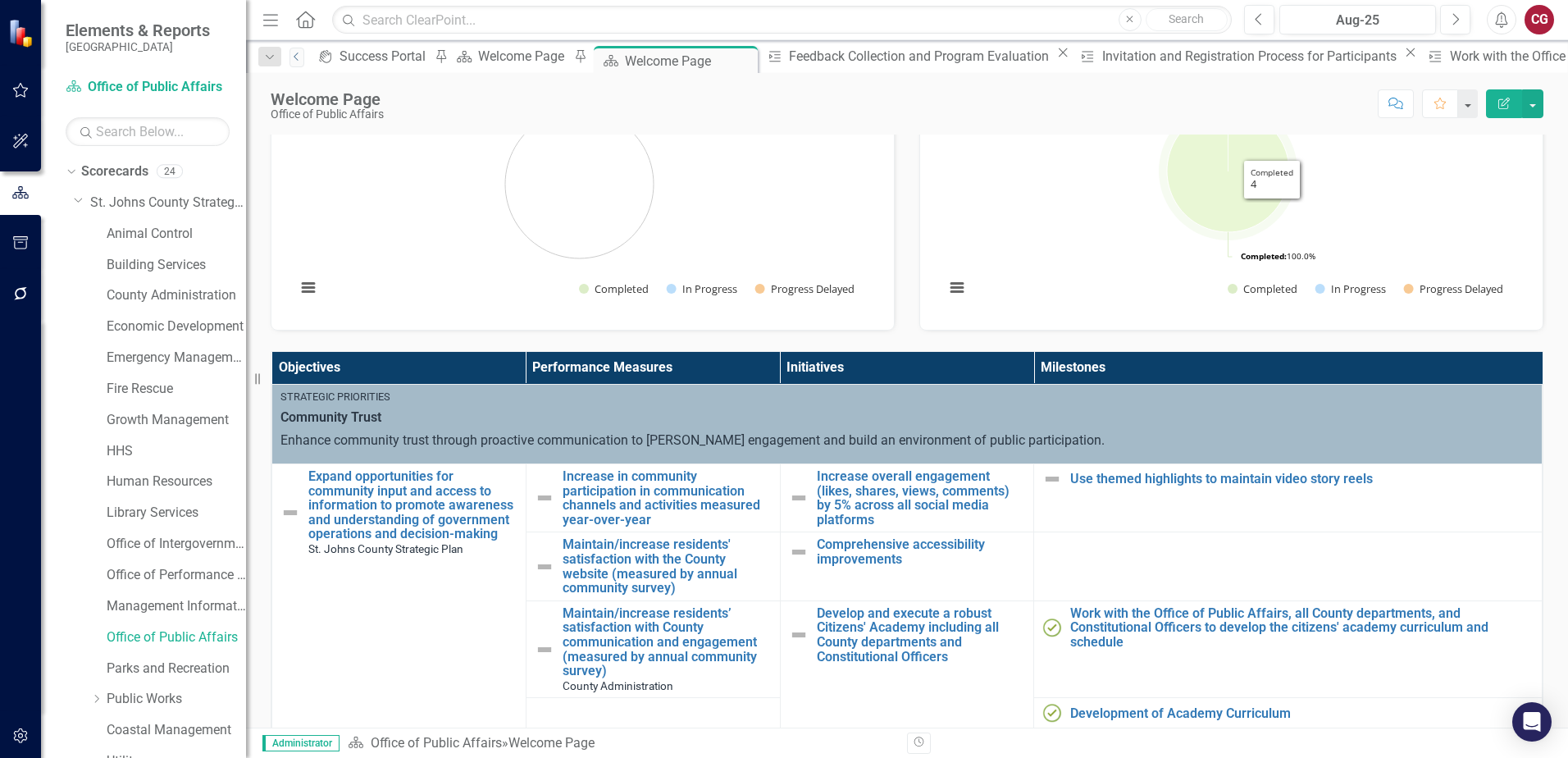
scroll to position [492, 0]
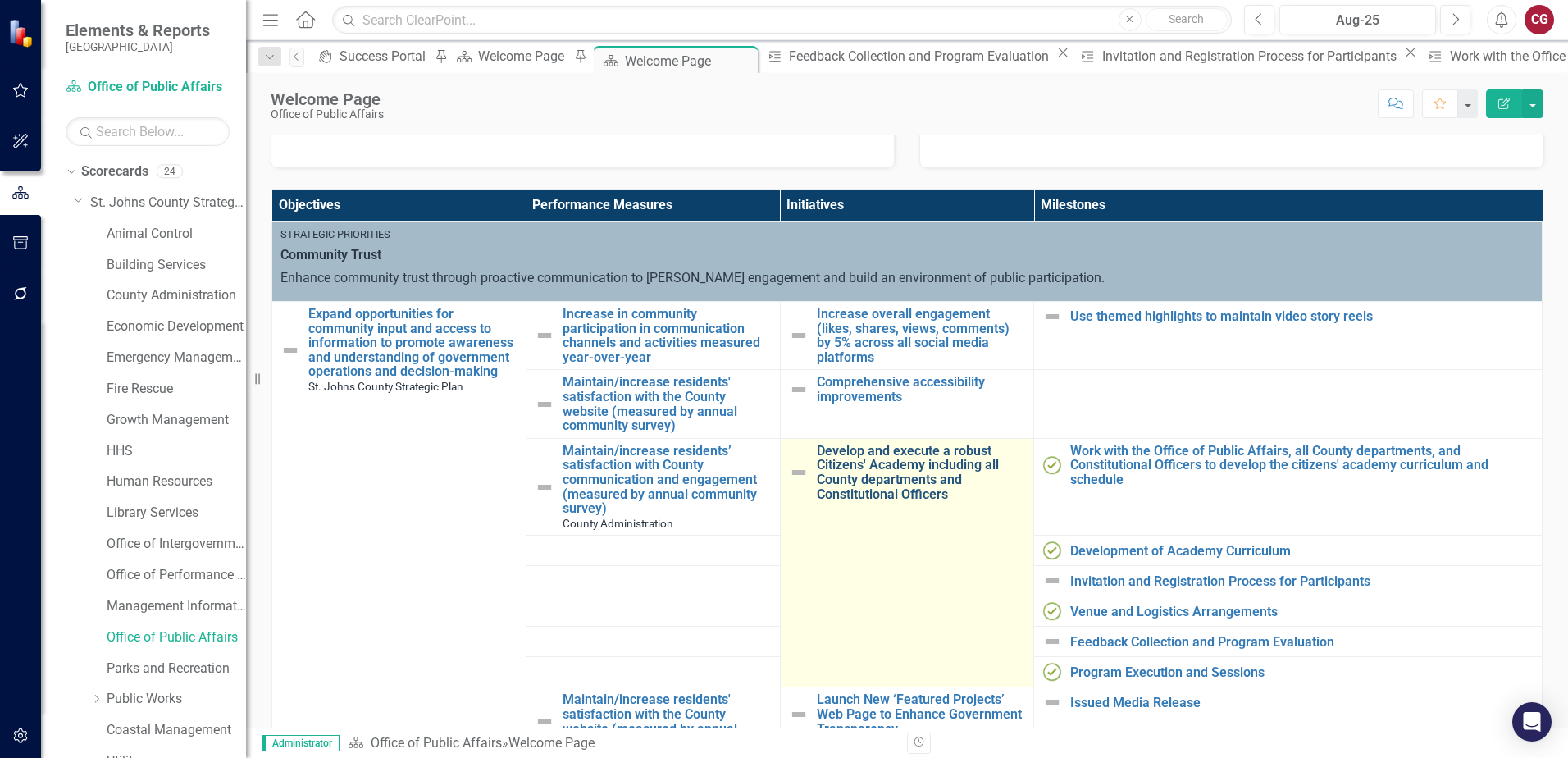
click at [856, 473] on link "Develop and execute a robust Citizens' Academy including all County departments…" at bounding box center [921, 471] width 209 height 57
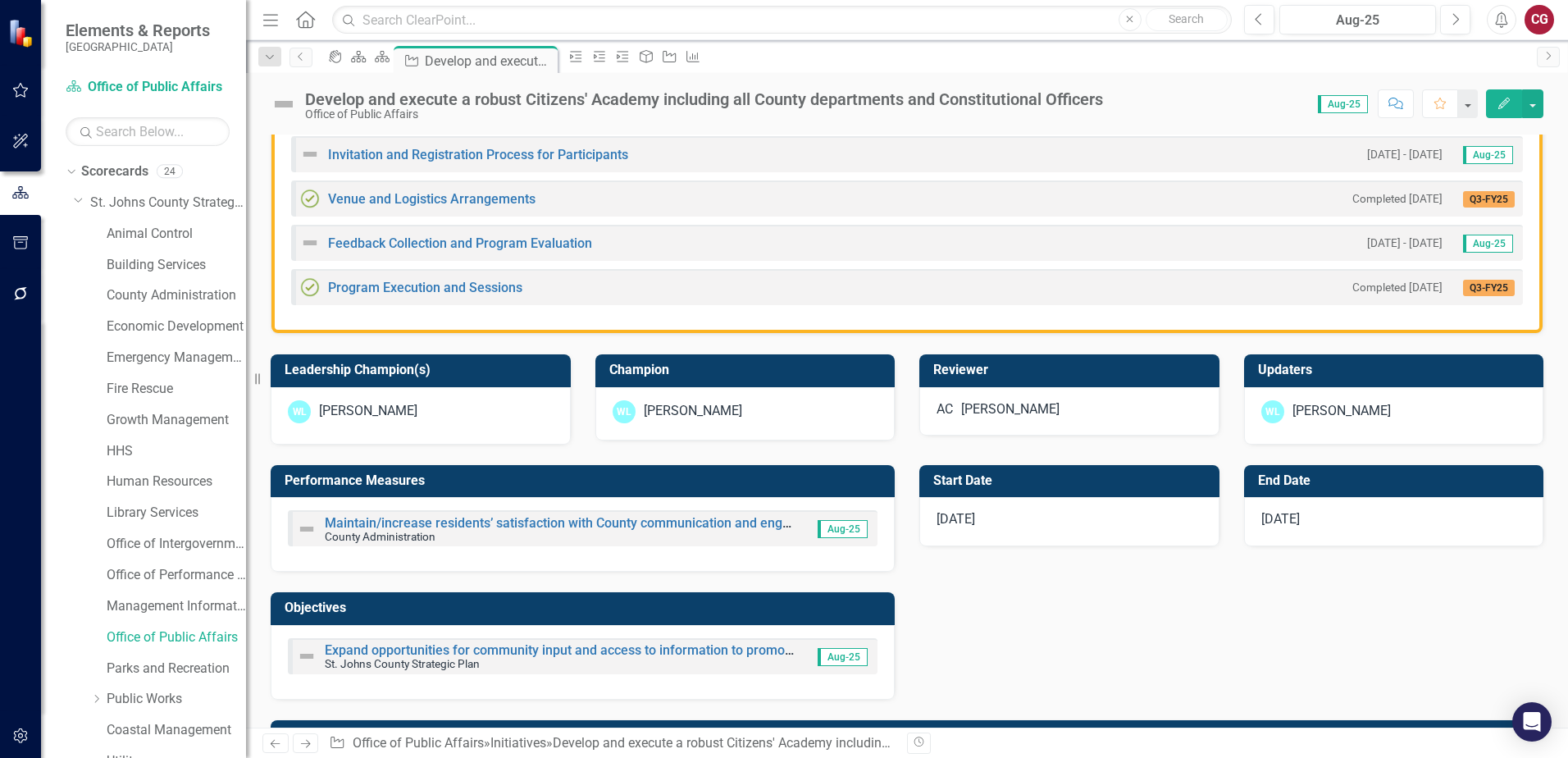
scroll to position [574, 0]
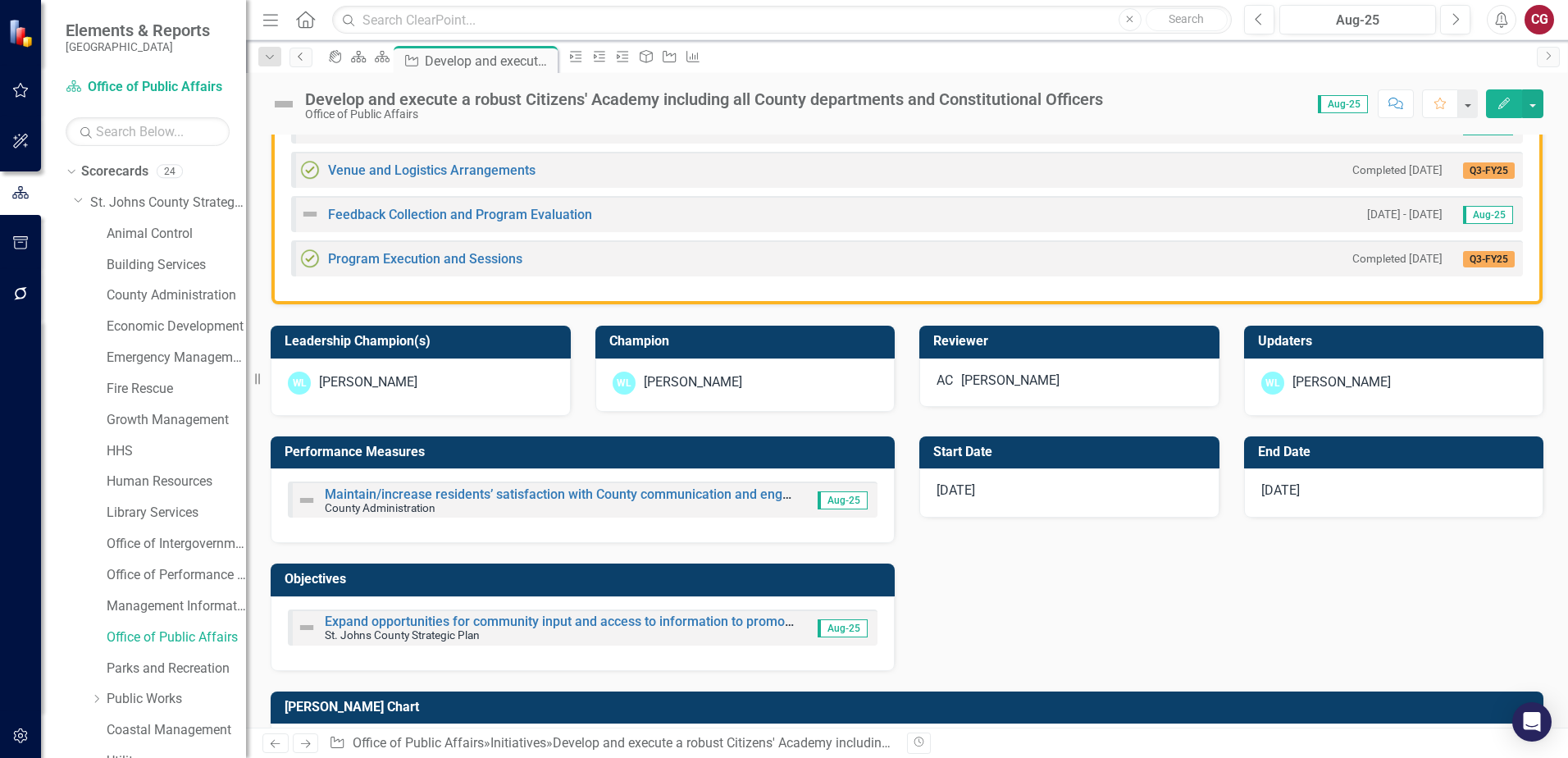
click at [298, 58] on icon "Previous" at bounding box center [301, 56] width 13 height 10
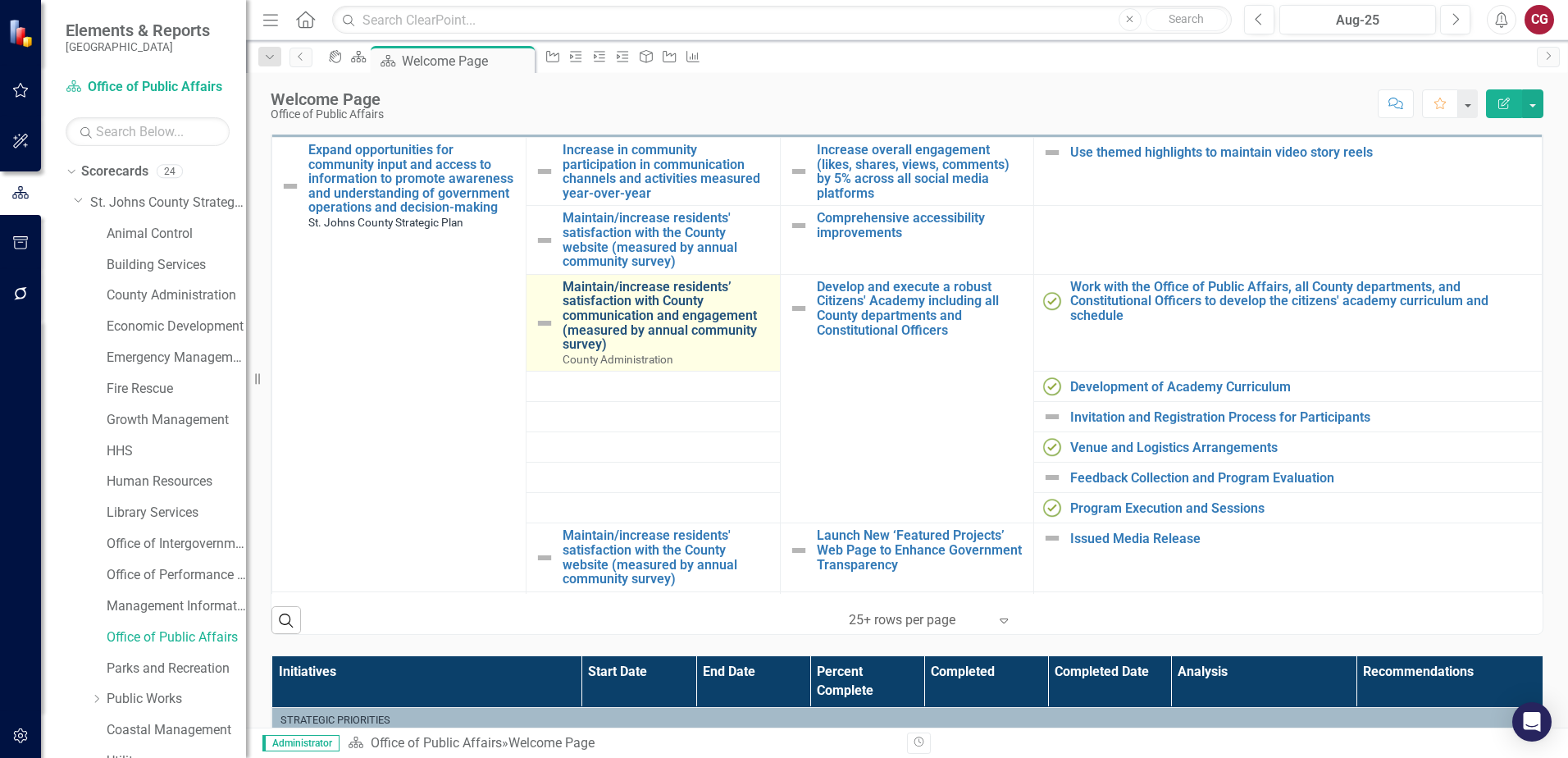
click at [618, 316] on link "Maintain/increase residents’ satisfaction with County communication and engagem…" at bounding box center [667, 316] width 209 height 73
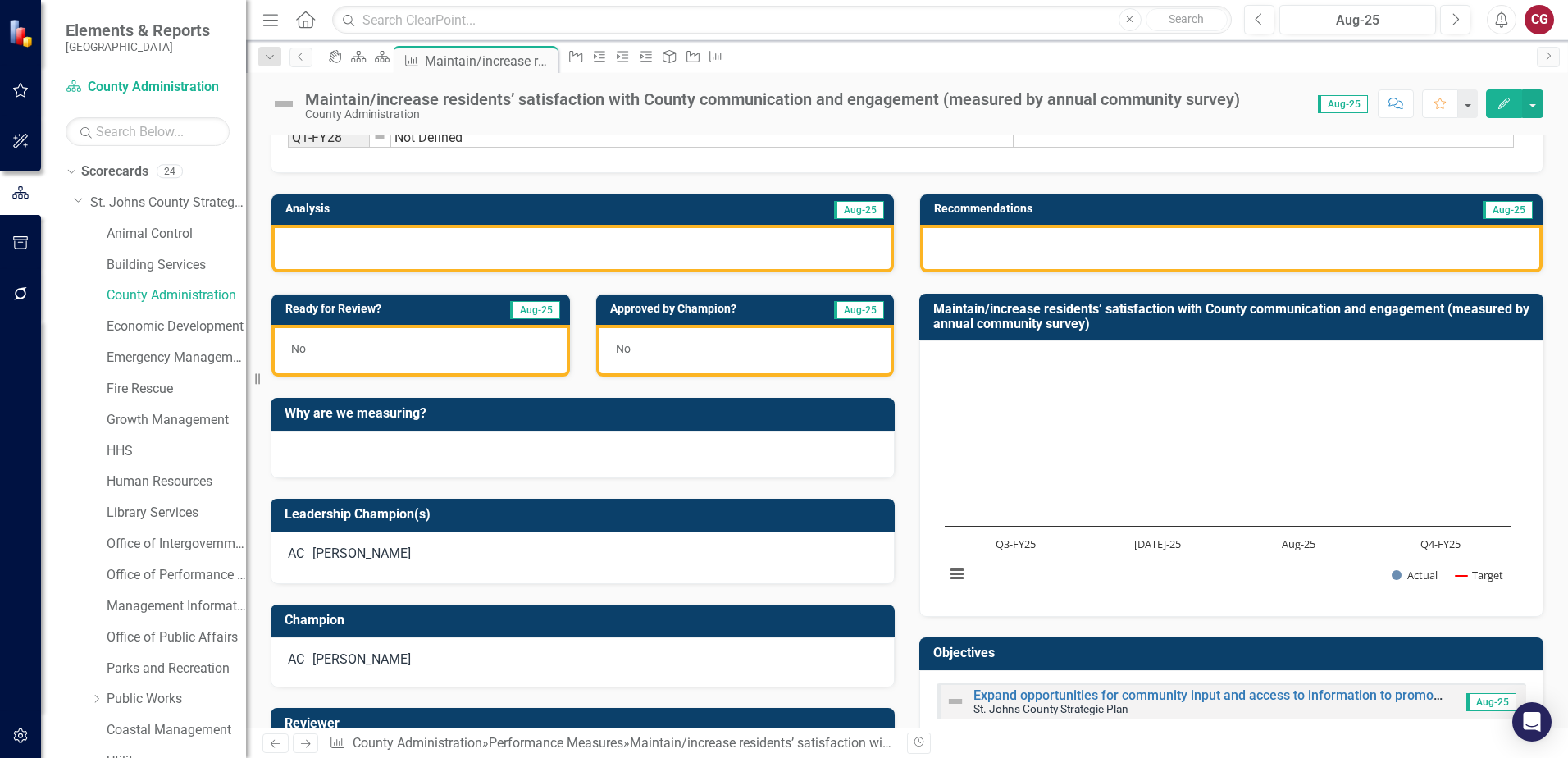
scroll to position [257, 0]
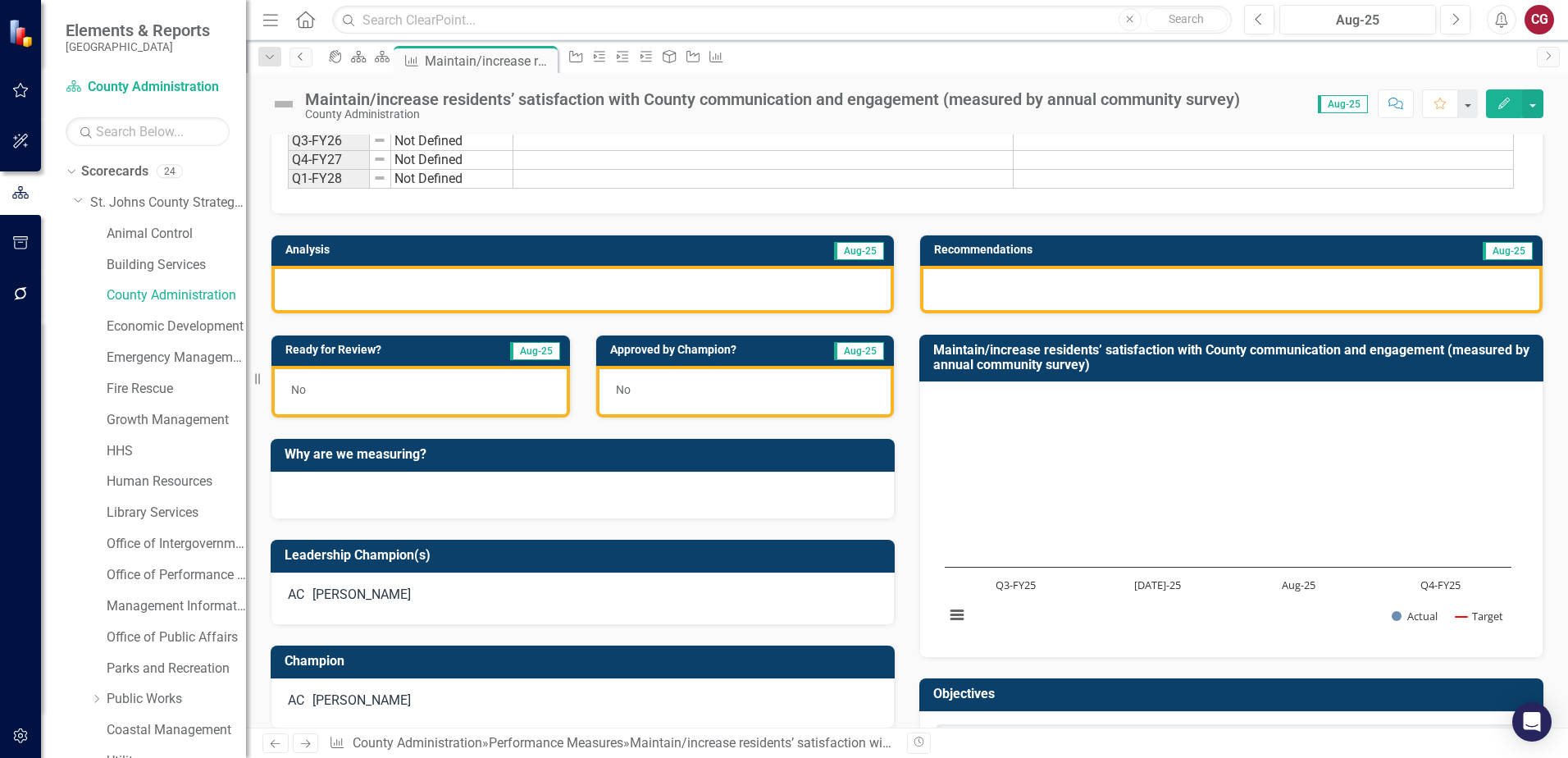
click at [304, 63] on link "Previous" at bounding box center [300, 57] width 23 height 20
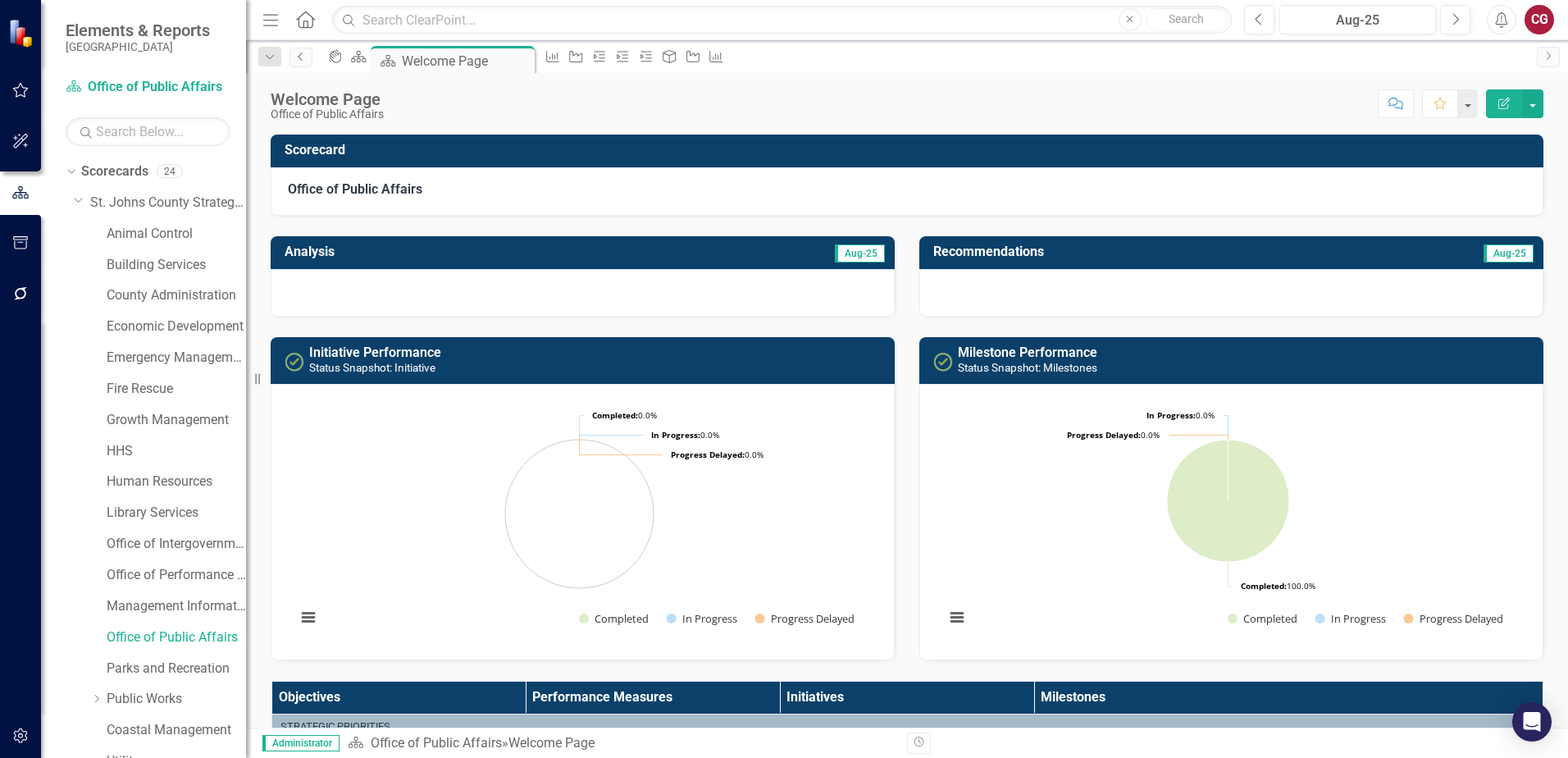
click at [303, 62] on link "Previous" at bounding box center [300, 57] width 23 height 20
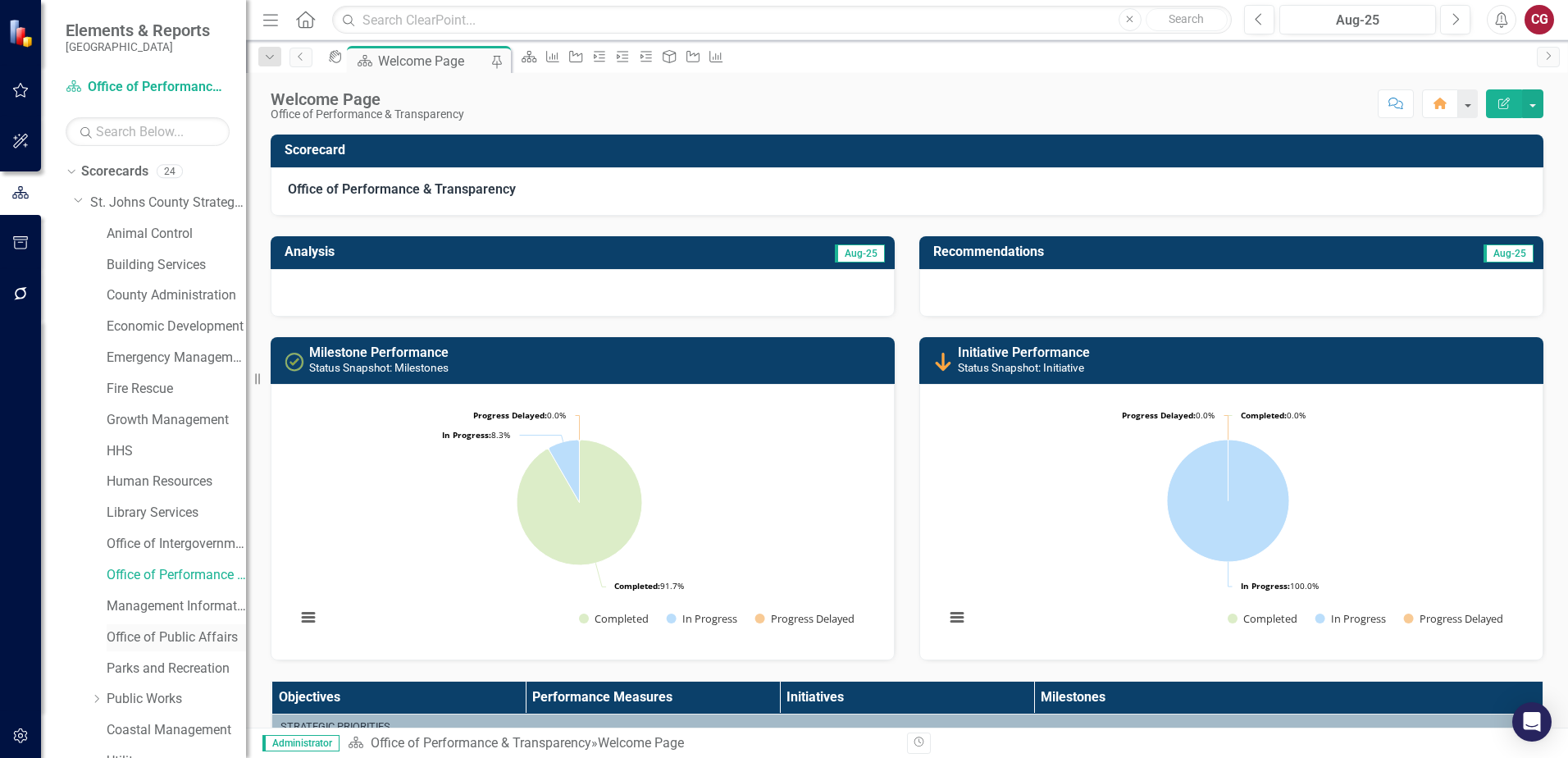
click at [161, 641] on link "Office of Public Affairs" at bounding box center [177, 637] width 140 height 19
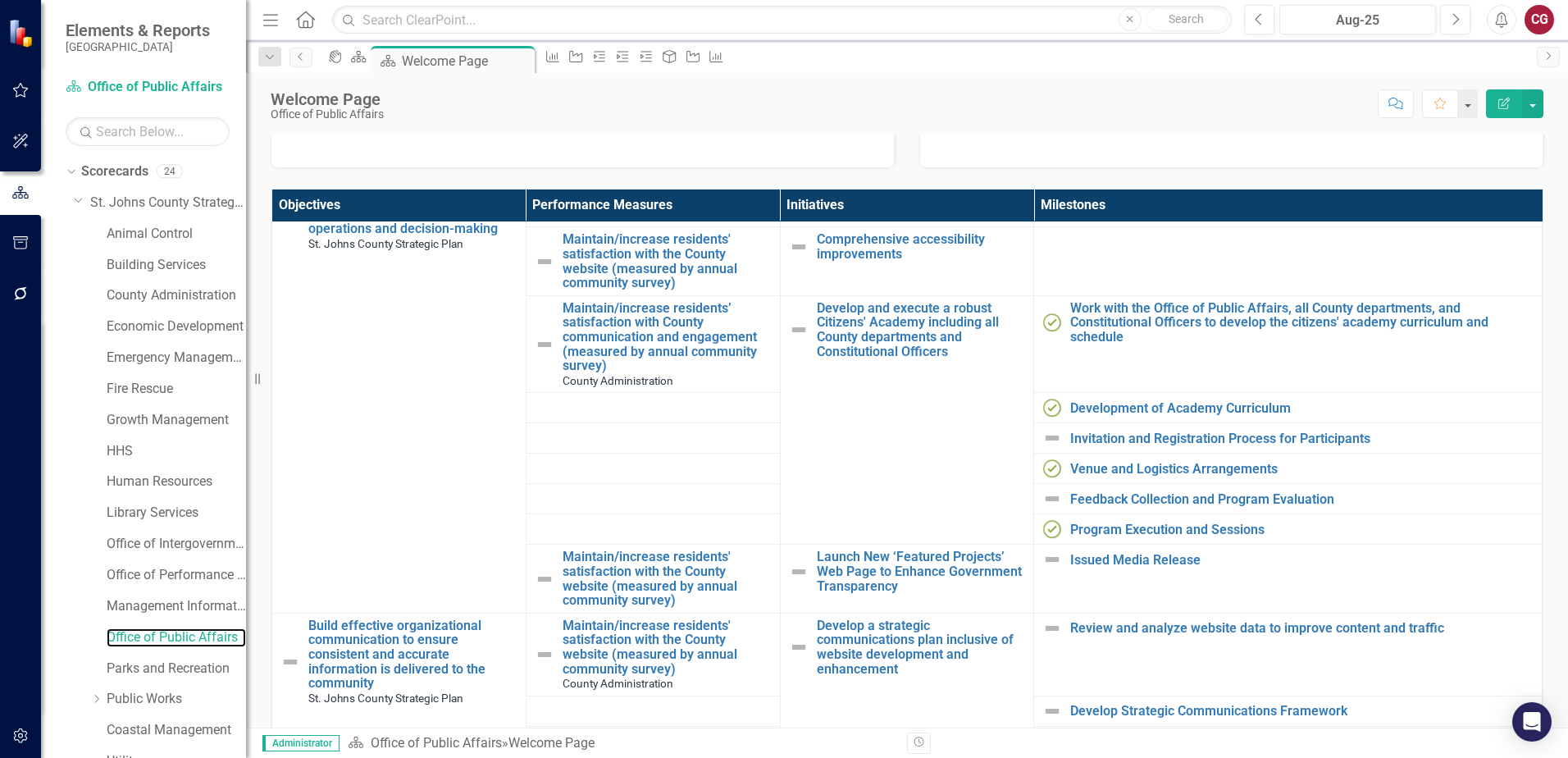
scroll to position [164, 0]
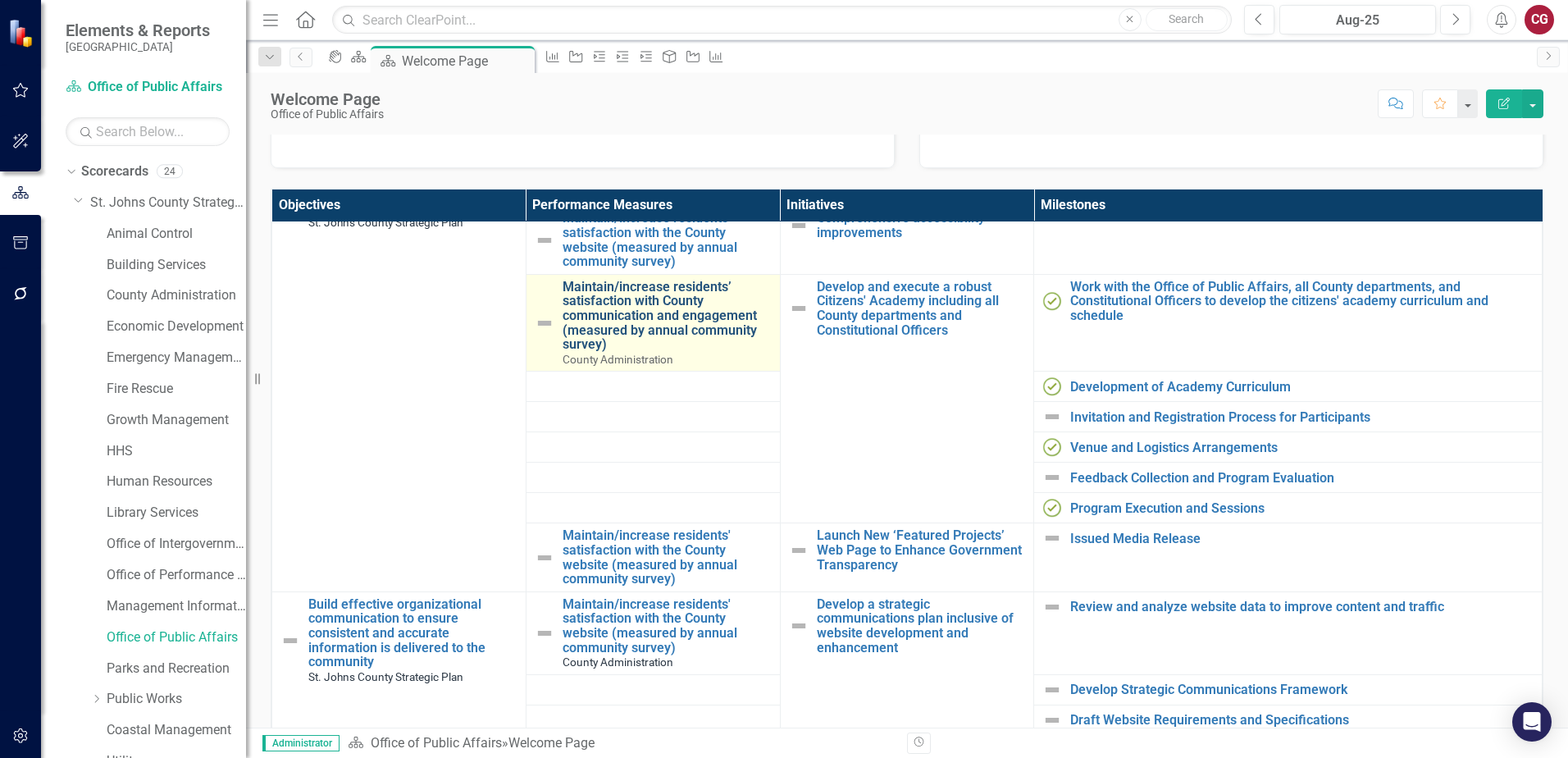
click at [640, 309] on link "Maintain/increase residents’ satisfaction with County communication and engagem…" at bounding box center [667, 316] width 209 height 73
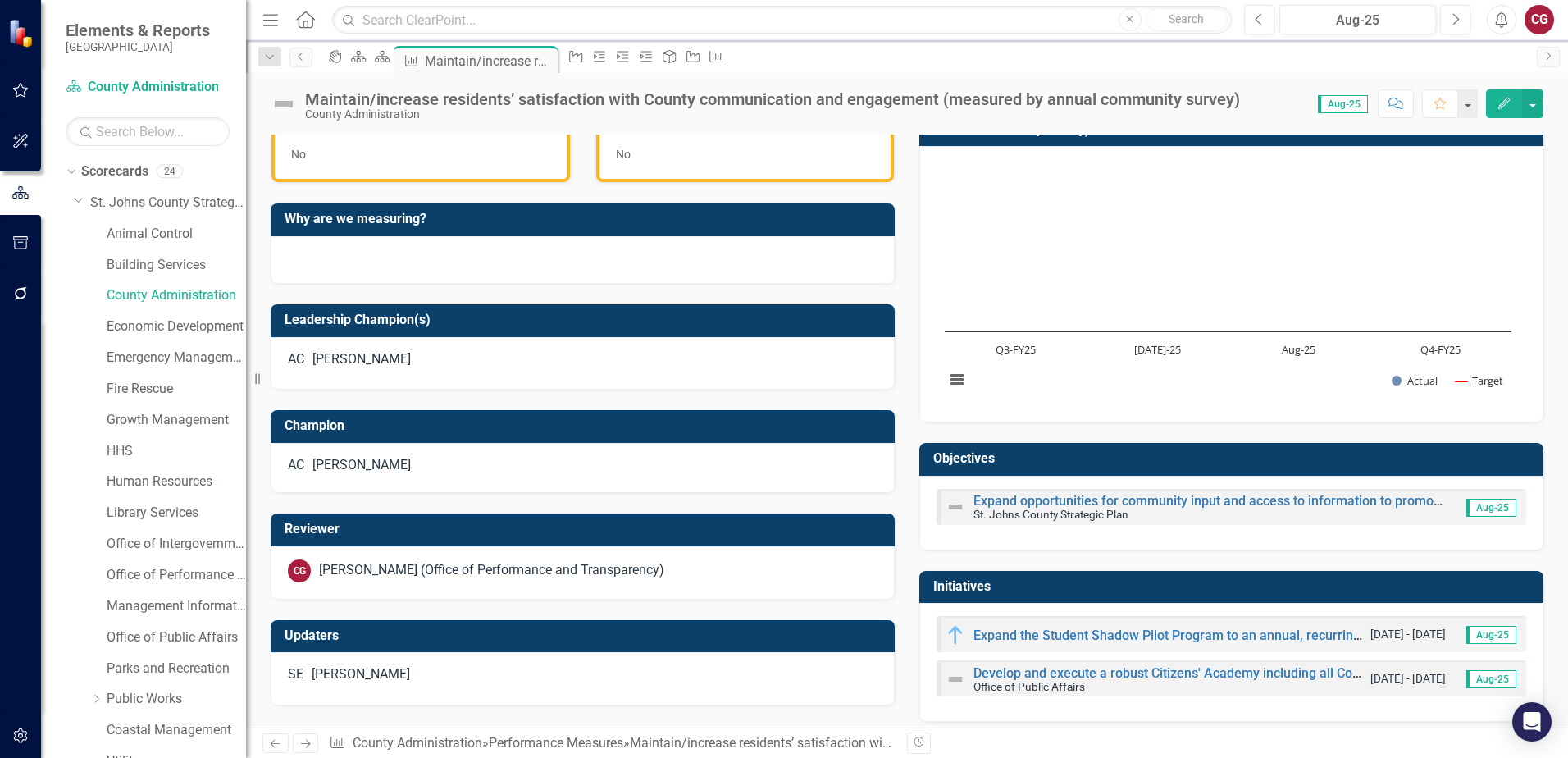
scroll to position [502, 0]
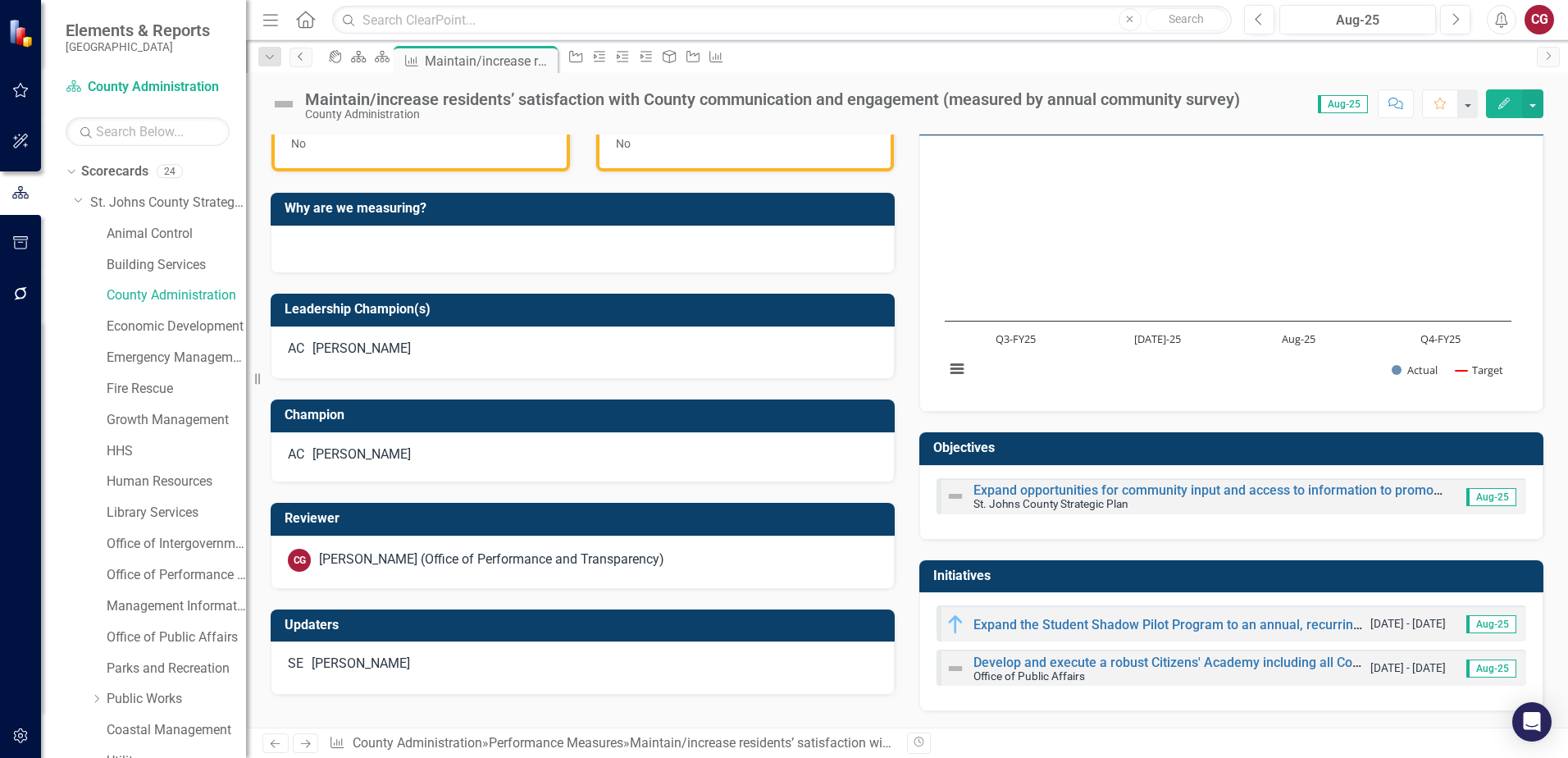
click at [297, 59] on icon "Previous" at bounding box center [301, 56] width 13 height 10
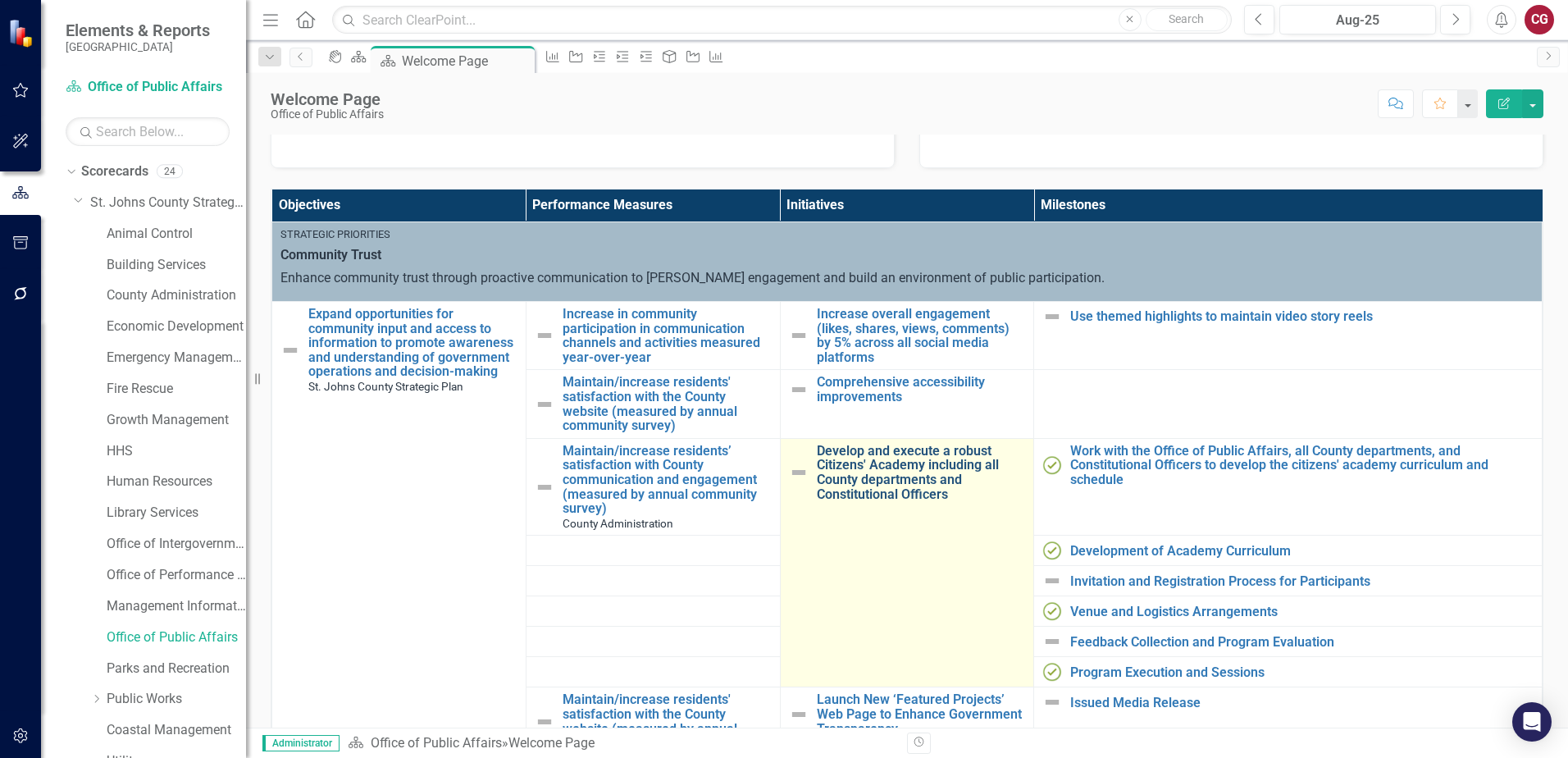
click at [841, 467] on link "Develop and execute a robust Citizens' Academy including all County departments…" at bounding box center [921, 471] width 209 height 57
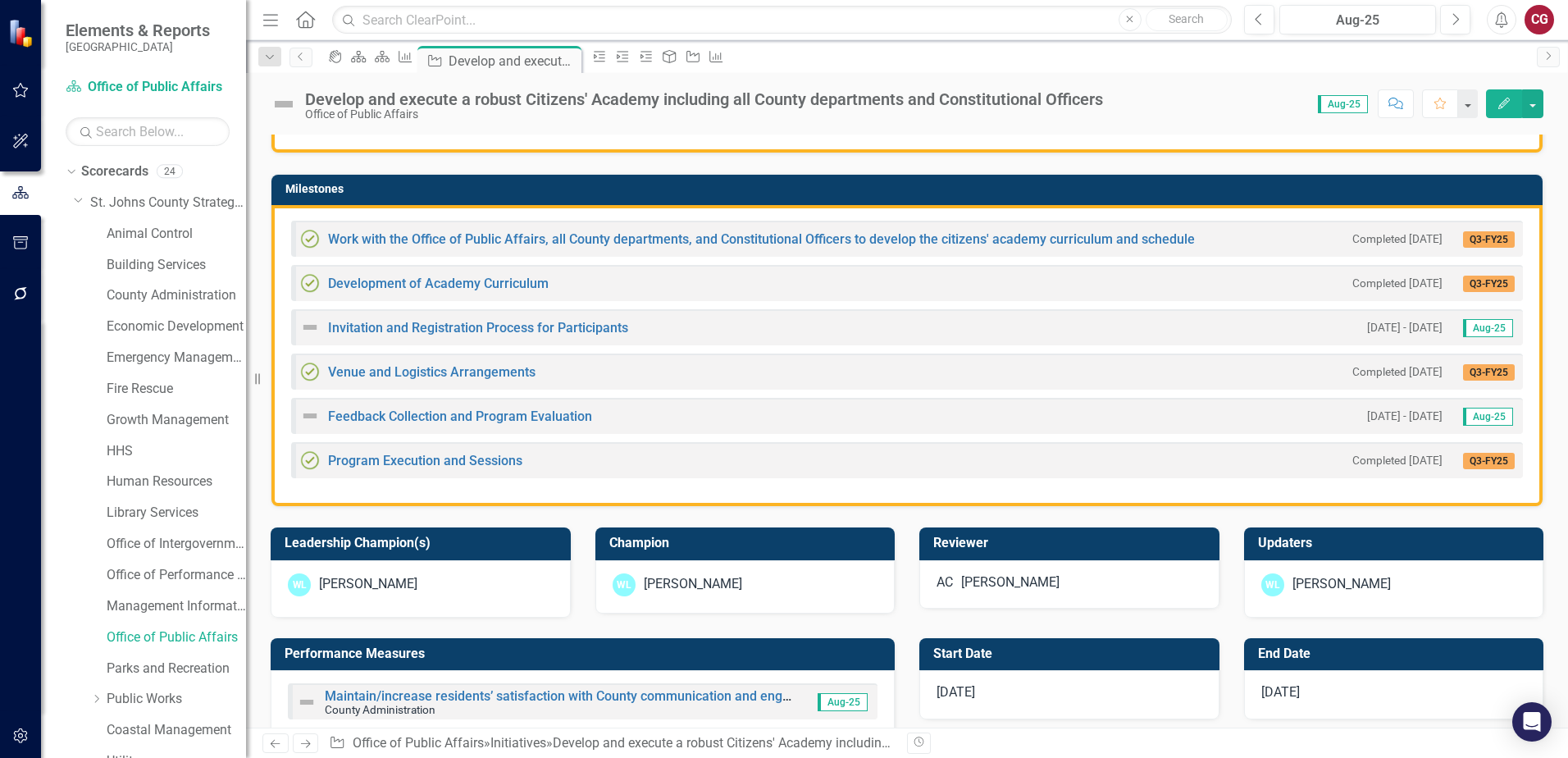
scroll to position [410, 0]
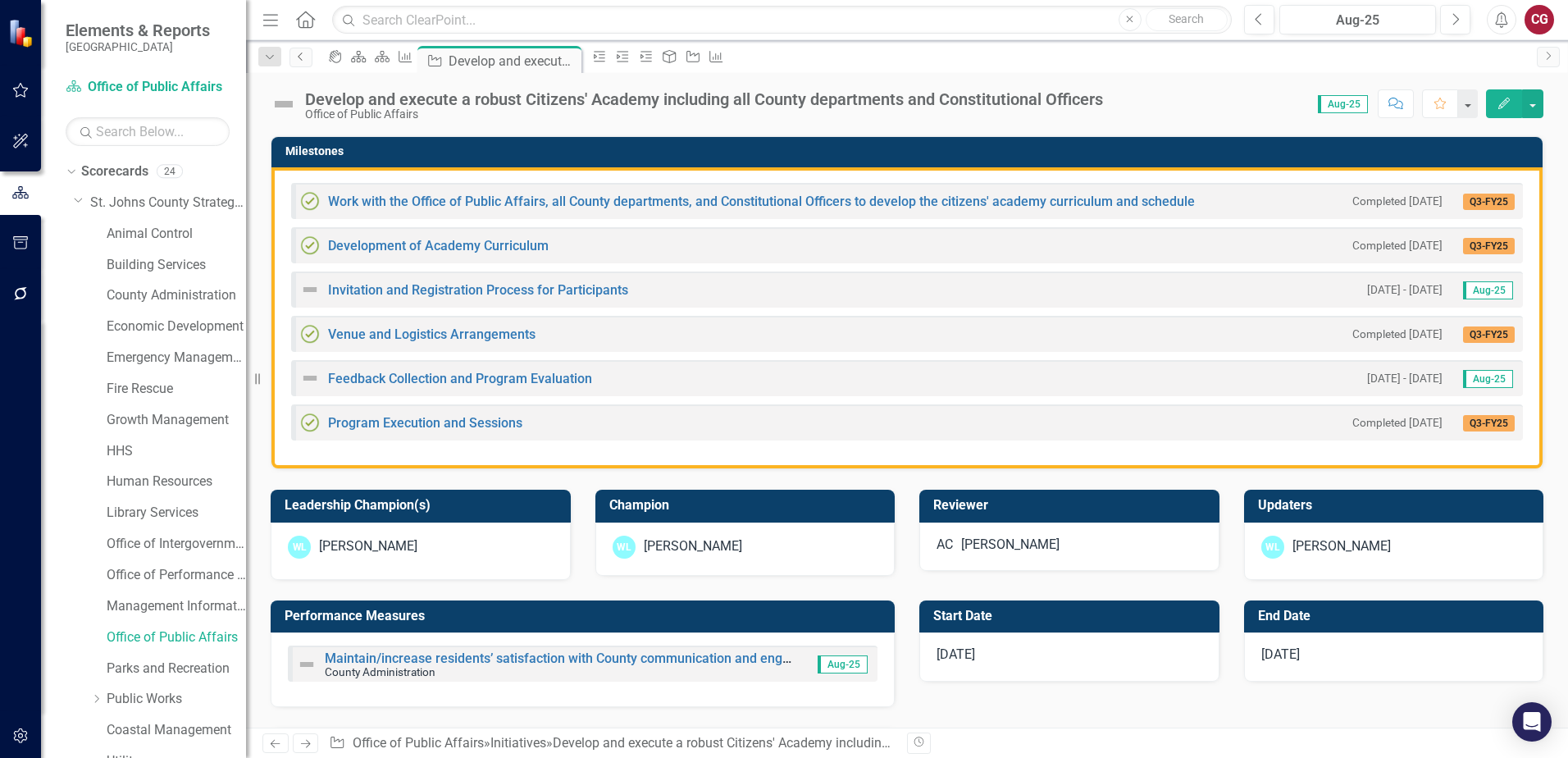
click at [307, 60] on icon "Previous" at bounding box center [301, 56] width 13 height 10
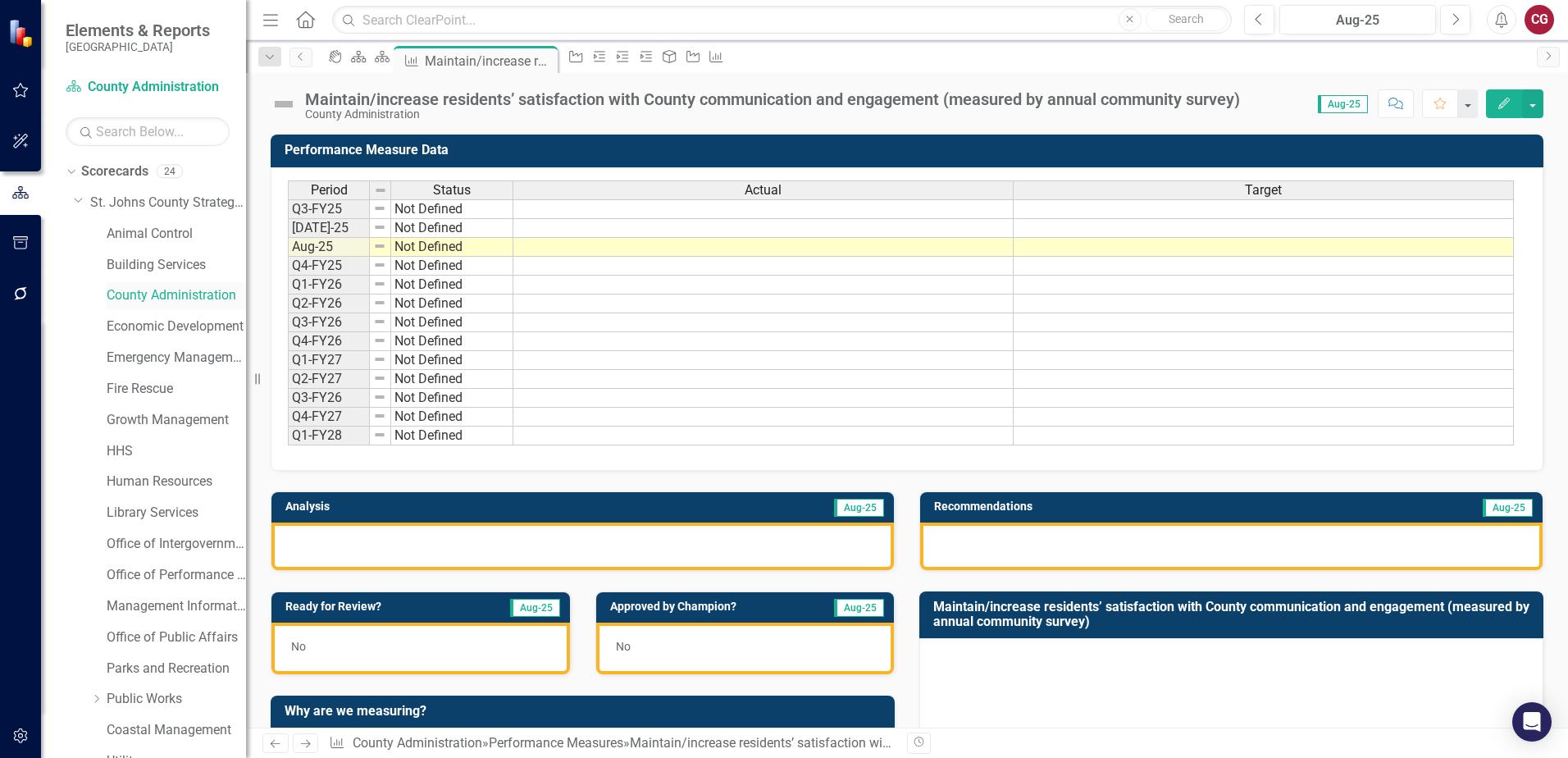
click at [207, 288] on link "County Administration" at bounding box center [177, 296] width 140 height 19
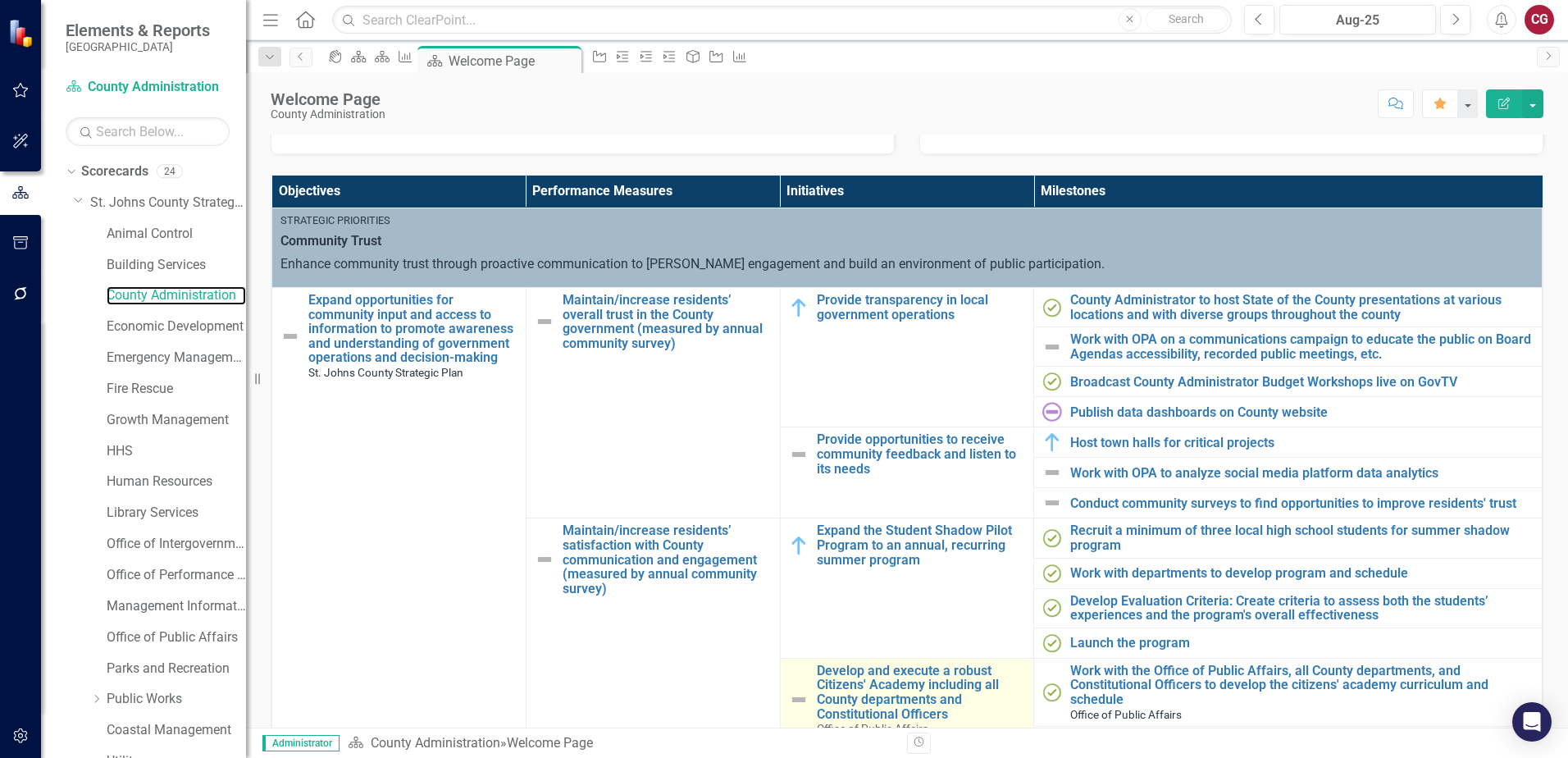
scroll to position [246, 0]
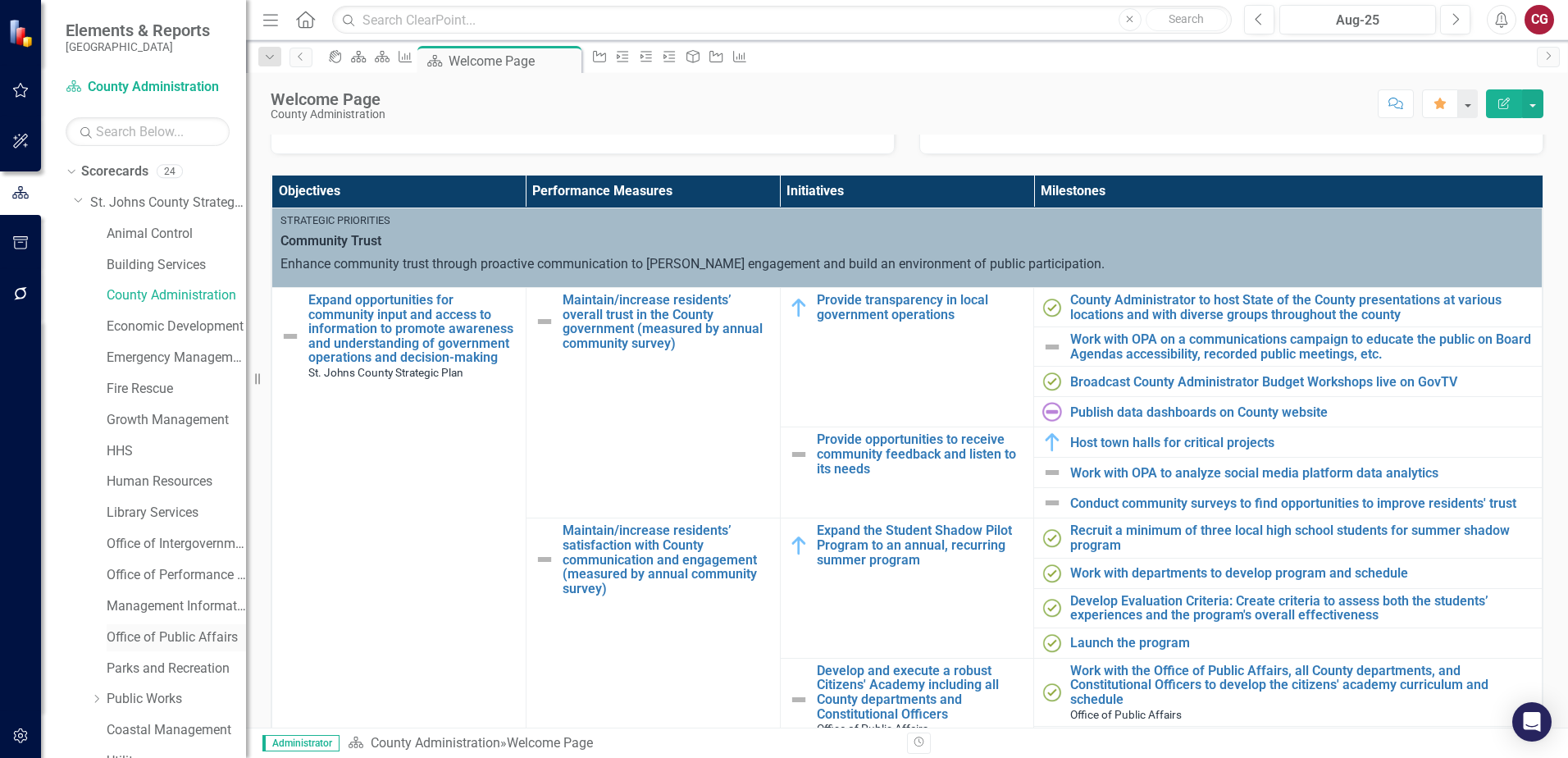
click at [180, 634] on link "Office of Public Affairs" at bounding box center [177, 637] width 140 height 19
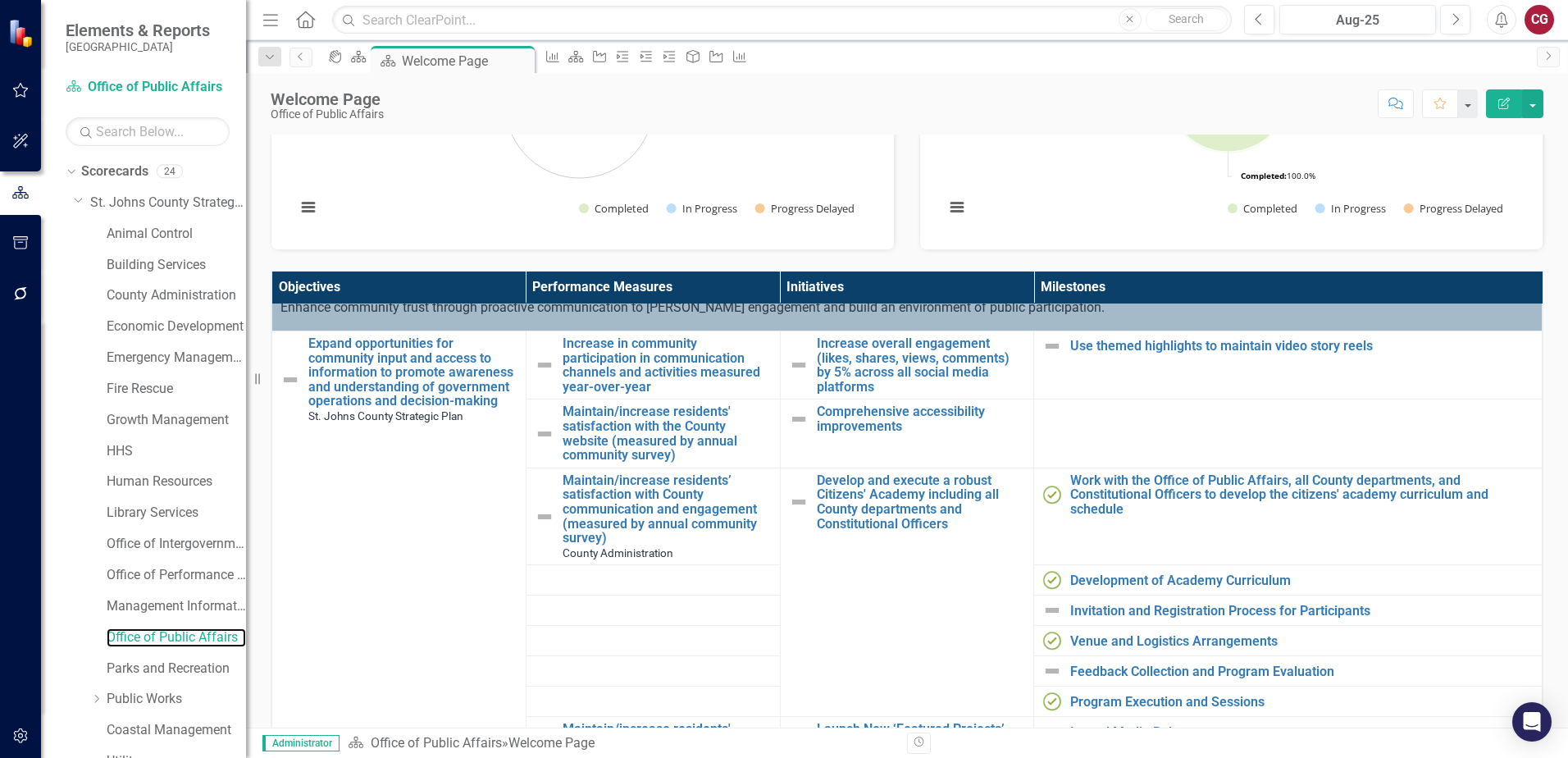
scroll to position [82, 0]
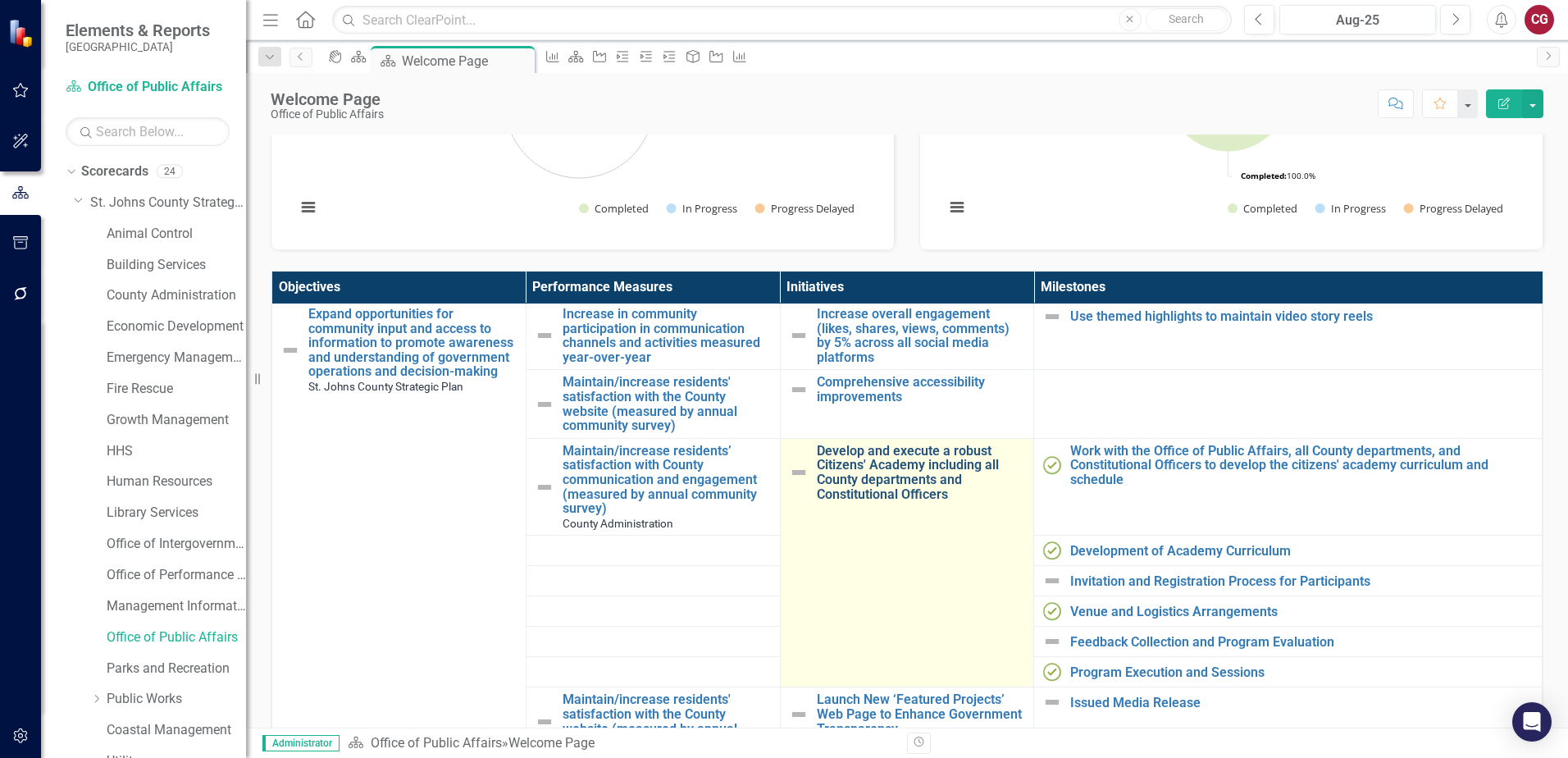
click at [869, 470] on link "Develop and execute a robust Citizens' Academy including all County departments…" at bounding box center [921, 471] width 209 height 57
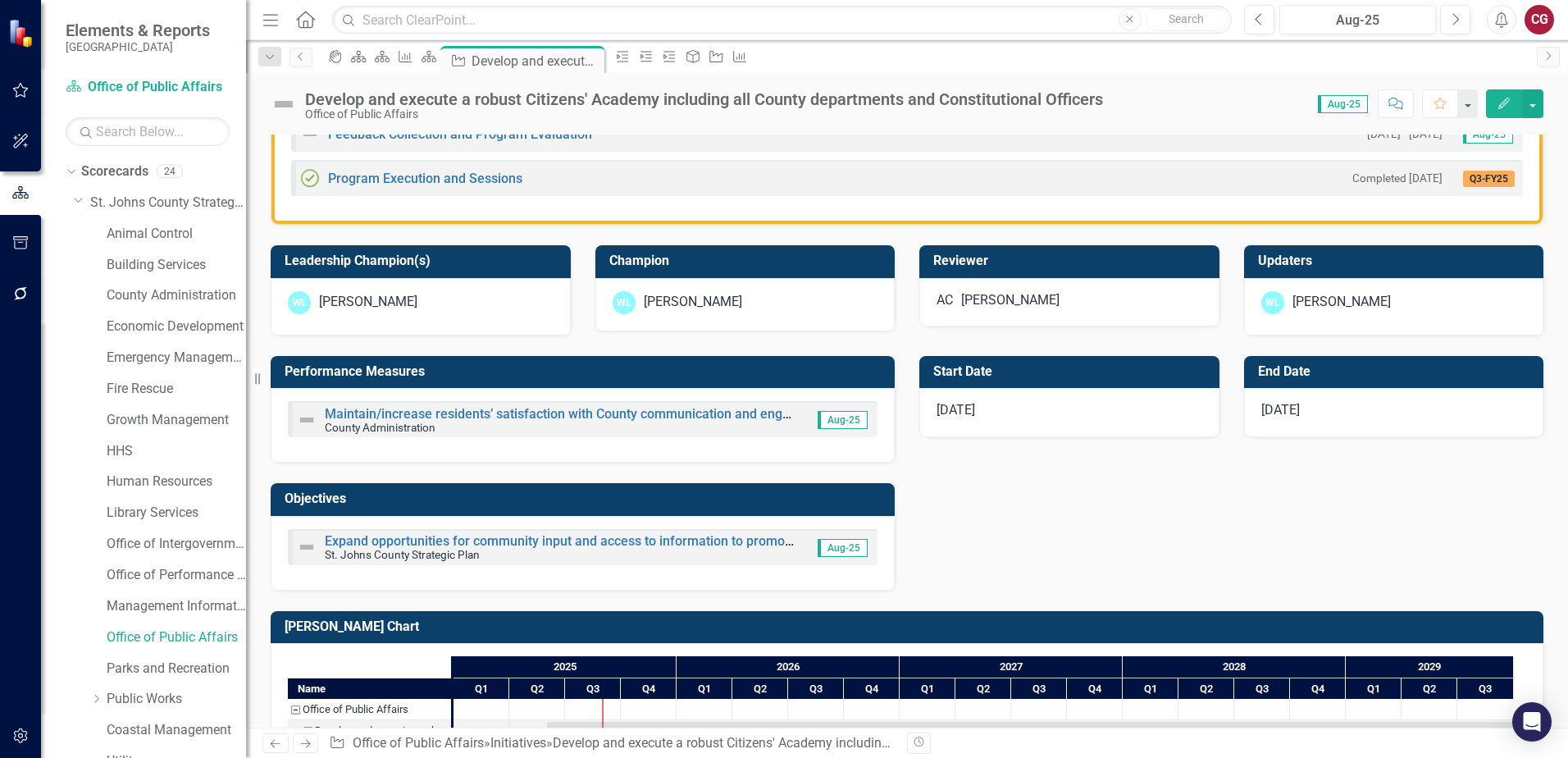
scroll to position [656, 0]
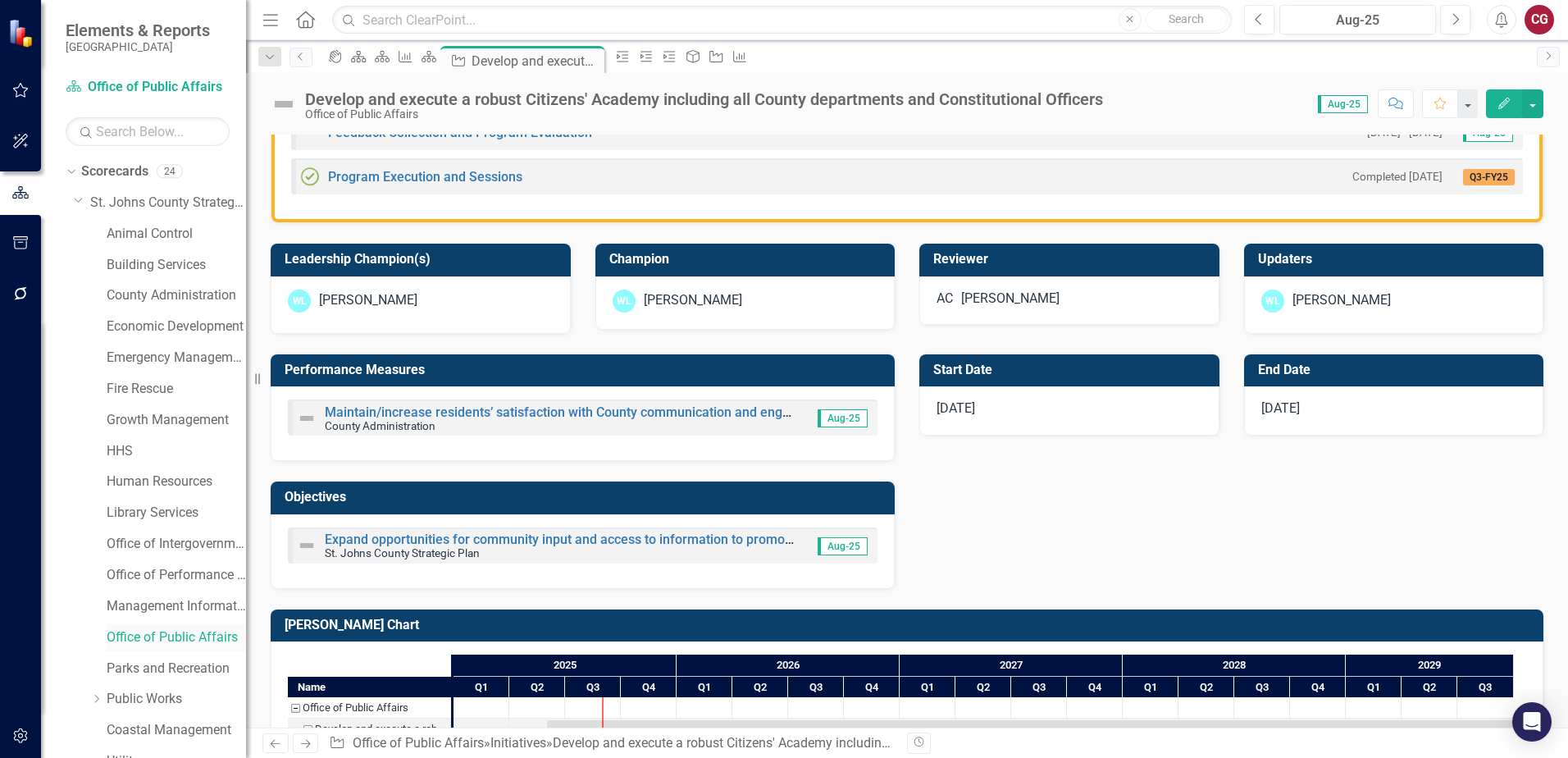
click at [162, 646] on div "Office of Public Affairs" at bounding box center [177, 637] width 140 height 27
click at [166, 636] on link "Office of Public Affairs" at bounding box center [177, 637] width 140 height 19
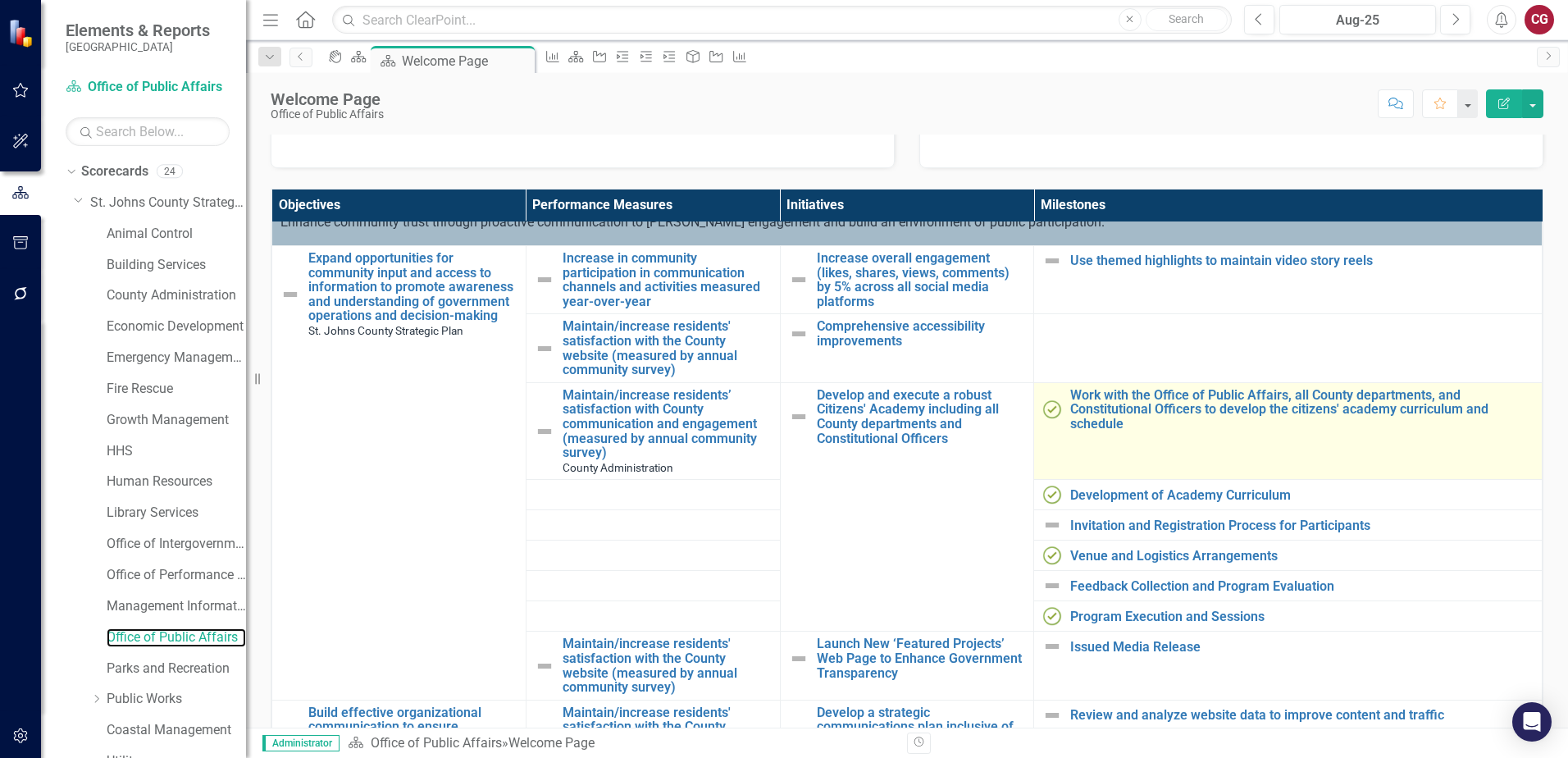
scroll to position [82, 0]
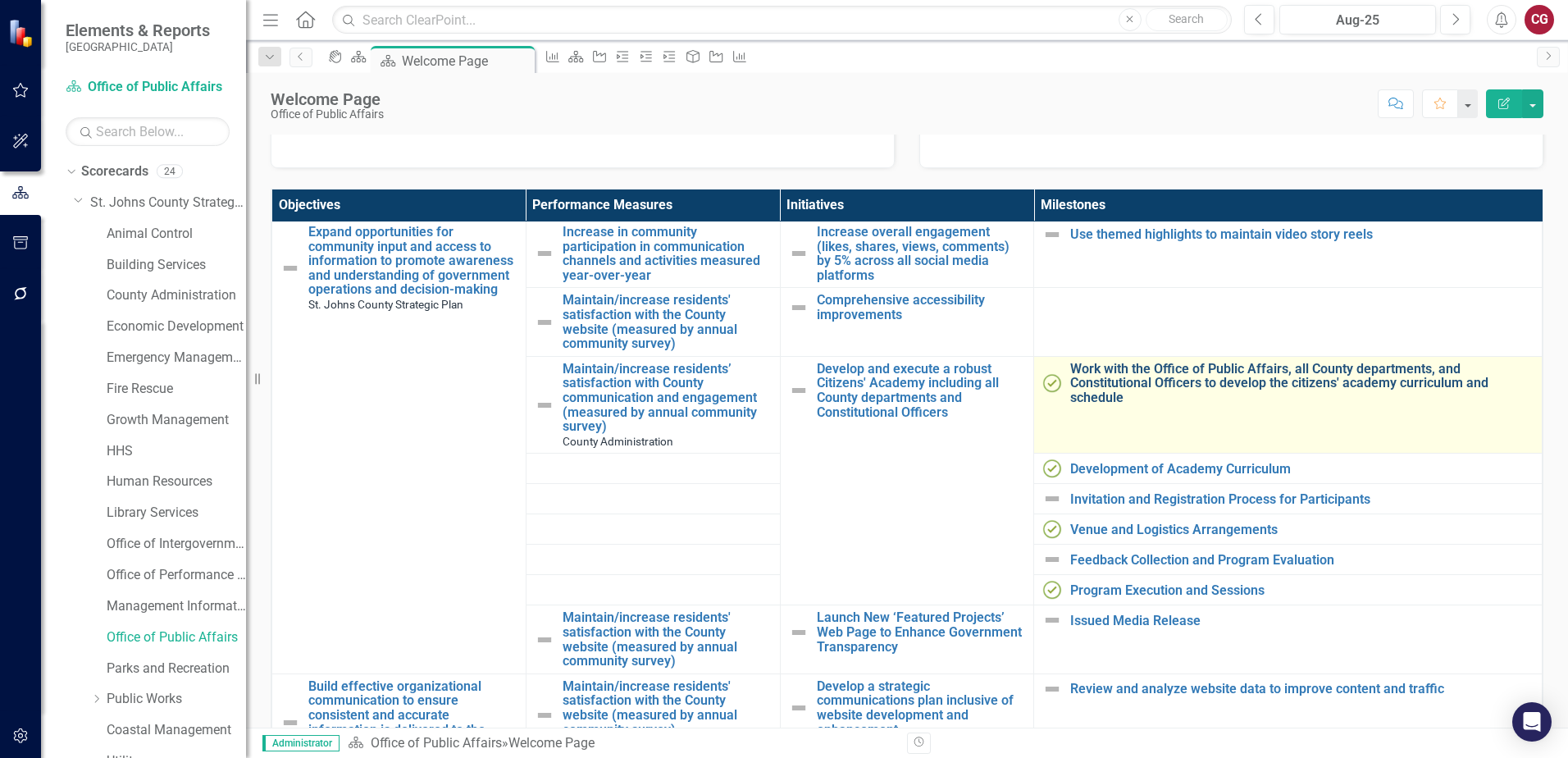
click at [1183, 377] on link "Work with the Office of Public Affairs, all County departments, and Constitutio…" at bounding box center [1301, 384] width 463 height 44
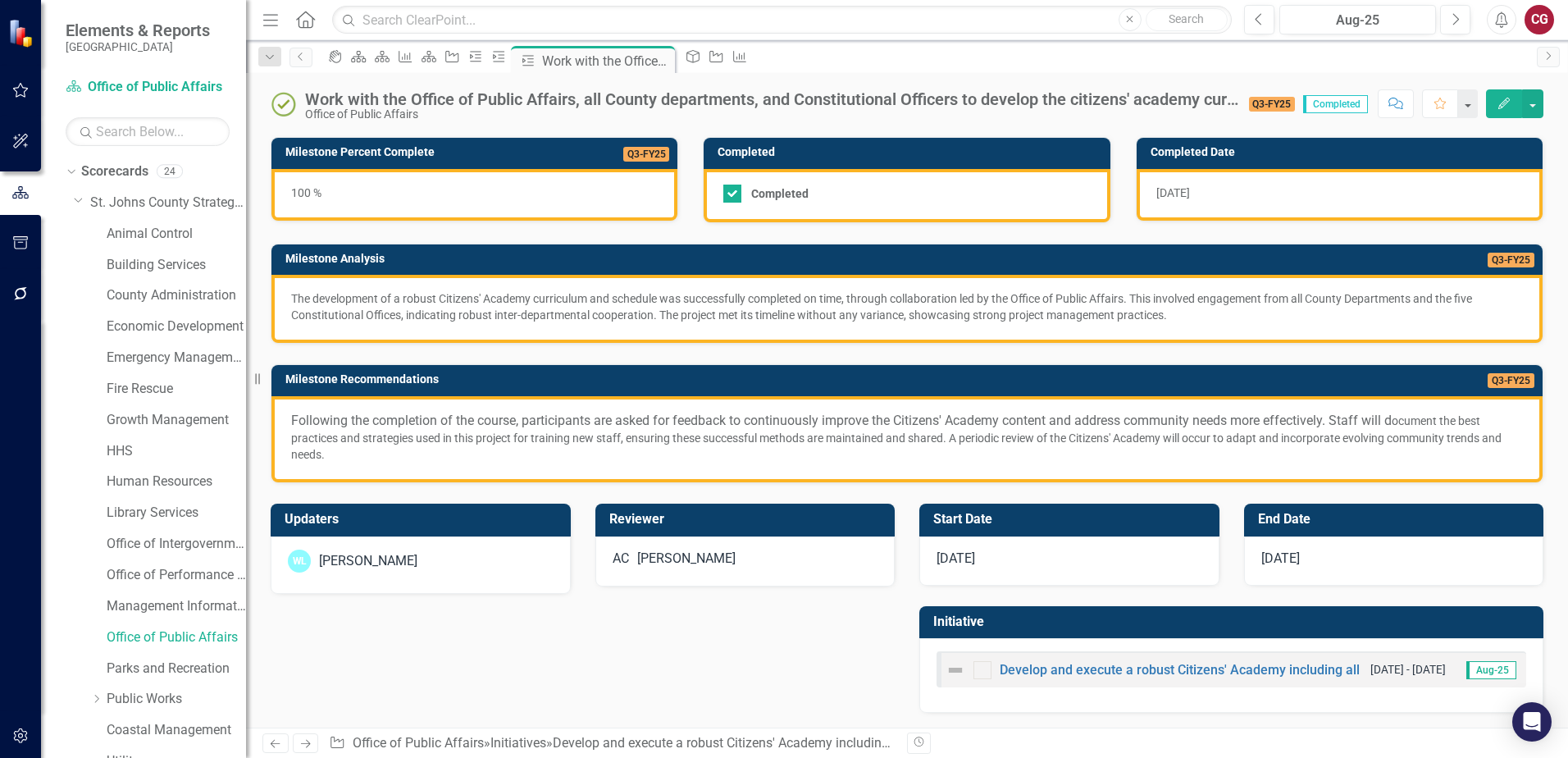
scroll to position [103, 0]
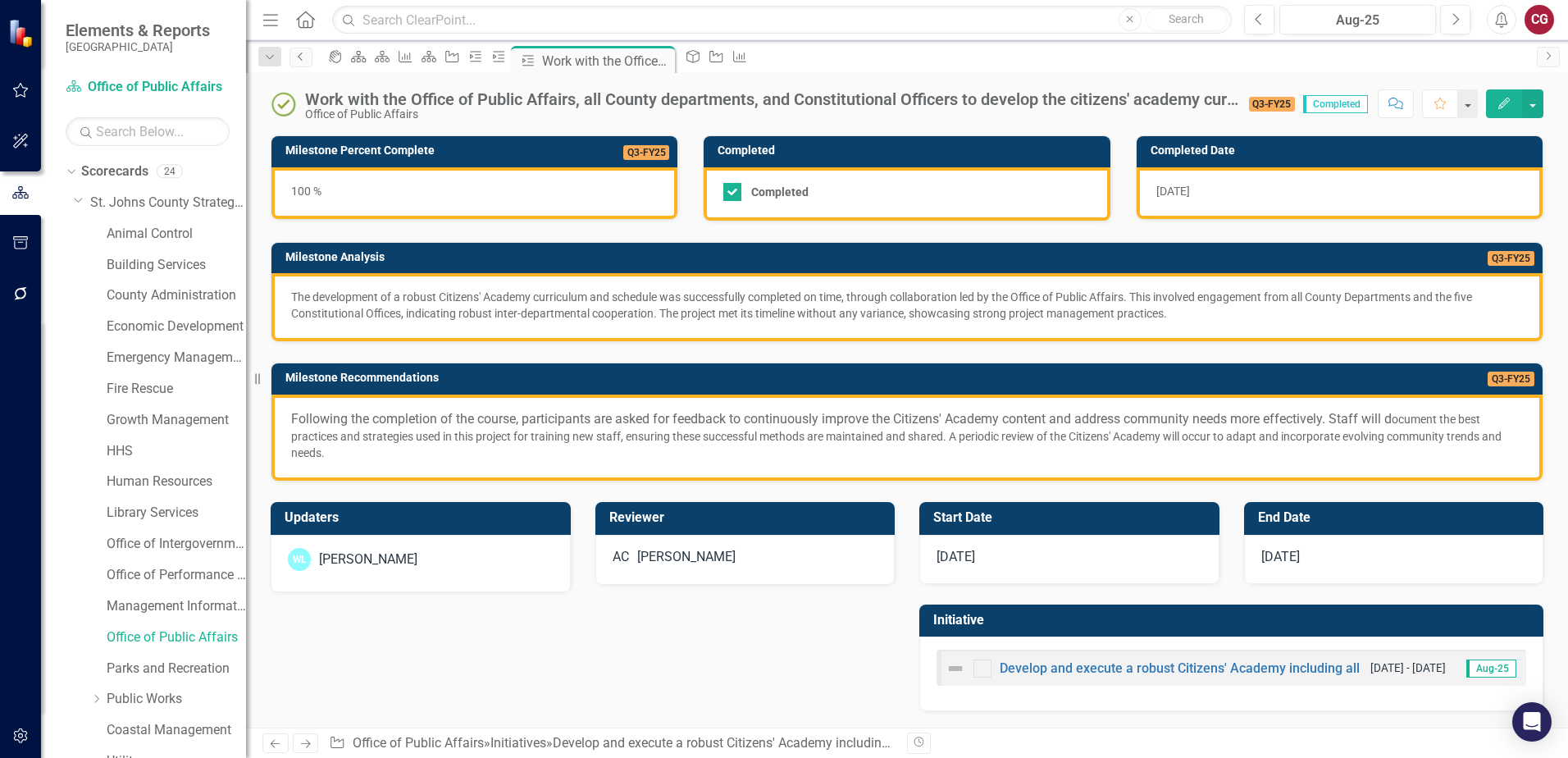
click at [299, 59] on icon "Previous" at bounding box center [301, 56] width 13 height 10
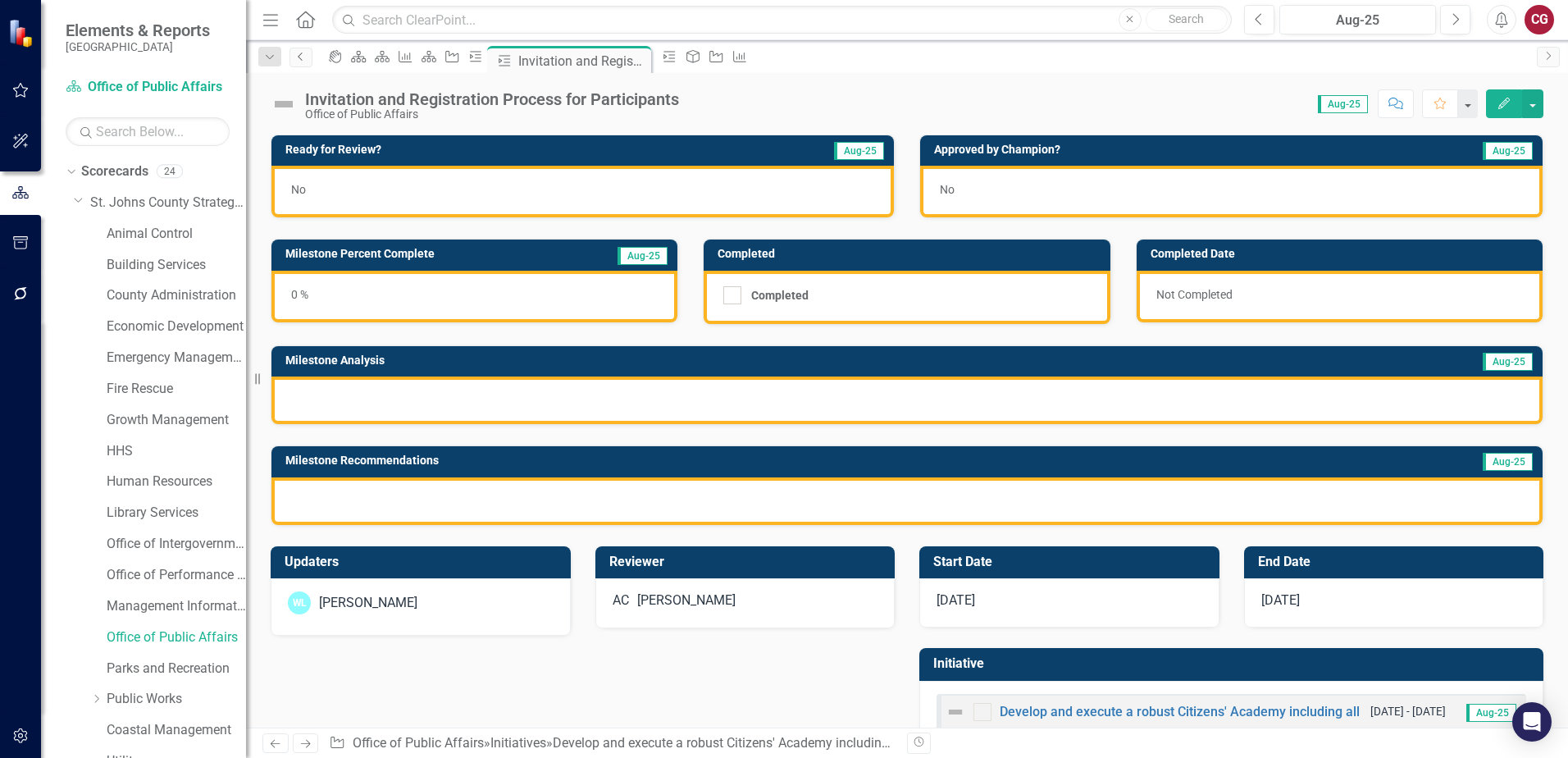
click at [297, 59] on icon "Previous" at bounding box center [301, 56] width 13 height 10
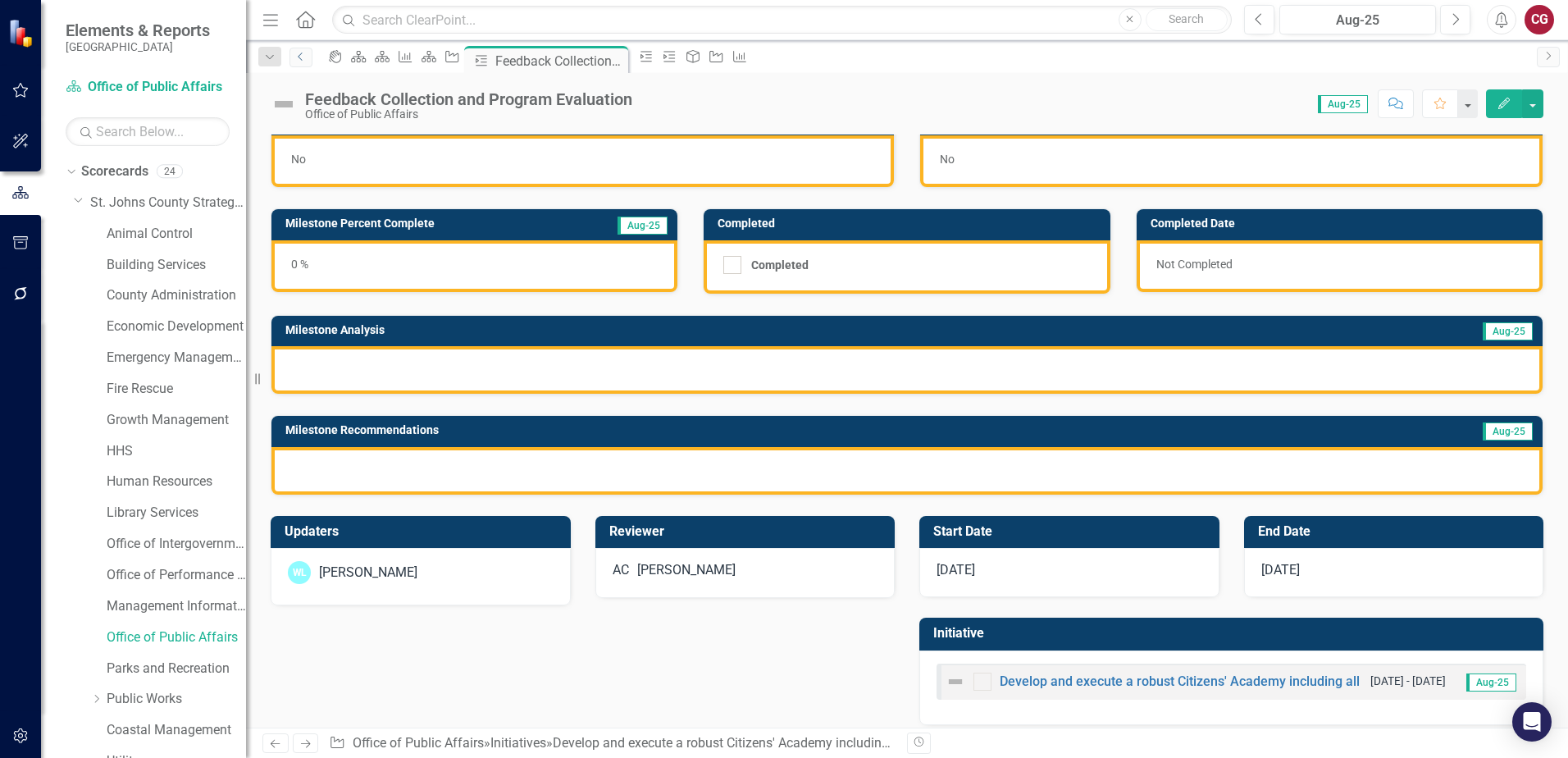
scroll to position [44, 0]
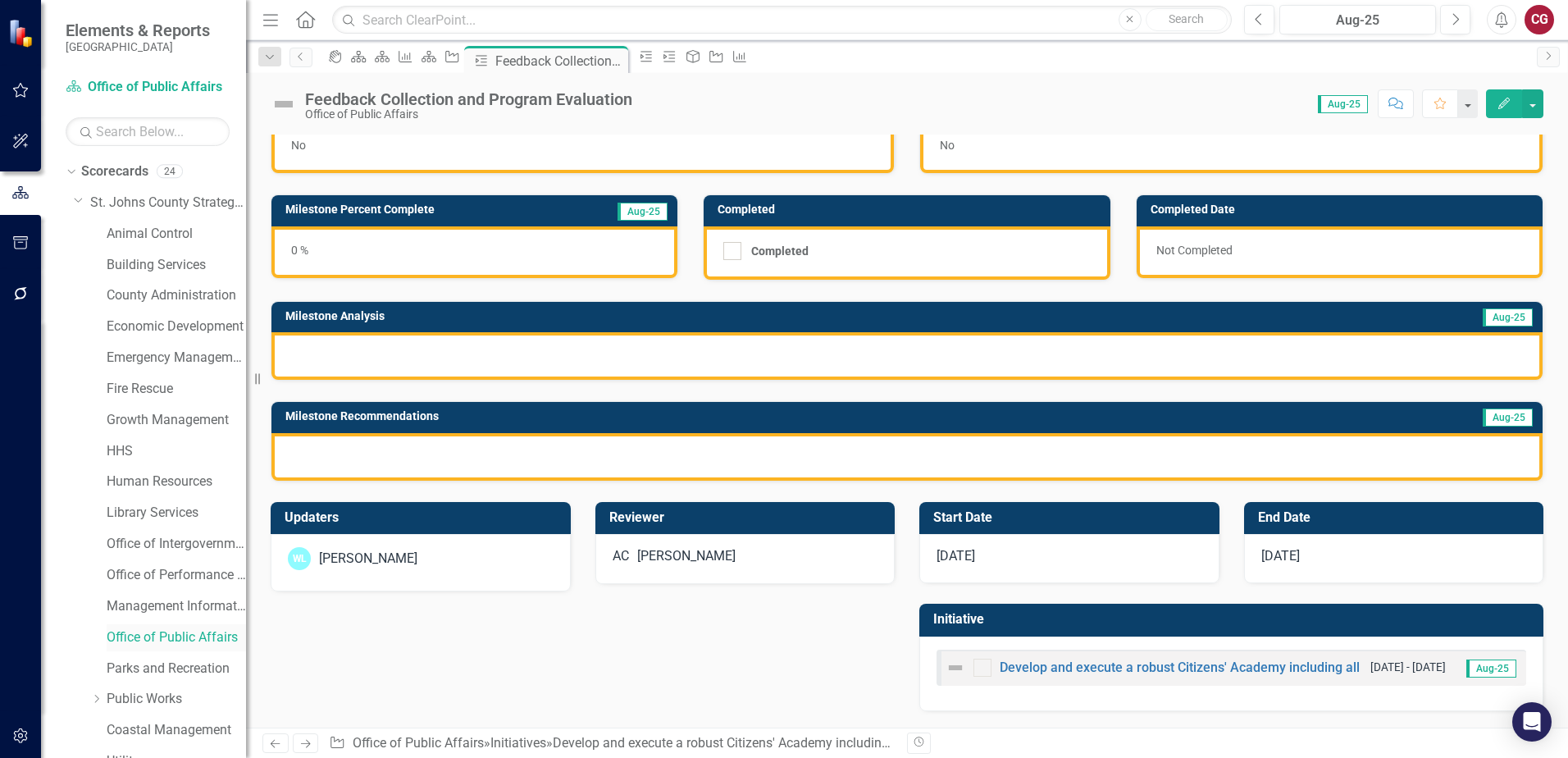
click at [136, 634] on link "Office of Public Affairs" at bounding box center [177, 637] width 140 height 19
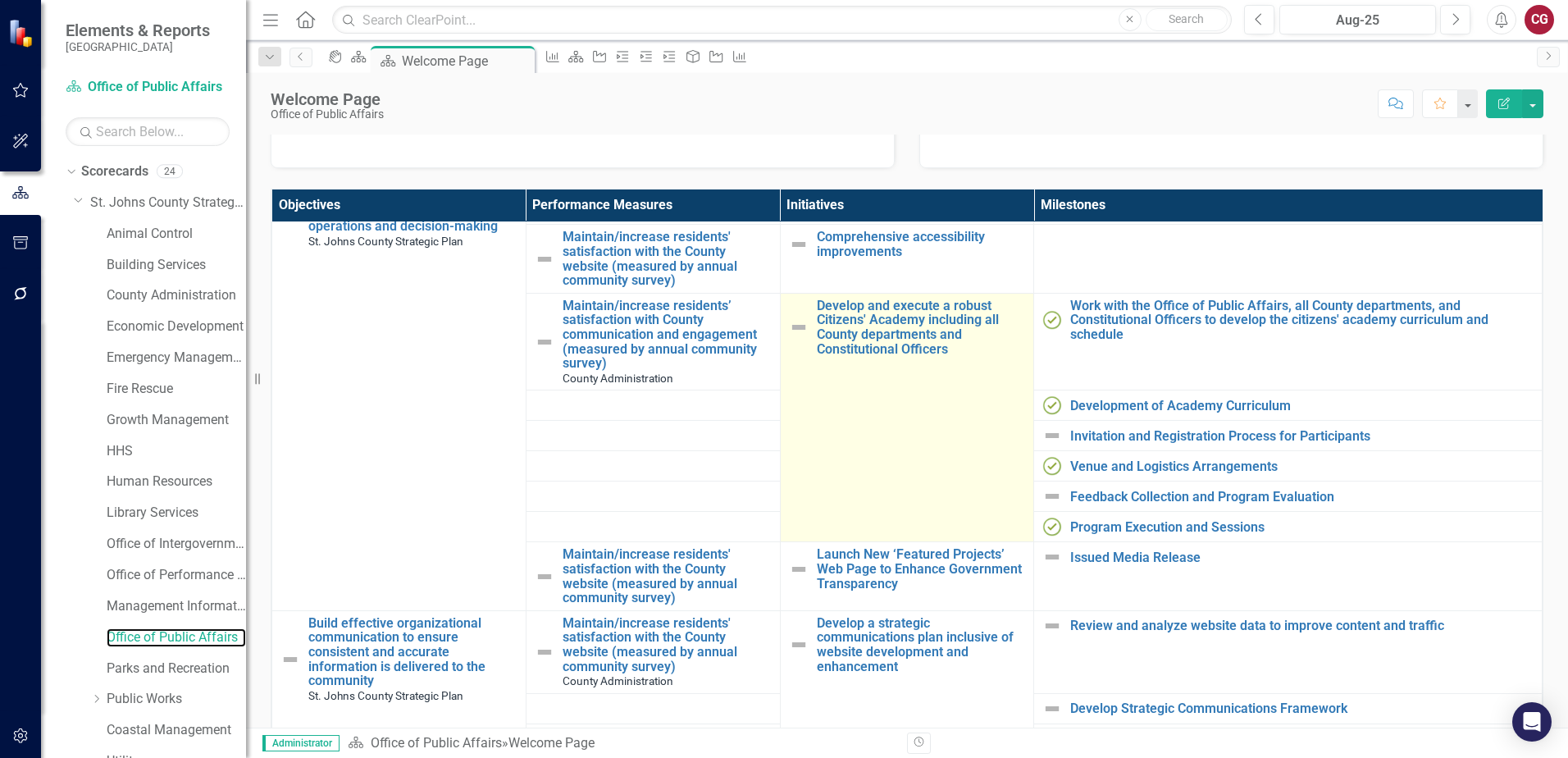
scroll to position [164, 0]
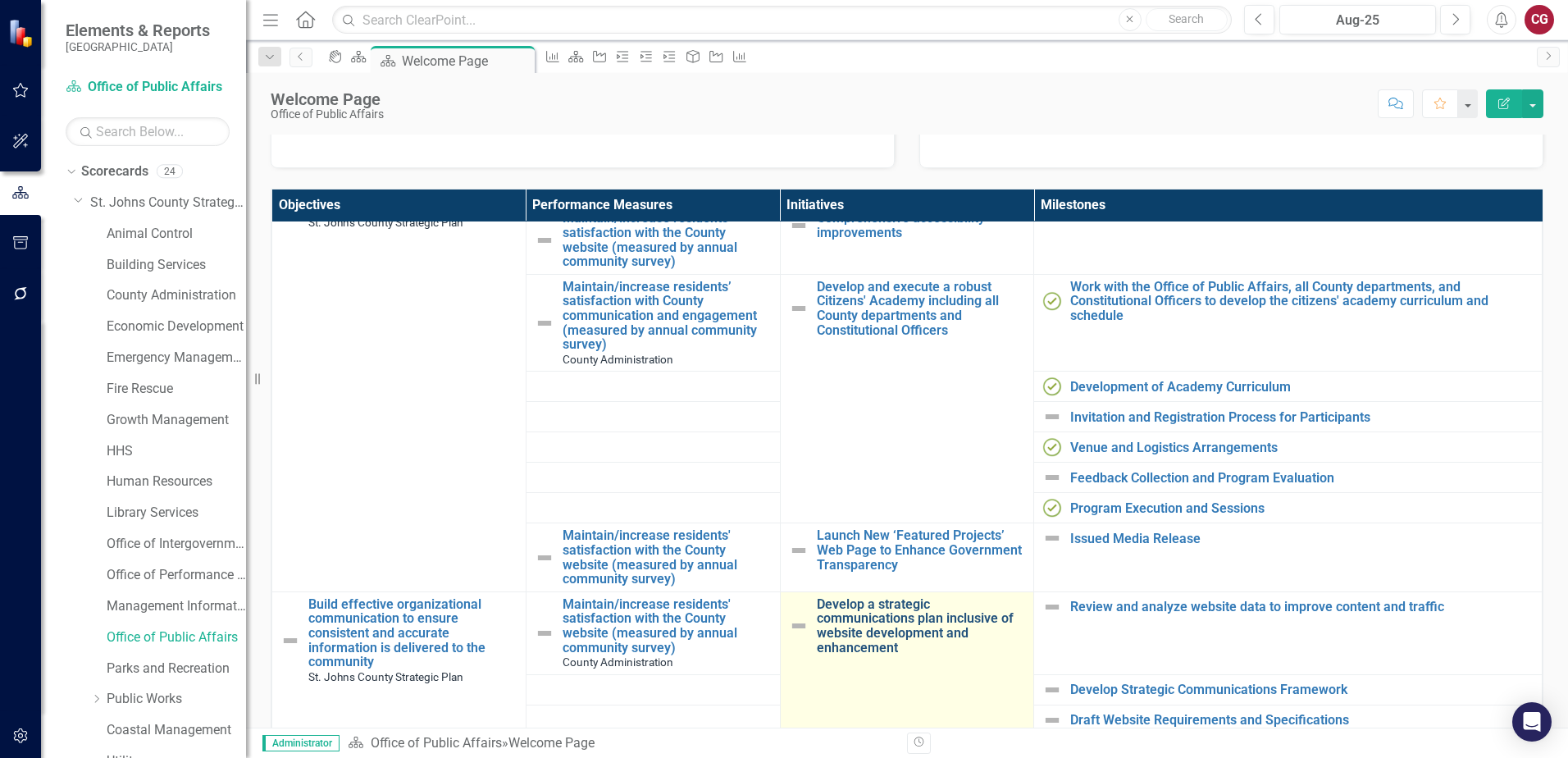
click at [890, 620] on link "Develop a strategic communications plan inclusive of website development and en…" at bounding box center [921, 625] width 209 height 57
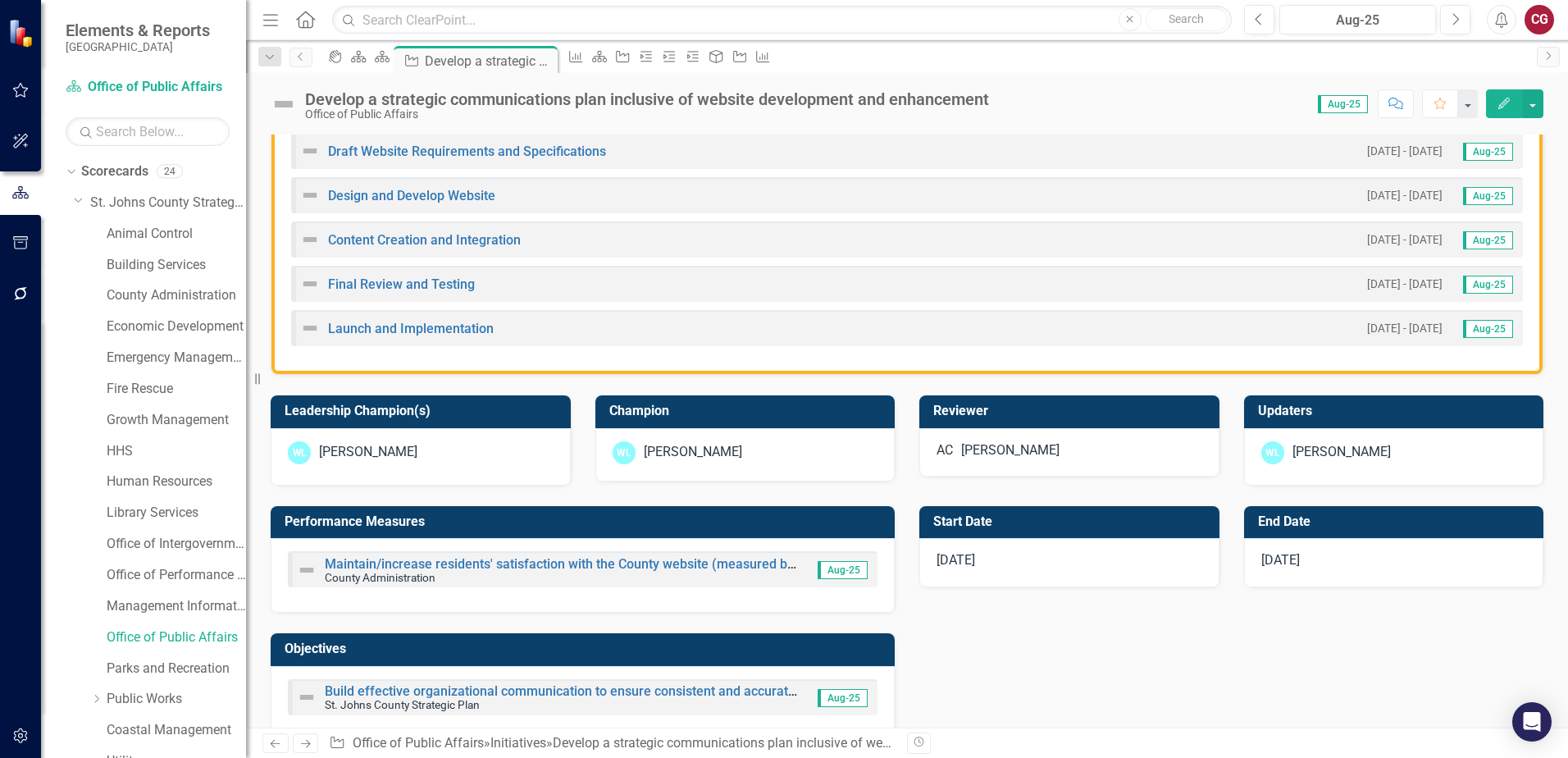
scroll to position [574, 0]
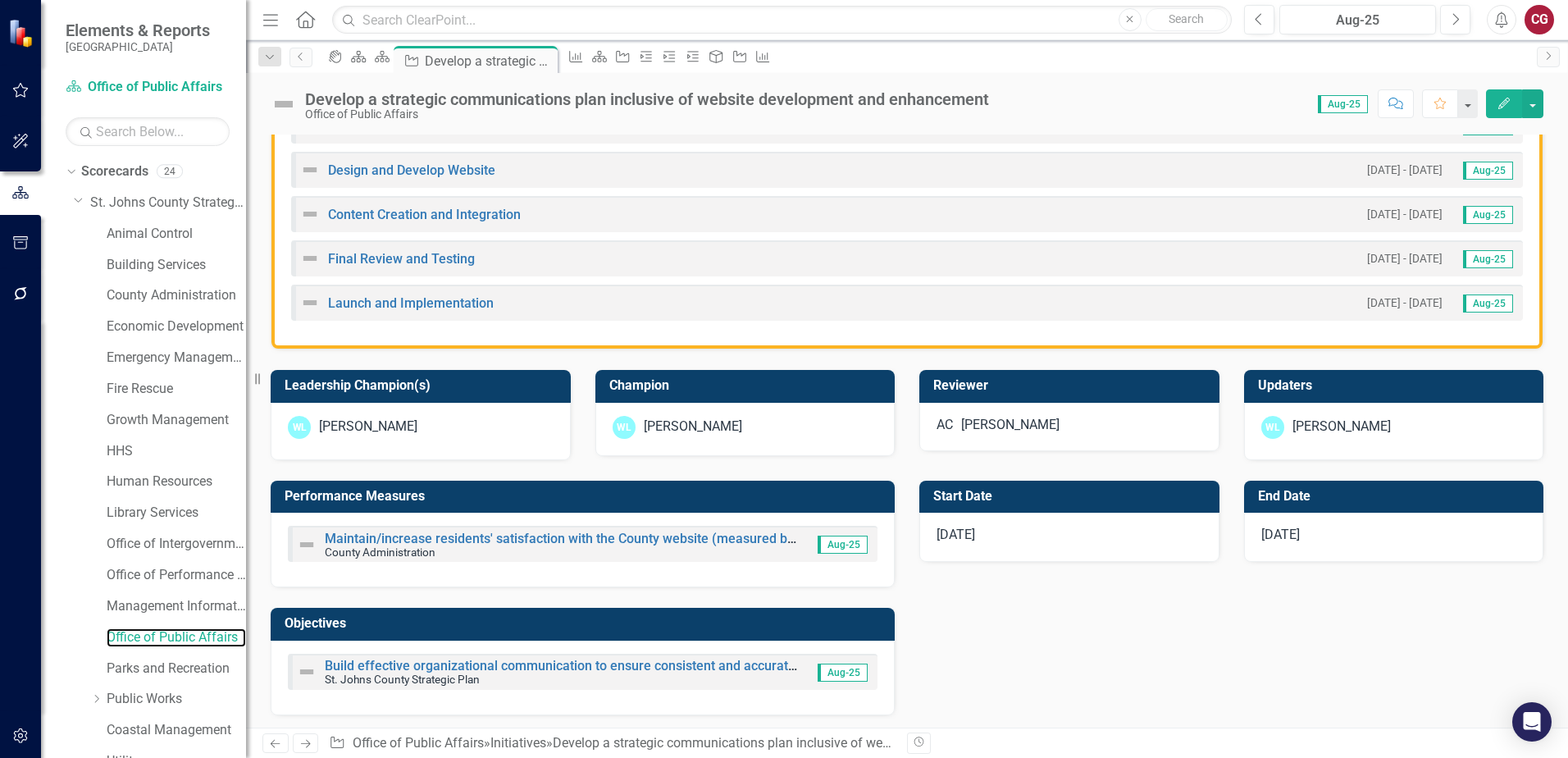
drag, startPoint x: 170, startPoint y: 638, endPoint x: 235, endPoint y: 590, distance: 80.8
click at [170, 638] on link "Office of Public Affairs" at bounding box center [177, 637] width 140 height 19
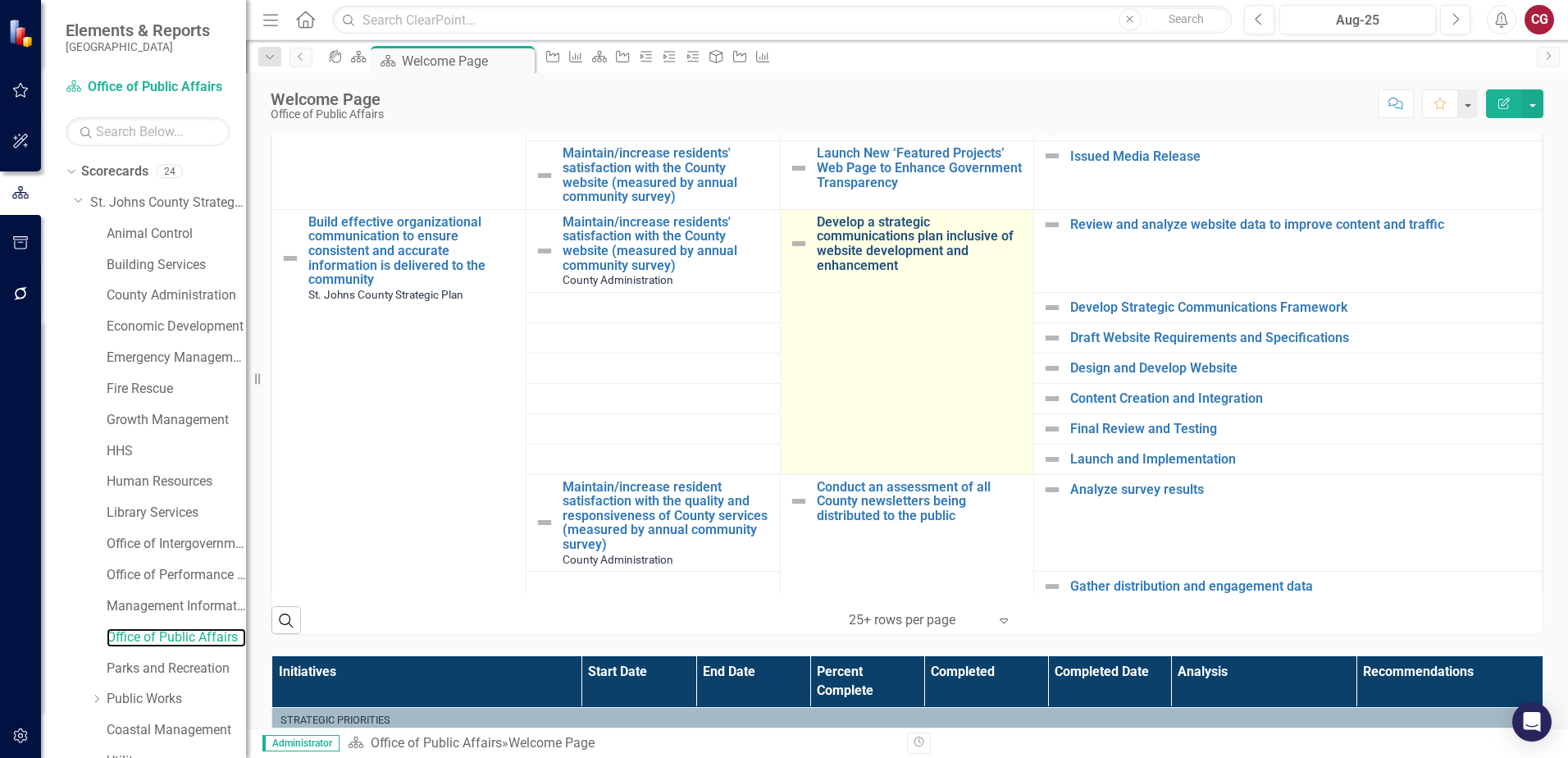
scroll to position [410, 0]
